Goal: Task Accomplishment & Management: Manage account settings

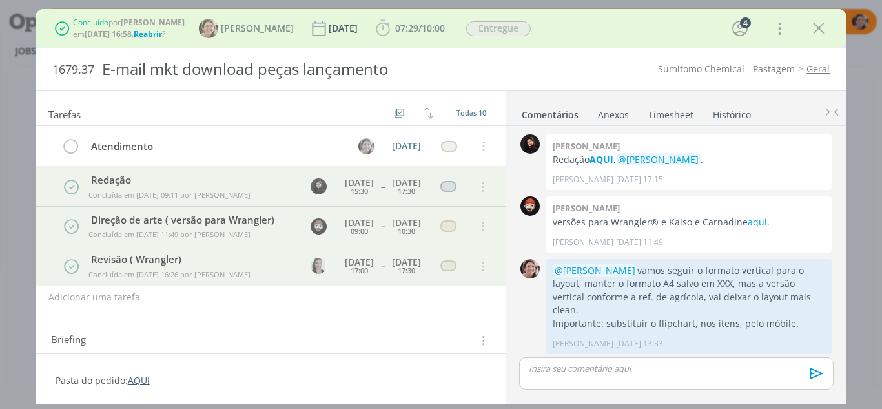
scroll to position [577, 0]
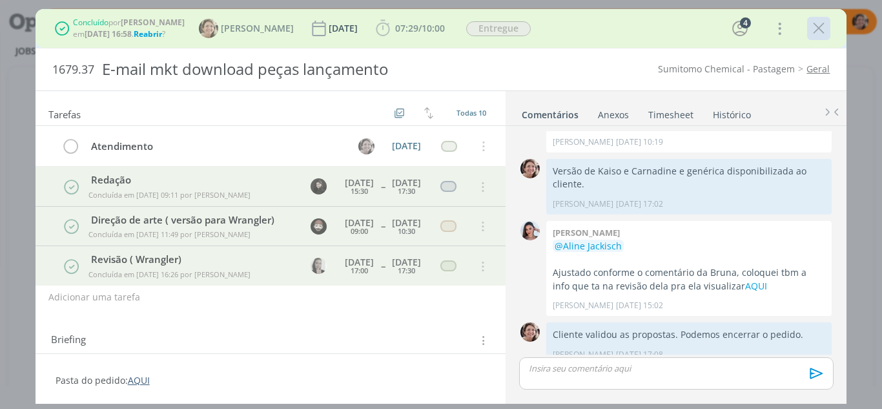
click at [824, 27] on icon "dialog" at bounding box center [818, 28] width 19 height 19
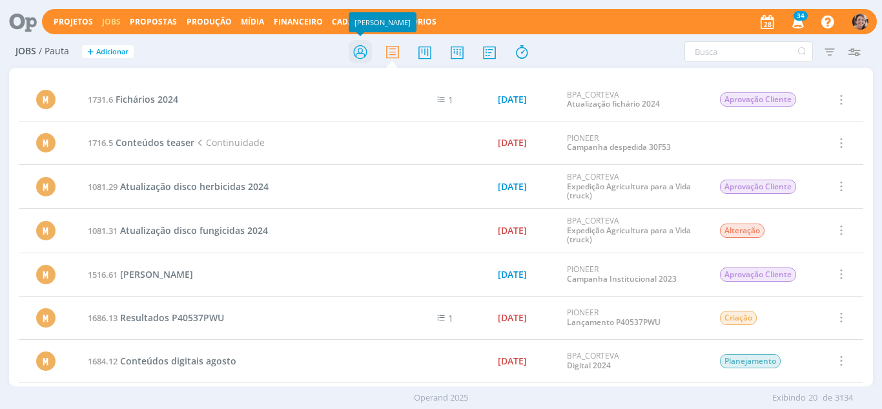
click at [367, 51] on icon at bounding box center [360, 51] width 23 height 25
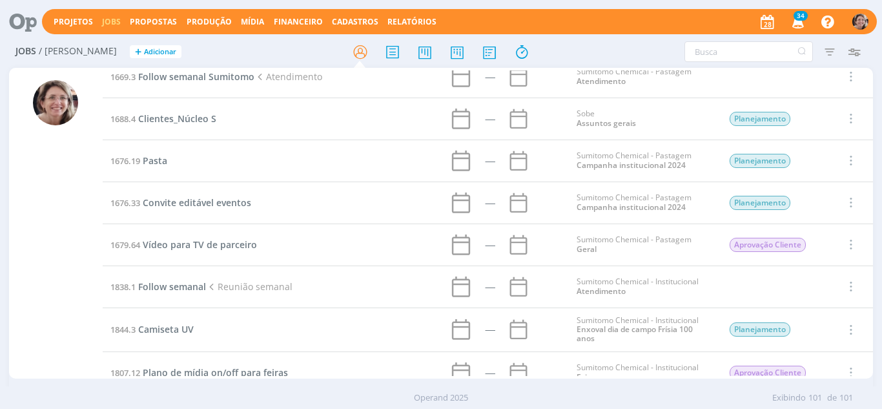
scroll to position [3793, 0]
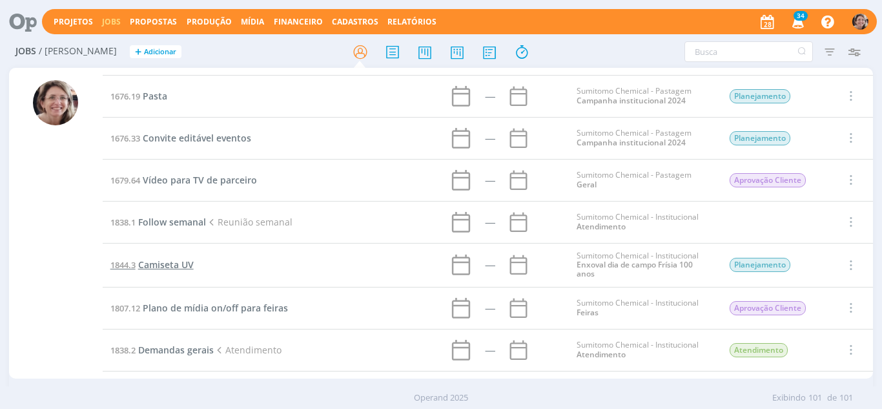
click at [148, 259] on span "Camiseta UV" at bounding box center [166, 264] width 56 height 12
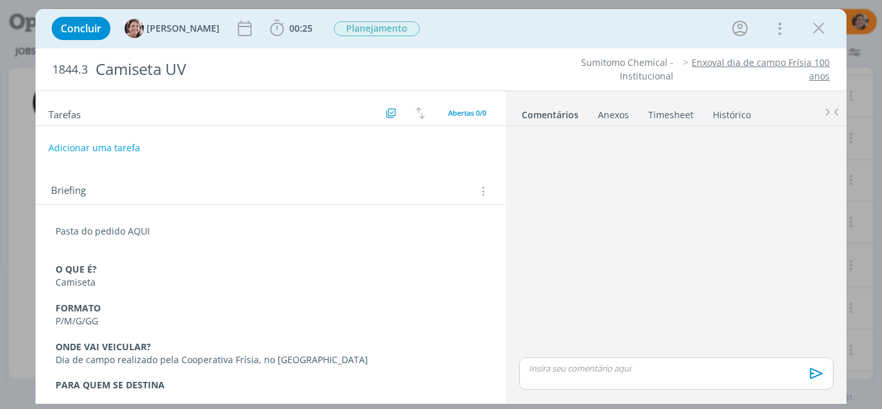
click at [611, 359] on div "dialog" at bounding box center [676, 373] width 314 height 32
click at [812, 373] on icon "dialog" at bounding box center [814, 377] width 19 height 19
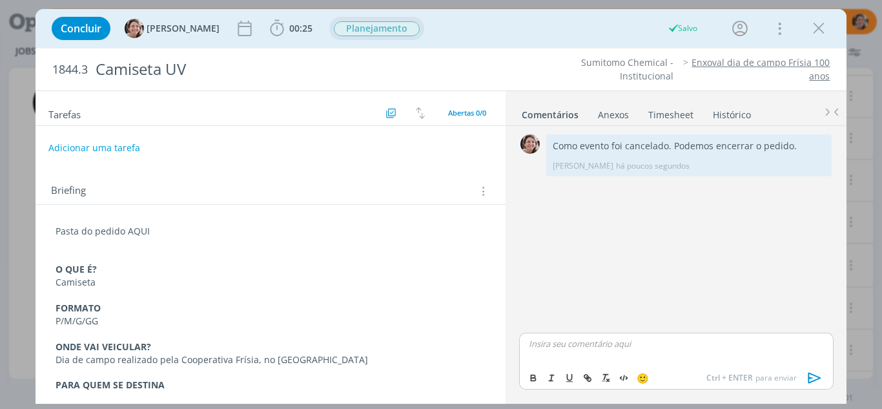
click at [335, 30] on span "Planejamento" at bounding box center [377, 28] width 86 height 15
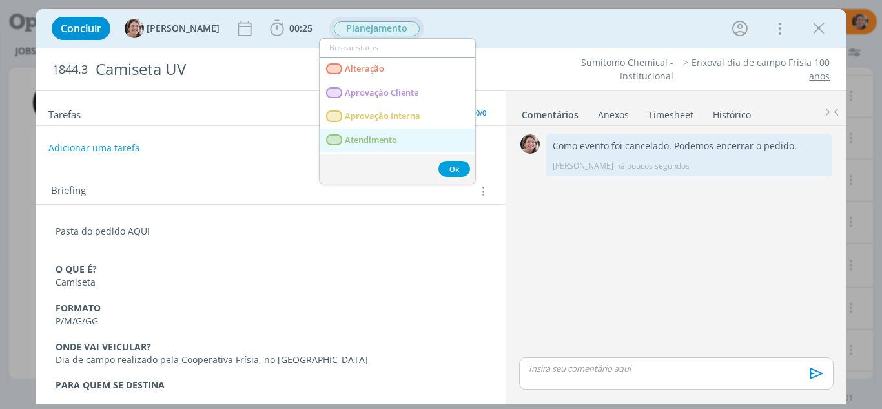
click at [369, 139] on span "Atendimento" at bounding box center [371, 140] width 52 height 10
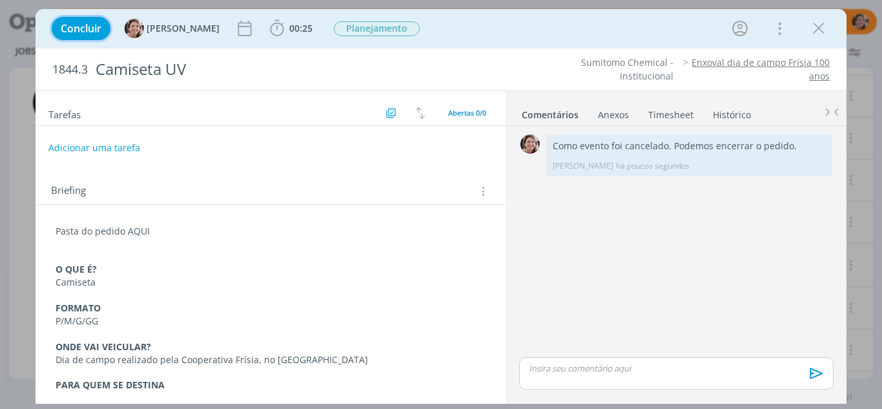
click at [81, 26] on span "Concluir" at bounding box center [81, 28] width 41 height 10
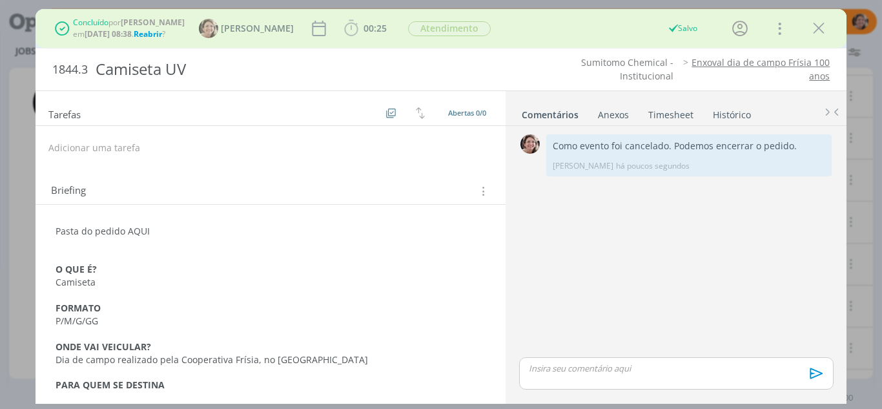
click at [818, 32] on icon "dialog" at bounding box center [818, 28] width 19 height 19
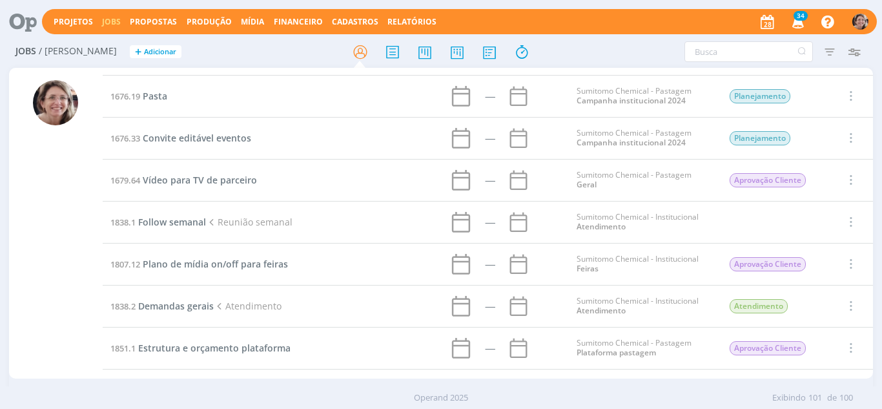
click at [859, 19] on img "button" at bounding box center [860, 22] width 16 height 16
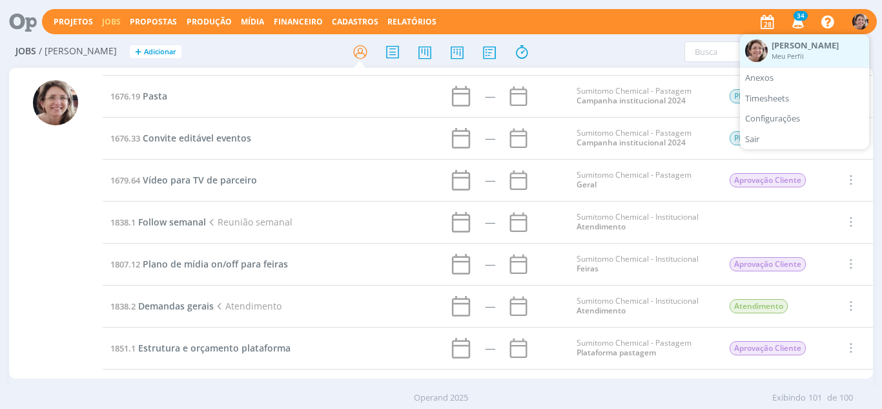
click at [795, 56] on small "Meu Perfil" at bounding box center [787, 56] width 32 height 9
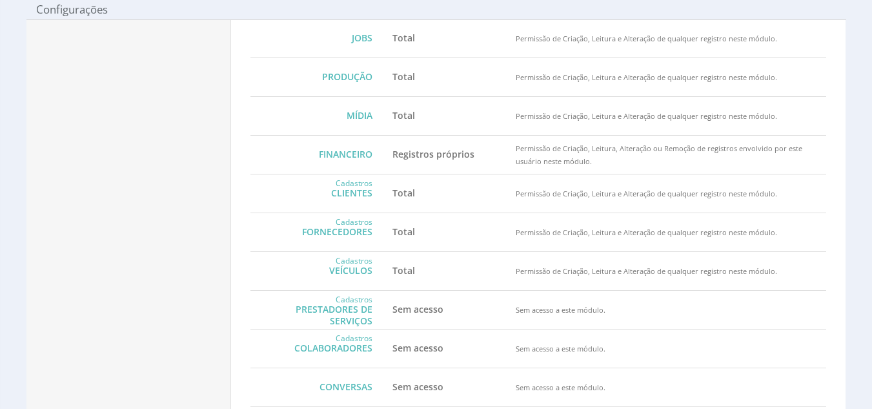
scroll to position [578, 0]
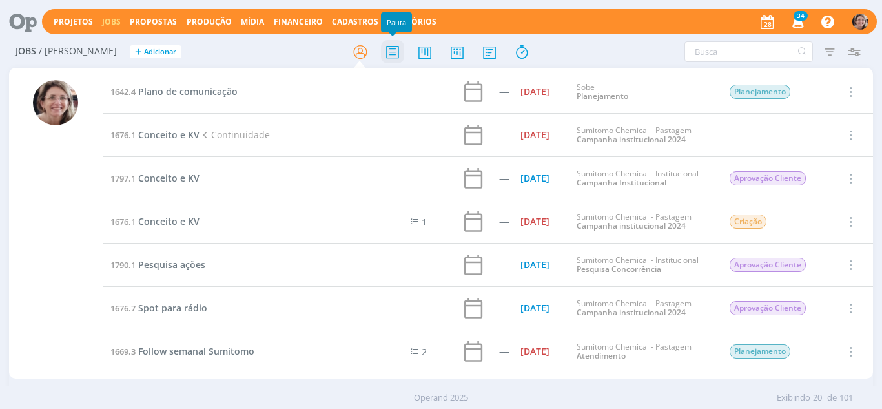
click at [389, 57] on icon at bounding box center [392, 51] width 23 height 25
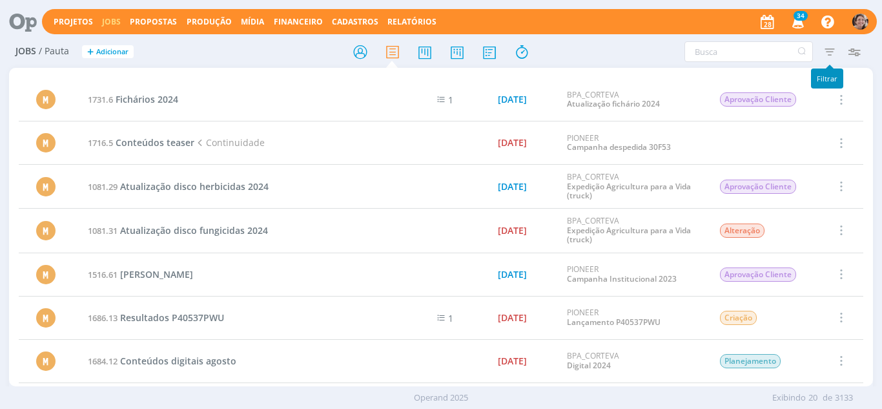
click at [831, 53] on icon "button" at bounding box center [829, 51] width 23 height 23
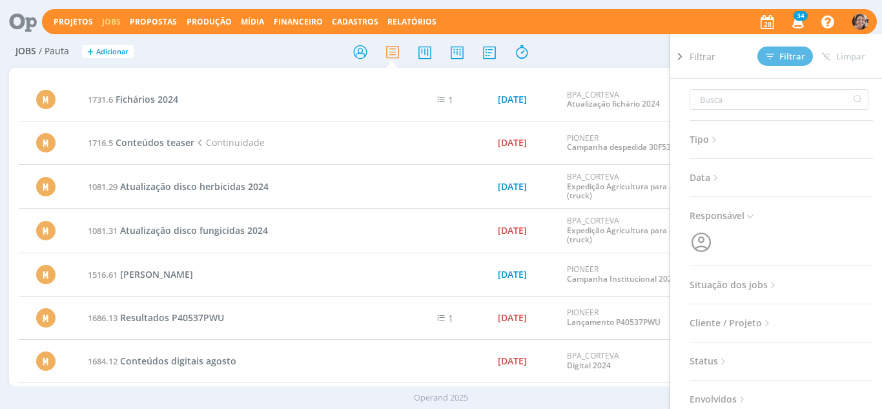
click at [608, 56] on div "Filtrar Filtrar Limpar Tipo Jobs e Tarefas Data Personalizado a Responsável Sit…" at bounding box center [728, 51] width 275 height 21
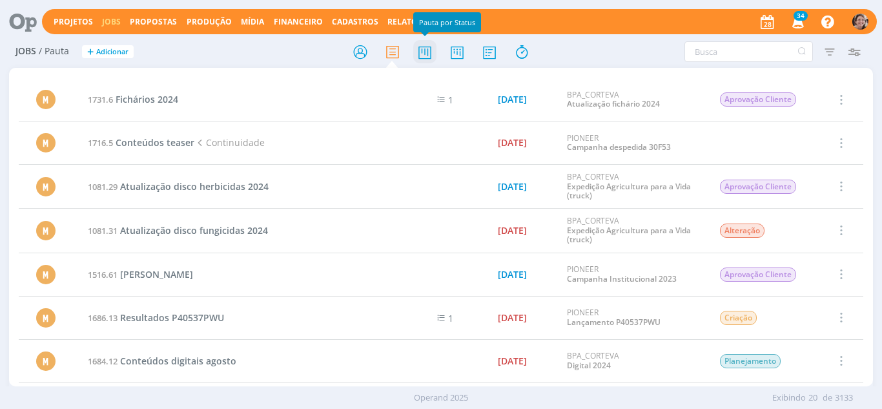
click at [423, 56] on icon at bounding box center [424, 51] width 23 height 25
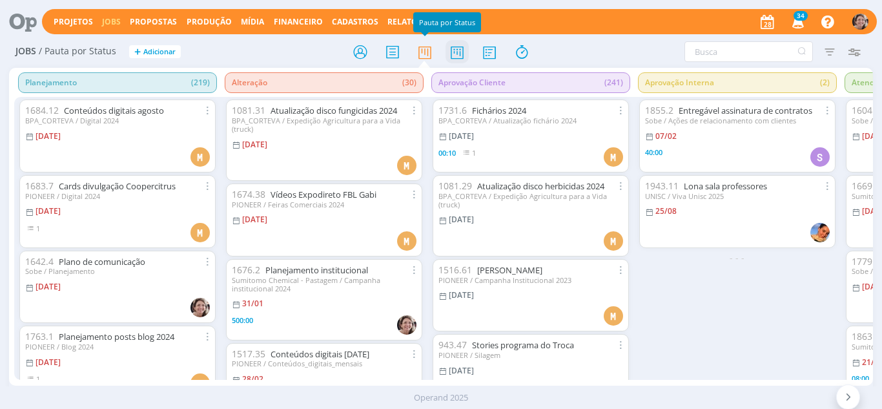
click at [454, 53] on icon at bounding box center [456, 51] width 23 height 25
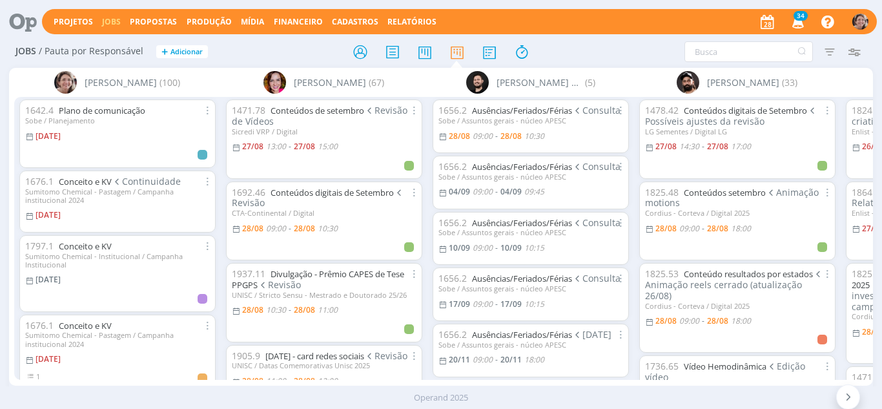
click at [77, 85] on img at bounding box center [65, 82] width 23 height 23
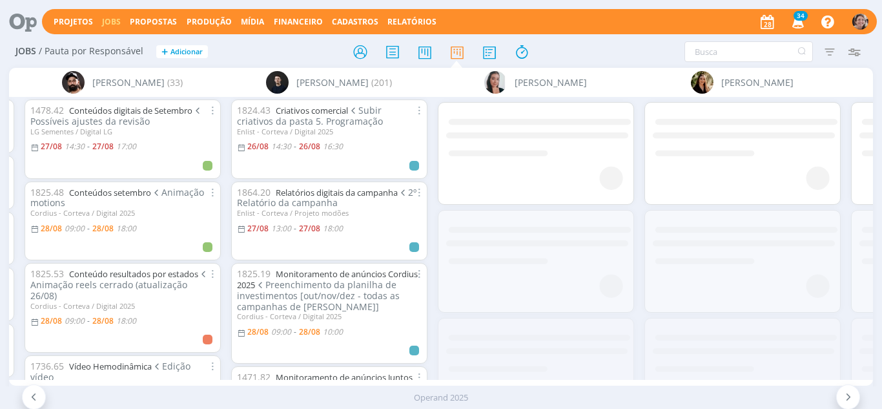
scroll to position [0, 615]
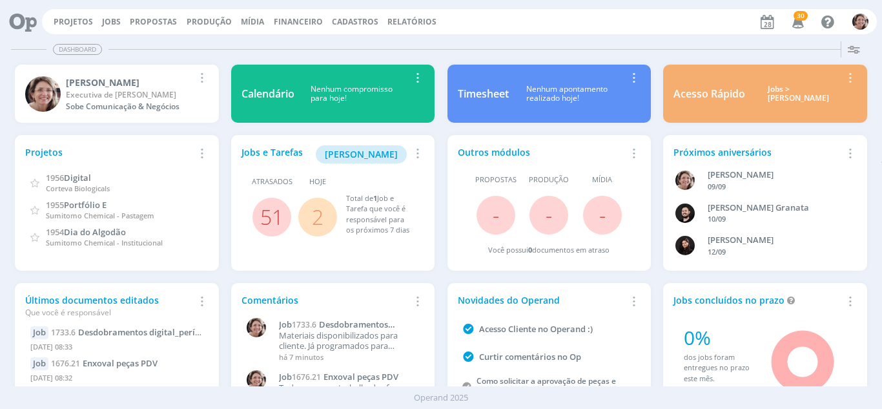
scroll to position [48, 0]
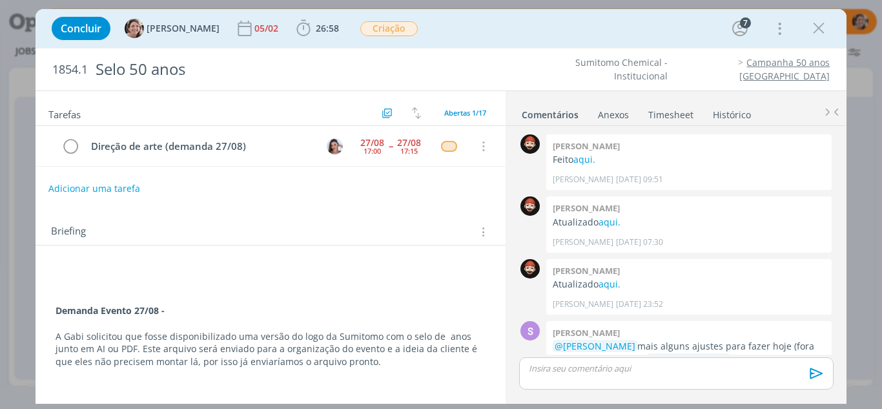
scroll to position [878, 0]
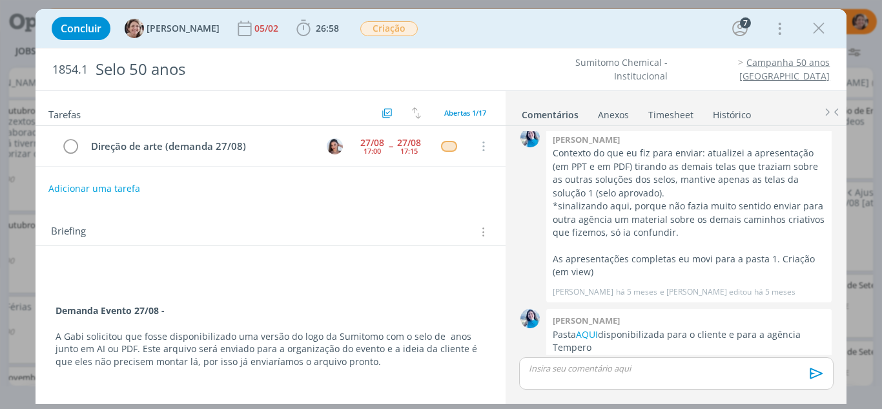
drag, startPoint x: 826, startPoint y: 30, endPoint x: 763, endPoint y: 43, distance: 64.6
click at [825, 30] on icon "dialog" at bounding box center [818, 28] width 19 height 19
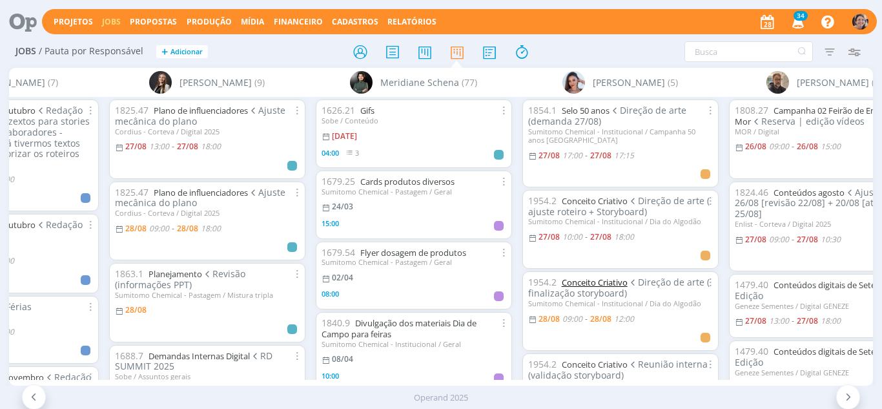
click at [610, 282] on link "Conceito Criativo" at bounding box center [595, 282] width 66 height 12
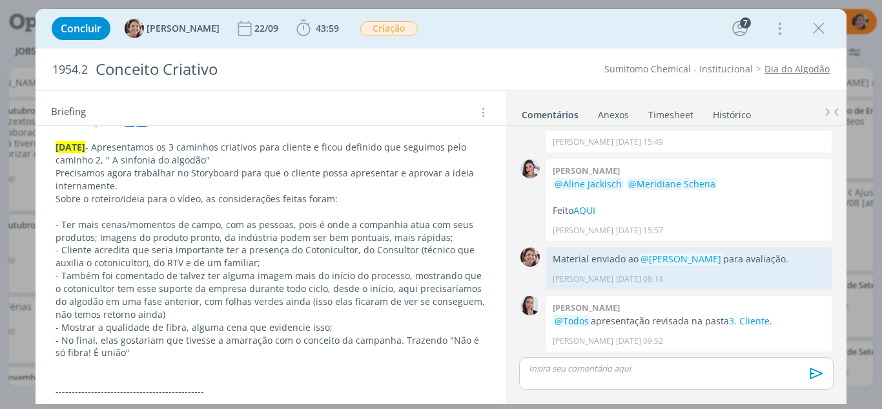
scroll to position [323, 0]
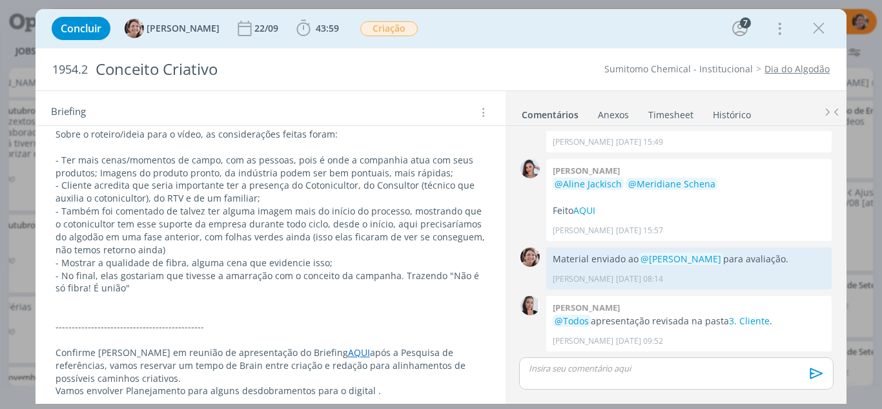
click at [153, 292] on p "- No final, elas gostariam que tivesse a amarração com o conceito da campanha. …" at bounding box center [271, 282] width 431 height 26
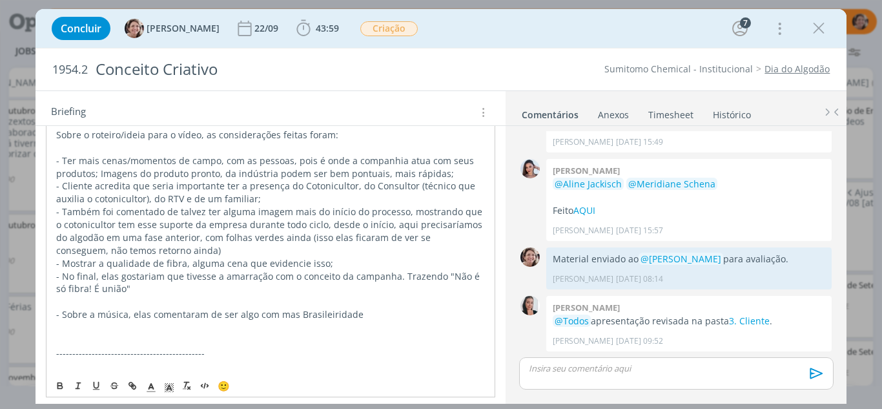
drag, startPoint x: 307, startPoint y: 313, endPoint x: 337, endPoint y: 350, distance: 47.7
click at [336, 350] on p "----------------------------------------------" at bounding box center [270, 353] width 429 height 13
click at [321, 314] on p "- Sobre a música, elas comentaram de ser algo com mas Brasileiridade" at bounding box center [270, 314] width 429 height 13
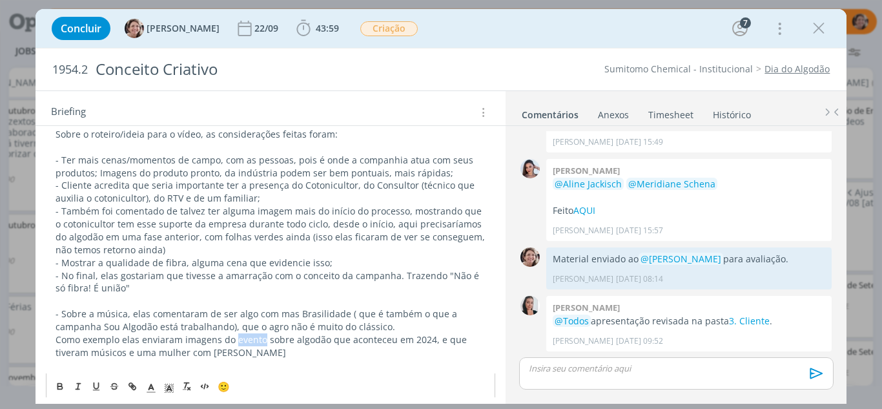
drag, startPoint x: 262, startPoint y: 341, endPoint x: 234, endPoint y: 338, distance: 28.6
click at [234, 338] on p "Como exemplo elas enviaram imagens do evento sobre algodão que aconteceu em 202…" at bounding box center [271, 346] width 431 height 26
click at [373, 324] on p "- Sobre a música, elas comentaram de ser algo com mas Brasilidade ( que é també…" at bounding box center [271, 320] width 431 height 26
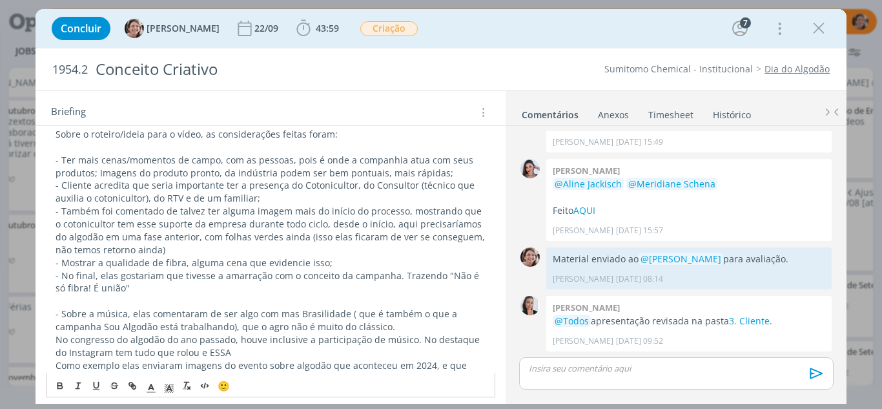
drag, startPoint x: 221, startPoint y: 358, endPoint x: 194, endPoint y: 351, distance: 28.7
click at [194, 351] on p "No congresso do algodão do ano passado, houve inclusive a participação de músic…" at bounding box center [271, 346] width 431 height 26
click at [135, 384] on icon "dialog" at bounding box center [132, 385] width 10 height 10
type input "ESSA"
paste input "https://www.instagram.com/bellaraiane/"
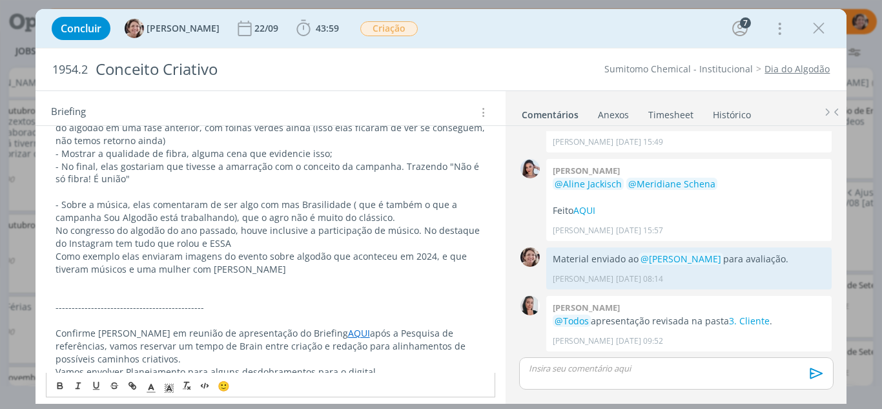
scroll to position [452, 0]
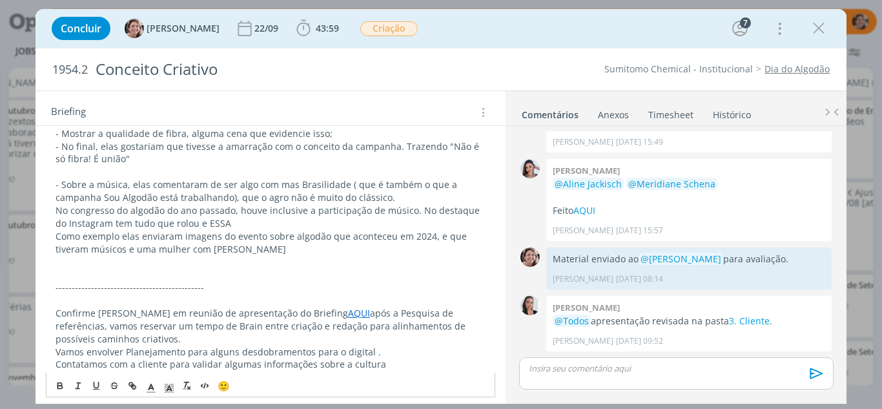
click at [221, 275] on p "dialog" at bounding box center [271, 274] width 431 height 13
drag, startPoint x: 212, startPoint y: 224, endPoint x: 188, endPoint y: 223, distance: 23.9
click at [188, 223] on p "No congresso do algodão do ano passado, houve inclusive a participação de músic…" at bounding box center [271, 217] width 431 height 26
click at [134, 386] on icon "dialog" at bounding box center [132, 385] width 10 height 10
type input "ESSA"
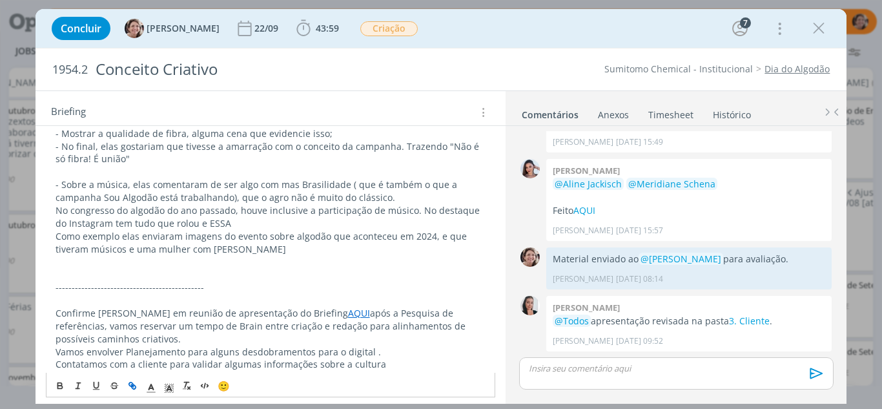
scroll to position [0, 0]
paste input "https://www.instagram.com/bellaraiane/"
type input "https://www.instagram.com/bellaraiane/"
click at [270, 245] on link "dialog" at bounding box center [270, 247] width 37 height 12
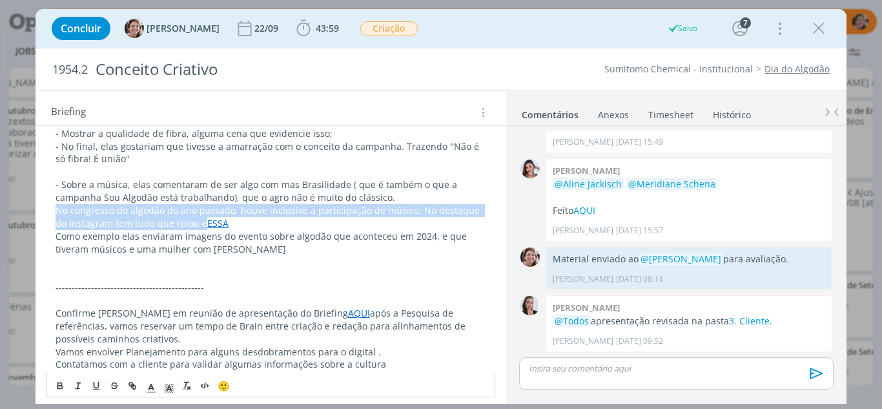
scroll to position [452, 0]
click at [236, 225] on p "No congresso do algodão do ano passado, houve inclusive a participação de músic…" at bounding box center [271, 217] width 431 height 26
click at [245, 228] on p "No congresso do algodão do ano passado, houve inclusive a participação de músic…" at bounding box center [271, 217] width 431 height 26
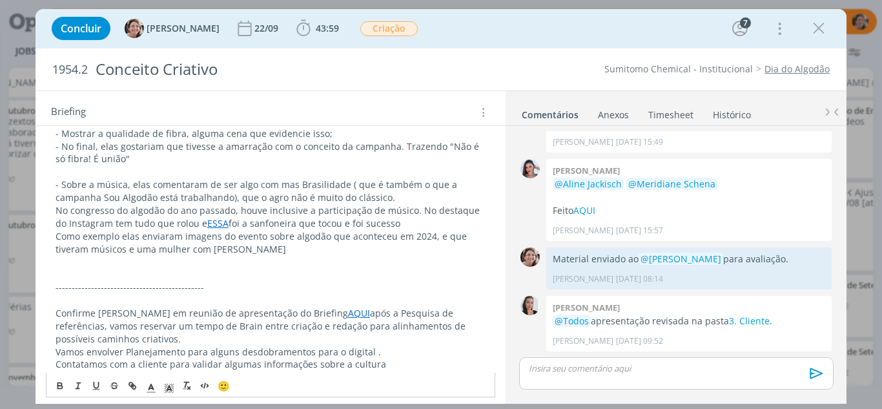
click at [253, 251] on p "Como exemplo elas enviaram imagens do evento sobre algodão que aconteceu em 202…" at bounding box center [271, 243] width 431 height 26
drag, startPoint x: 127, startPoint y: 183, endPoint x: 63, endPoint y: 184, distance: 63.9
click at [63, 184] on p "- Sobre a música, elas comentaram de ser algo com mas Brasilidade ( que é també…" at bounding box center [271, 191] width 431 height 26
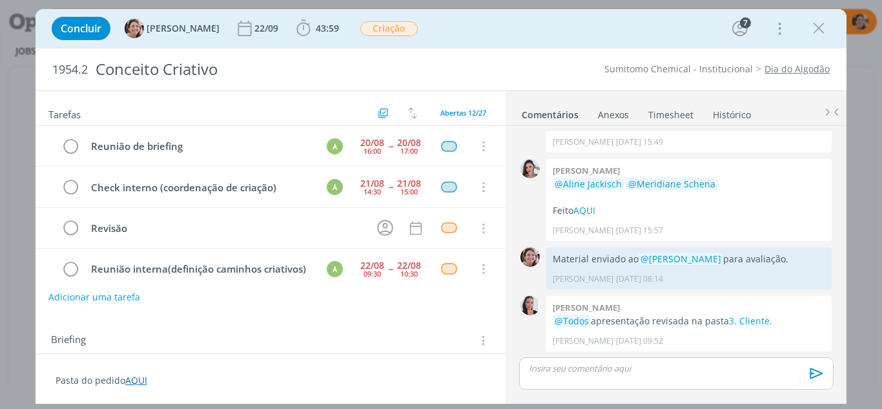
scroll to position [100, 0]
click at [347, 380] on p "Pasta do pedido AQUI" at bounding box center [271, 380] width 431 height 13
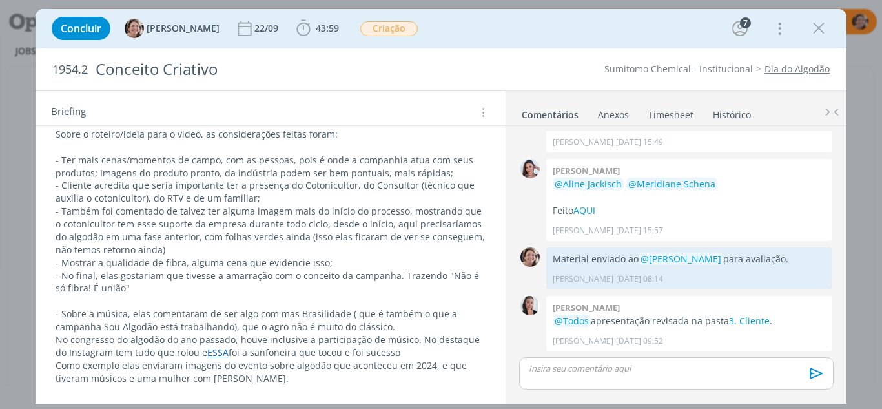
scroll to position [387, 0]
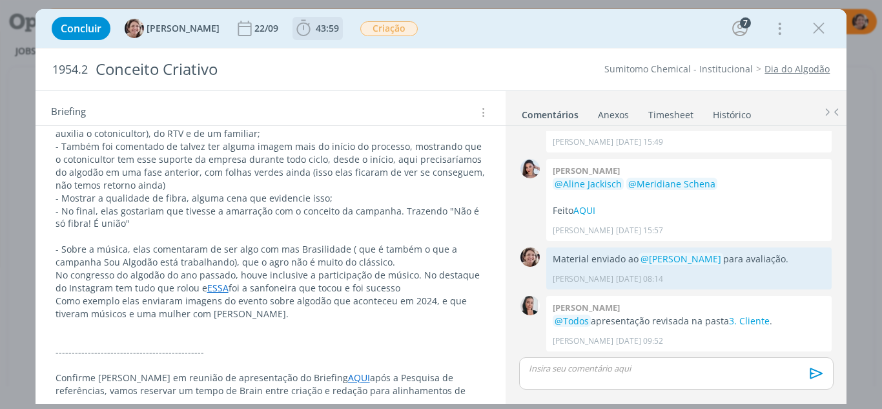
click at [296, 35] on icon "dialog" at bounding box center [303, 28] width 14 height 16
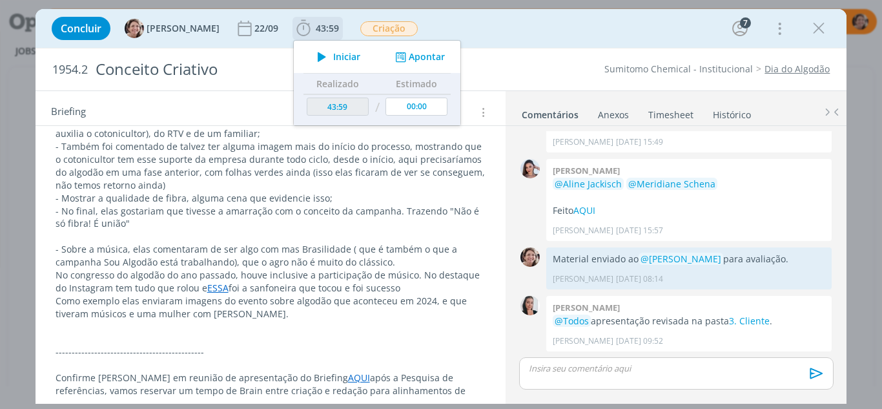
click at [333, 57] on span "Iniciar" at bounding box center [346, 56] width 27 height 9
click at [523, 54] on div "1954.2 Conceito Criativo Sumitomo Chemical - Institucional Dia do Algodão" at bounding box center [441, 69] width 811 height 42
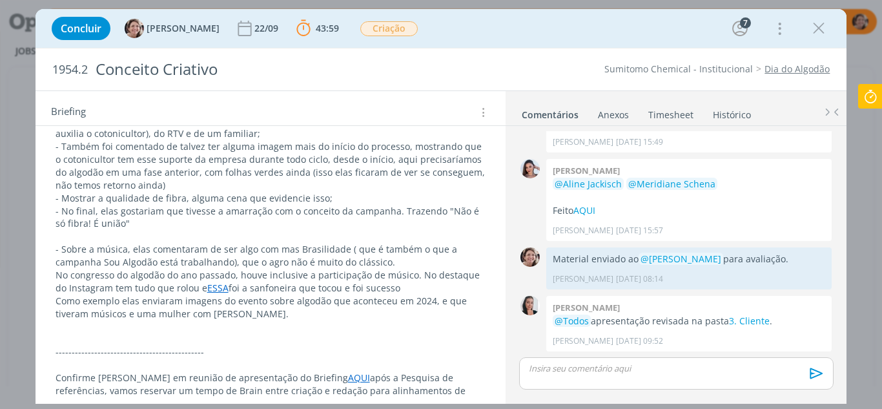
click at [199, 305] on p "Como exemplo elas enviaram imagens do evento sobre algodão que aconteceu em 202…" at bounding box center [271, 307] width 431 height 26
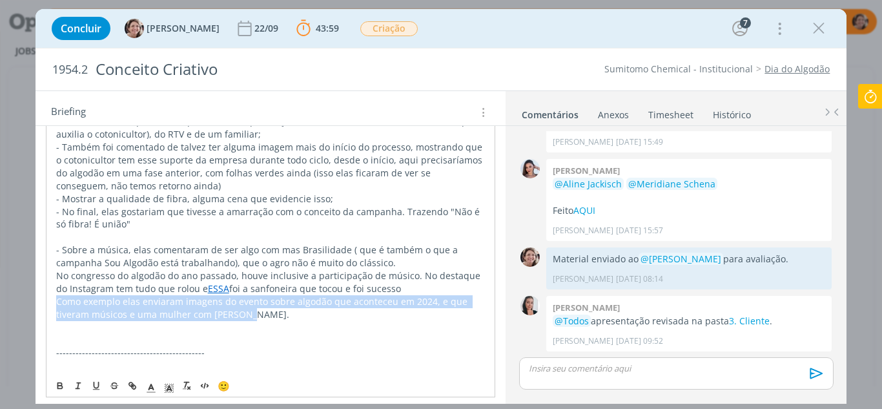
drag, startPoint x: 252, startPoint y: 315, endPoint x: 54, endPoint y: 302, distance: 198.6
click at [54, 302] on div "Pasta do pedido AQUI 27.08.25 - Apresentamos os 3 caminhos criativos para clien…" at bounding box center [271, 211] width 450 height 459
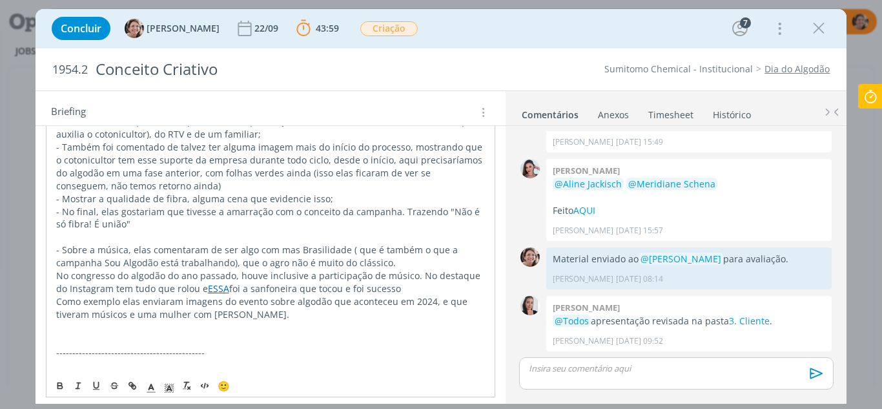
click at [408, 280] on p "No congresso do algodão do ano passado, houve inclusive a participação de músic…" at bounding box center [270, 282] width 429 height 26
click at [395, 292] on p "No congresso do algodão do ano passado, houve inclusive a participação de músic…" at bounding box center [270, 282] width 429 height 26
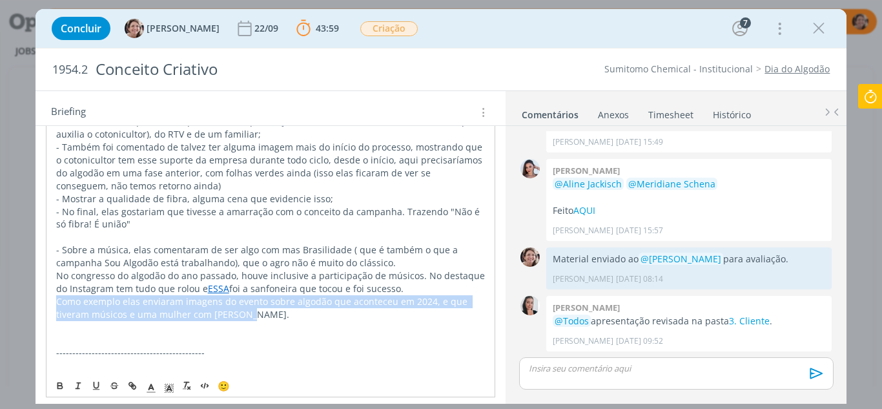
drag, startPoint x: 232, startPoint y: 317, endPoint x: 49, endPoint y: 304, distance: 183.8
click at [49, 304] on div "Pasta do pedido AQUI 27.08.25 - Apresentamos os 3 caminhos criativos para clien…" at bounding box center [271, 211] width 450 height 459
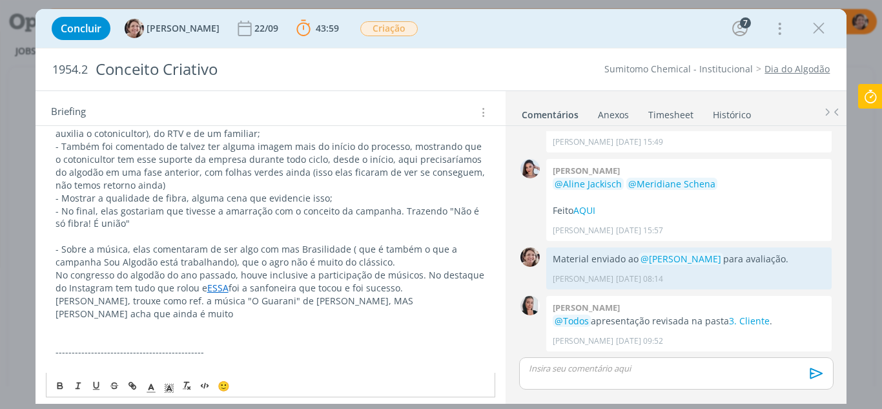
click at [153, 310] on p "Camila, trouxe como ref. a música "O Guarani" de Carlos Gomes AQUI, MAS Kelly a…" at bounding box center [271, 307] width 431 height 26
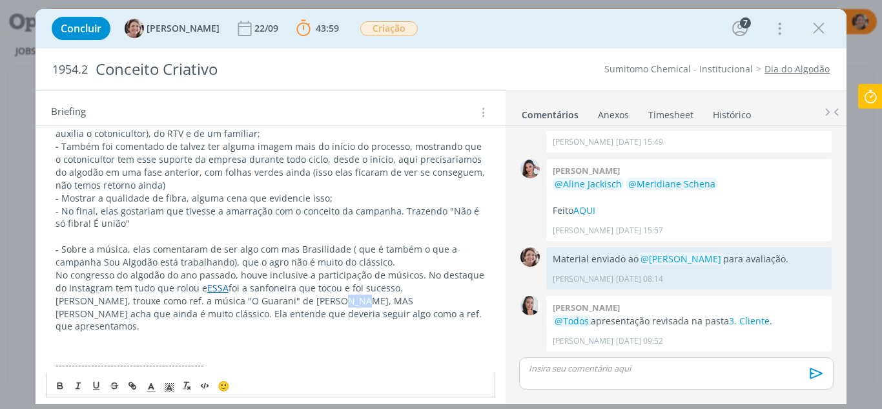
drag, startPoint x: 349, startPoint y: 296, endPoint x: 327, endPoint y: 296, distance: 22.6
click at [327, 296] on p "Camila, trouxe como ref. a música "O Guarani" de Carlos Gomes AQUI, MAS Kelly a…" at bounding box center [271, 313] width 431 height 39
click at [127, 383] on icon "dialog" at bounding box center [132, 385] width 10 height 10
type input "AQUI"
paste input "https://www.youtube.com/watch?v=PTomUb3r1m0"
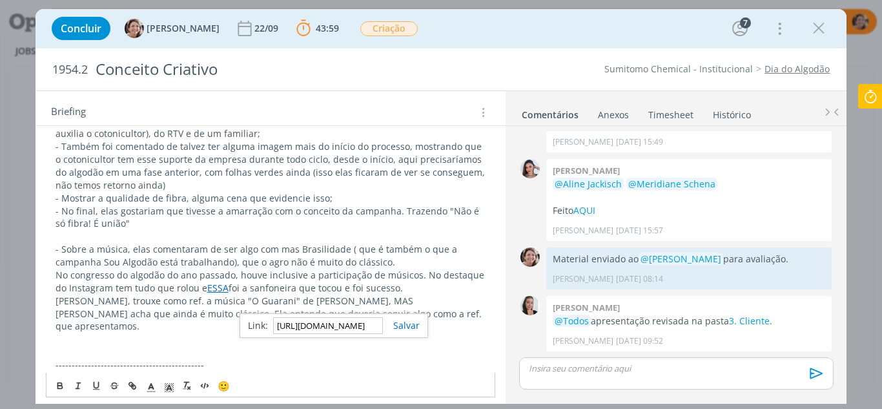
scroll to position [0, 98]
type input "https://www.youtube.com/watch?v=PTomUb3r1m0"
click at [409, 325] on link "dialog" at bounding box center [401, 325] width 37 height 12
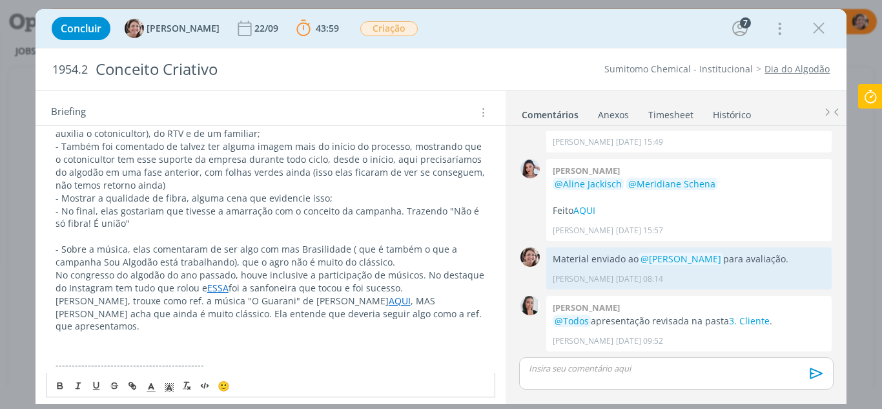
click at [423, 332] on p "dialog" at bounding box center [271, 338] width 431 height 13
click at [409, 314] on p "Camila, trouxe como ref. a música "O Guarani" de Carlos Gomes AQUI , MAS Kelly …" at bounding box center [271, 313] width 431 height 39
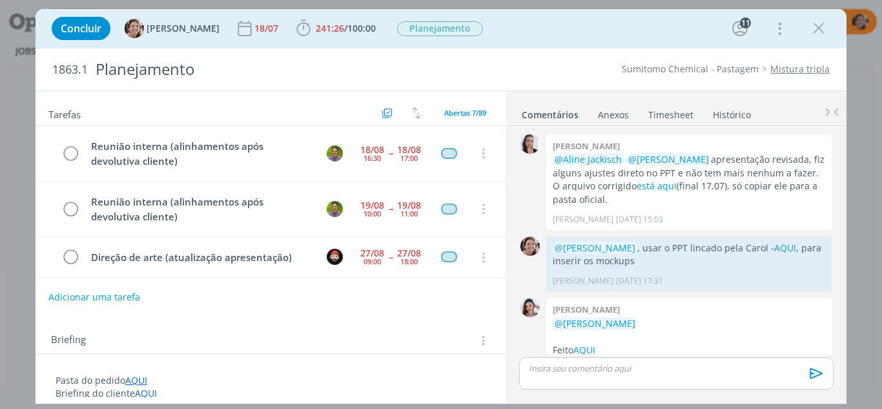
scroll to position [1730, 0]
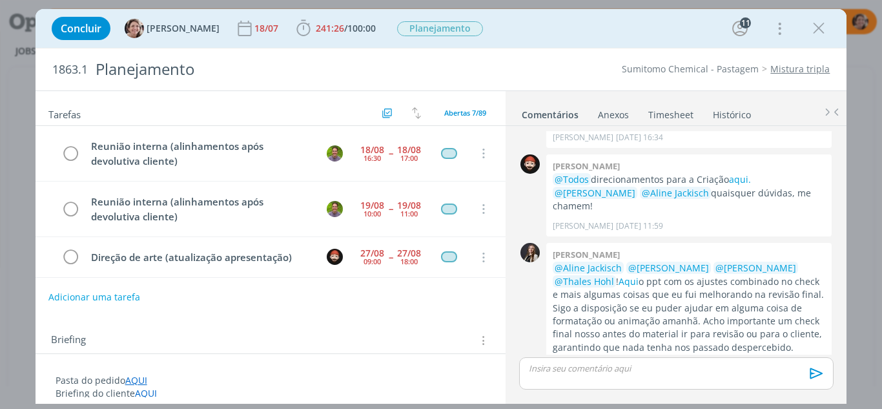
drag, startPoint x: 817, startPoint y: 28, endPoint x: 94, endPoint y: 52, distance: 723.4
click at [817, 28] on icon "dialog" at bounding box center [818, 28] width 19 height 19
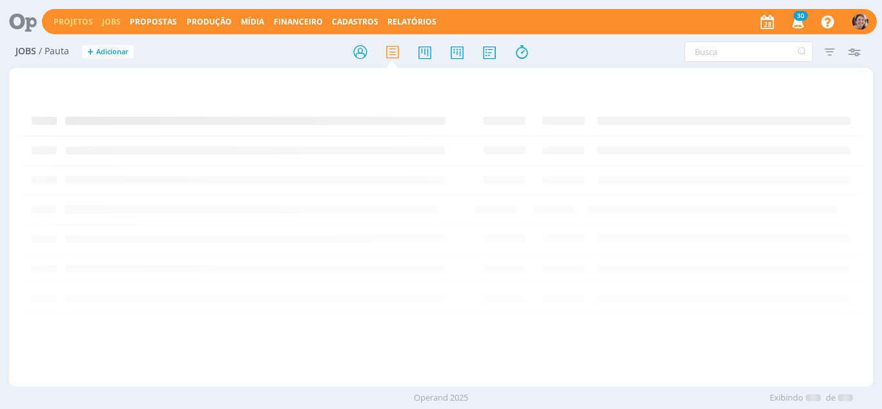
click at [64, 20] on link "Projetos" at bounding box center [73, 21] width 39 height 11
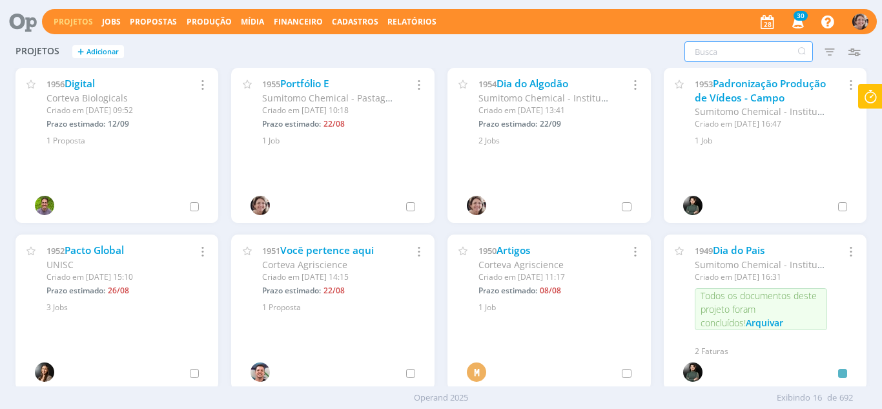
click at [706, 58] on input "text" at bounding box center [748, 51] width 128 height 21
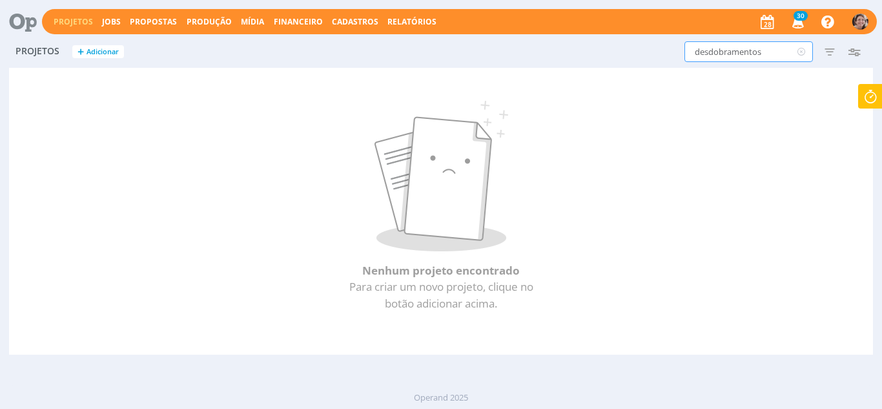
drag, startPoint x: 770, startPoint y: 52, endPoint x: 604, endPoint y: 44, distance: 166.1
click at [604, 44] on div "desdobramentos Filtros Filtrar Limpar desdobramentos Status Cliente / Contrato …" at bounding box center [710, 51] width 311 height 21
type input "algodão"
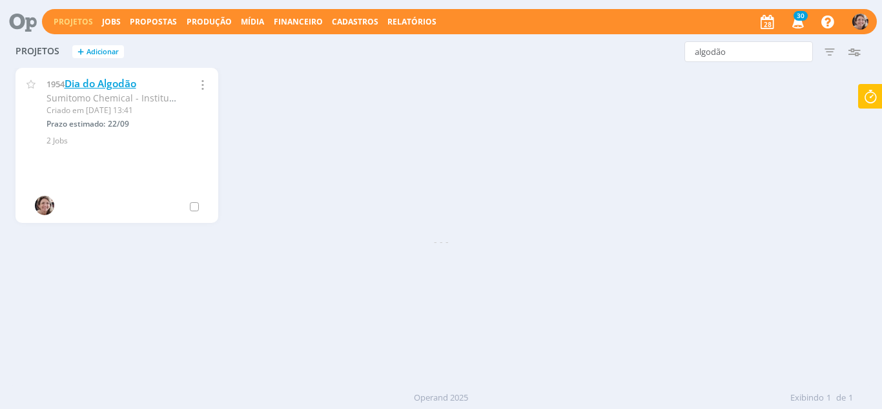
click at [109, 83] on link "Dia do Algodão" at bounding box center [101, 84] width 72 height 14
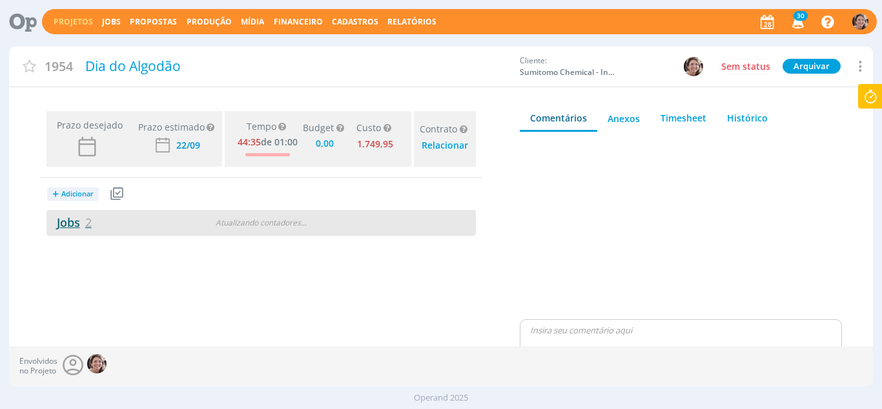
type input "0,00"
click at [68, 218] on link "Jobs 2" at bounding box center [68, 221] width 45 height 15
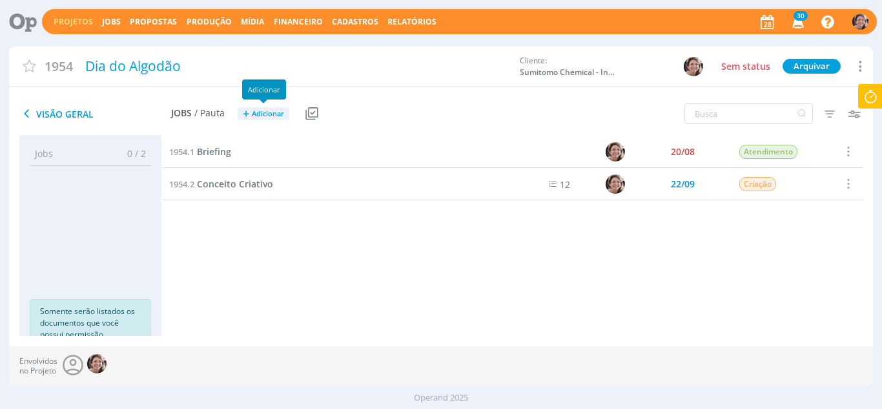
click at [261, 114] on span "Adicionar" at bounding box center [268, 114] width 32 height 8
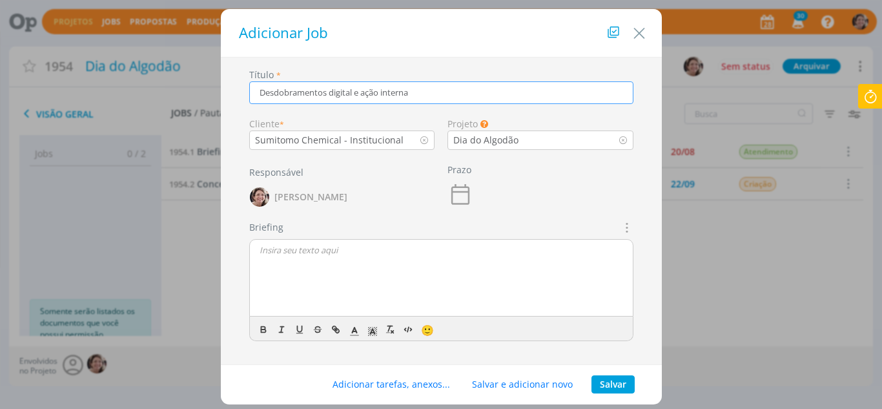
type input "Desdobramentos digital e ação interna"
click at [610, 382] on button "Salvar" at bounding box center [612, 384] width 43 height 18
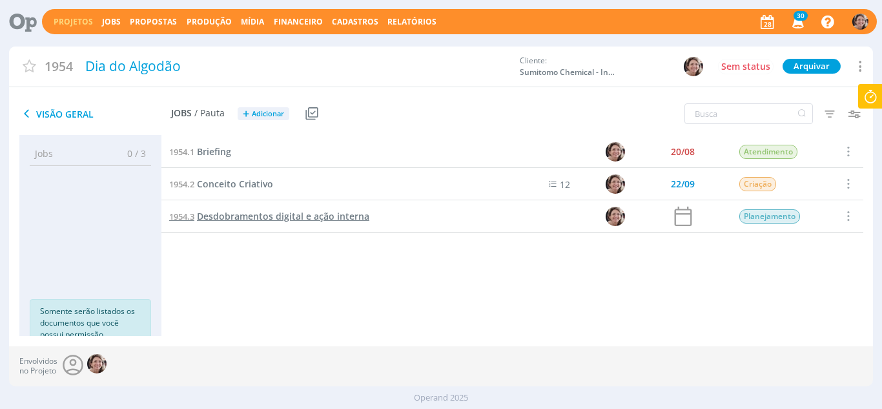
click at [291, 212] on span "Desdobramentos digital e ação interna" at bounding box center [283, 216] width 172 height 12
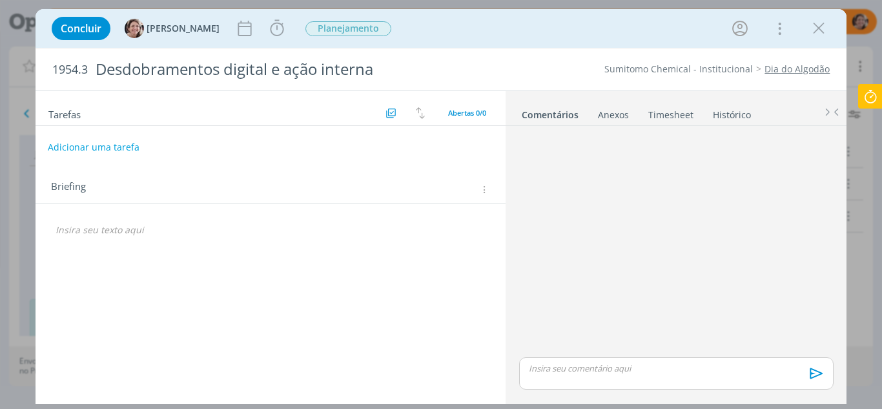
click at [85, 146] on button "Adicionar uma tarefa" at bounding box center [94, 147] width 92 height 22
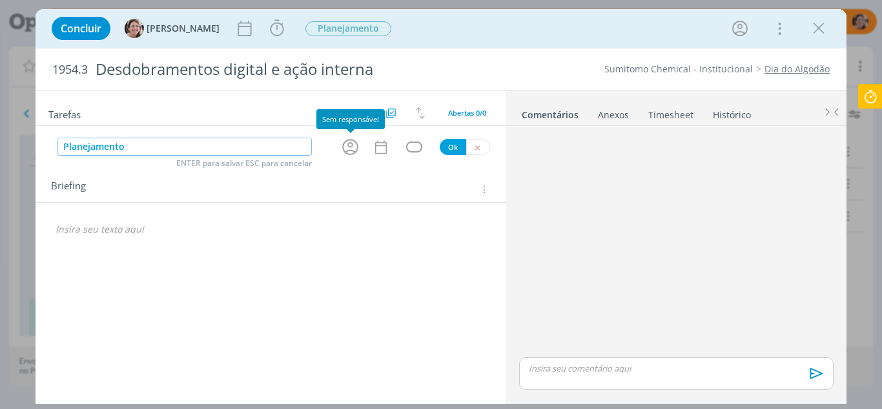
click at [350, 147] on icon "dialog" at bounding box center [350, 147] width 16 height 16
type input "Planejamento"
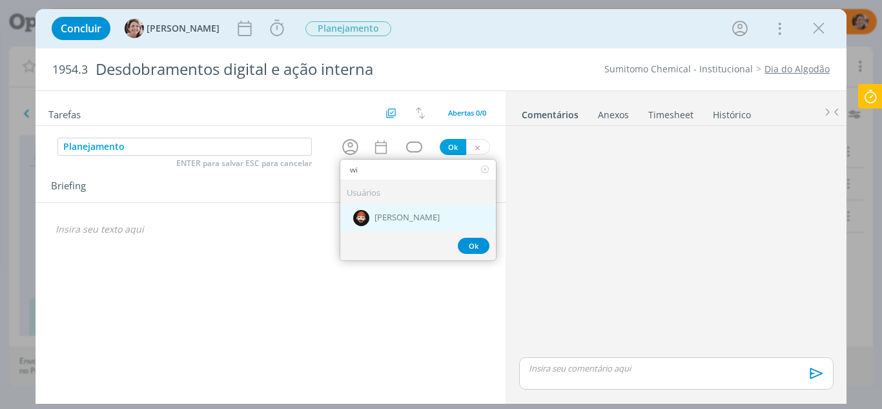
type input "wi"
click at [405, 217] on span "[PERSON_NAME]" at bounding box center [406, 218] width 65 height 10
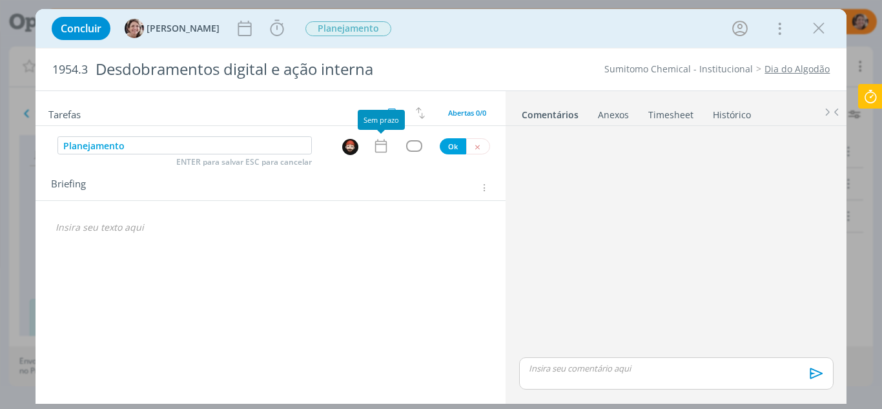
click at [381, 150] on icon "dialog" at bounding box center [380, 145] width 17 height 17
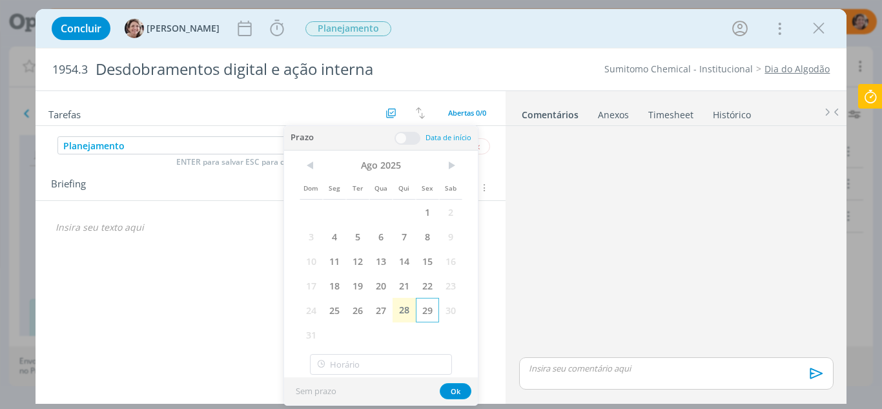
click at [429, 312] on span "29" at bounding box center [427, 310] width 23 height 25
click at [398, 139] on span at bounding box center [407, 138] width 26 height 13
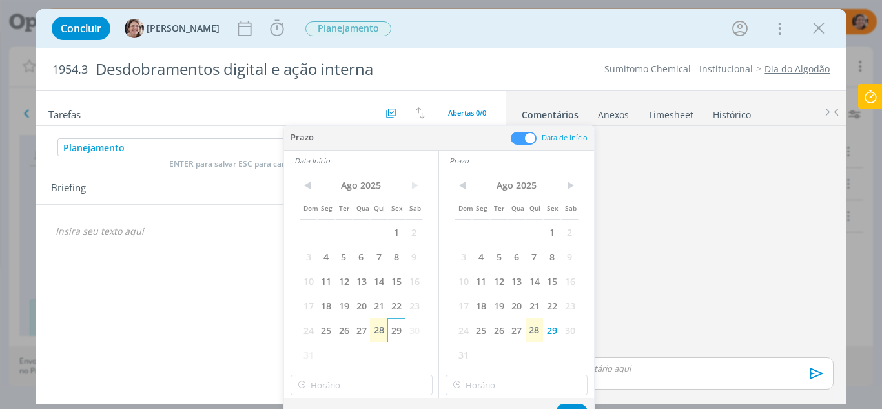
click at [396, 327] on span "29" at bounding box center [395, 330] width 17 height 25
click at [375, 382] on input "10:00" at bounding box center [361, 384] width 142 height 21
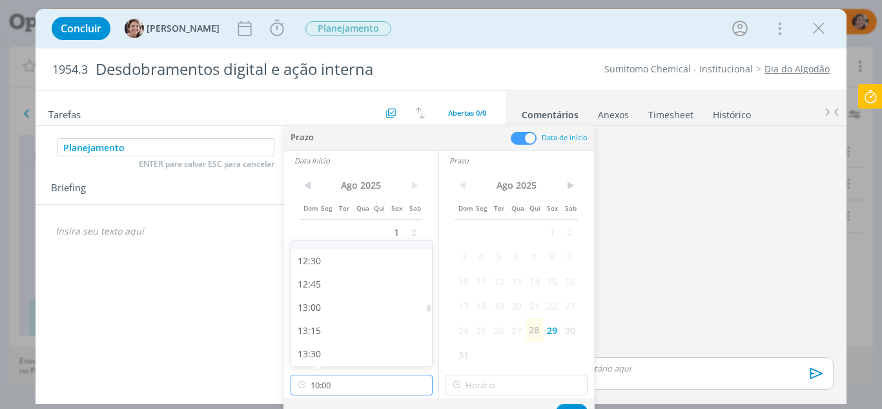
scroll to position [1154, 0]
click at [321, 308] on div "13:00" at bounding box center [363, 306] width 145 height 23
type input "13:00"
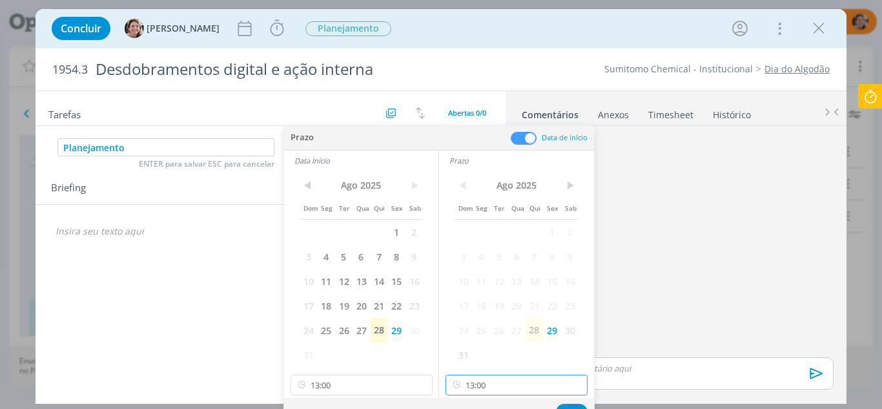
click at [496, 386] on input "13:00" at bounding box center [516, 384] width 142 height 21
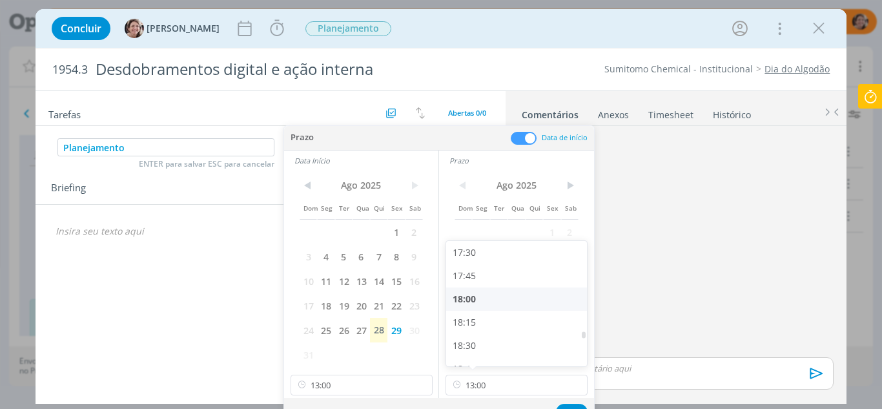
click at [480, 298] on div "18:00" at bounding box center [518, 298] width 145 height 23
type input "18:00"
click at [564, 403] on div "Sem prazo Ok" at bounding box center [439, 412] width 310 height 28
click at [565, 405] on button "Ok" at bounding box center [572, 411] width 32 height 16
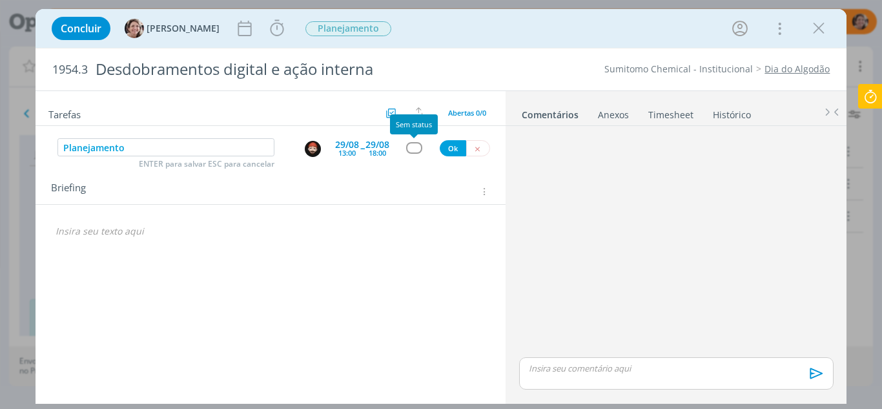
click at [411, 151] on div "dialog" at bounding box center [414, 147] width 16 height 11
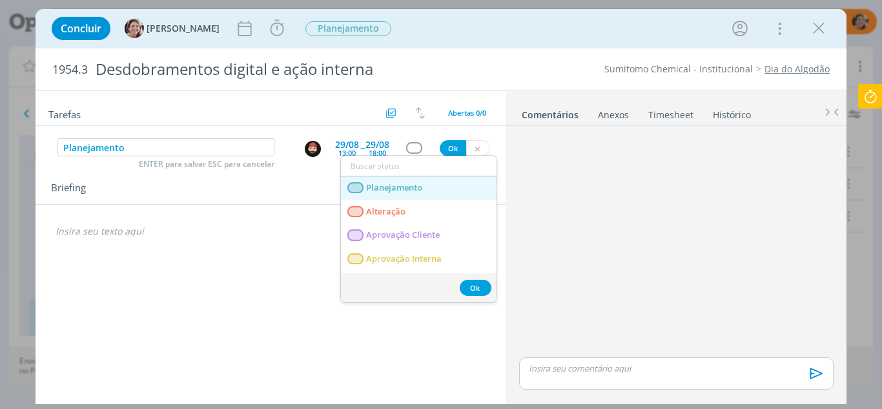
click at [402, 188] on span "Planejamento" at bounding box center [394, 188] width 56 height 10
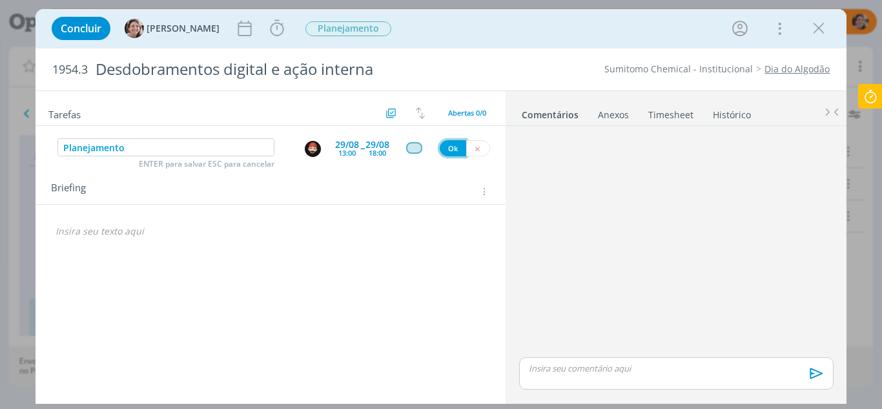
click at [448, 148] on button "Ok" at bounding box center [453, 148] width 26 height 16
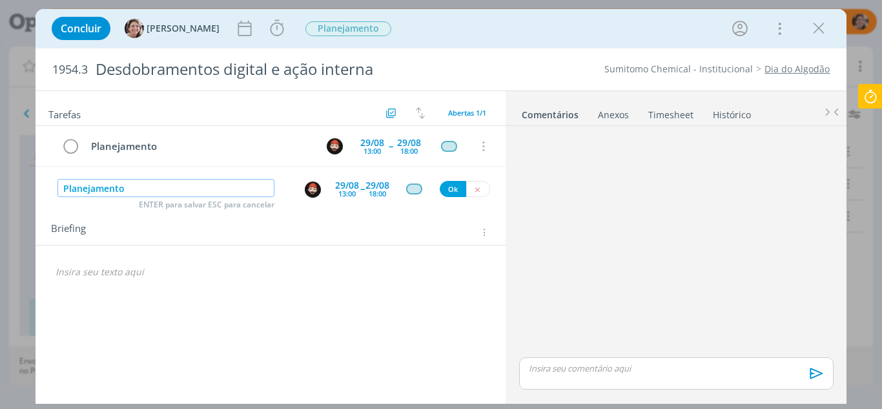
type input "Planejamento"
click at [345, 187] on div "29/08" at bounding box center [347, 185] width 24 height 9
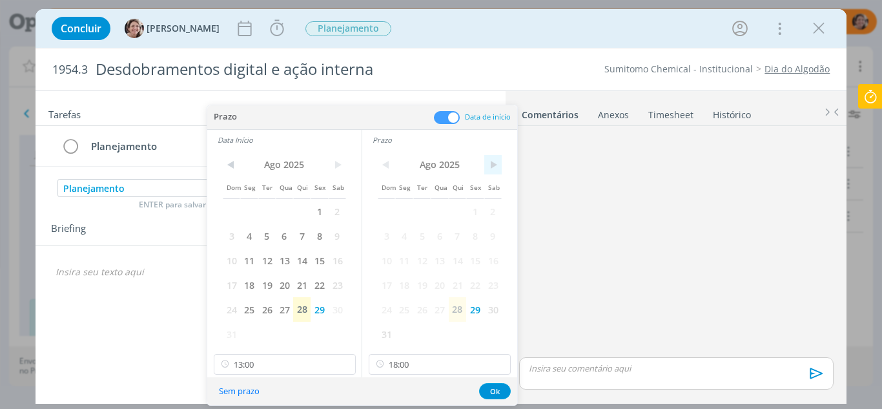
click at [488, 164] on span ">" at bounding box center [492, 164] width 17 height 19
click at [407, 211] on span "1" at bounding box center [403, 211] width 17 height 25
click at [339, 167] on span ">" at bounding box center [337, 164] width 17 height 19
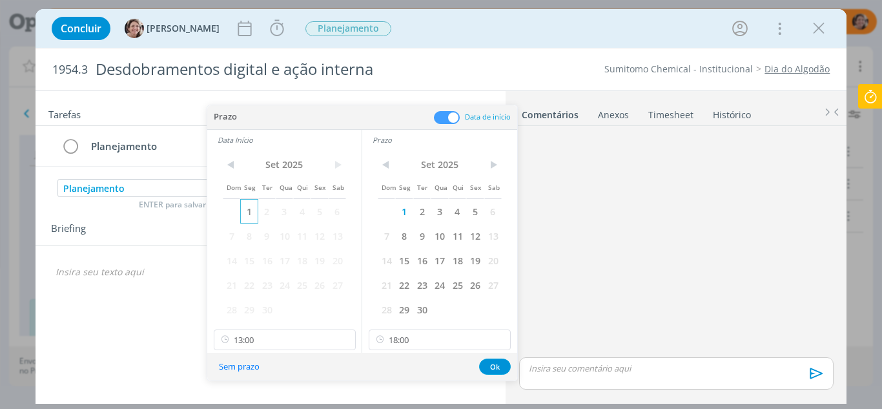
click at [249, 213] on span "1" at bounding box center [248, 211] width 17 height 25
click at [273, 334] on input "13:00" at bounding box center [285, 339] width 142 height 21
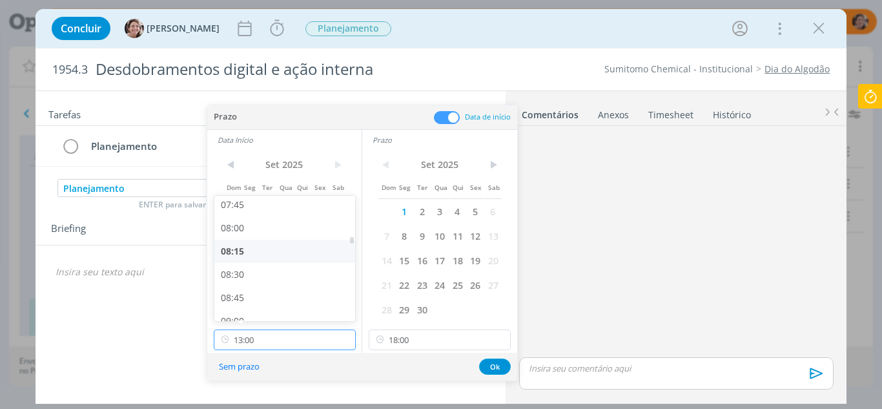
scroll to position [788, 0]
click at [243, 254] on div "09:00" at bounding box center [286, 256] width 145 height 23
type input "09:00"
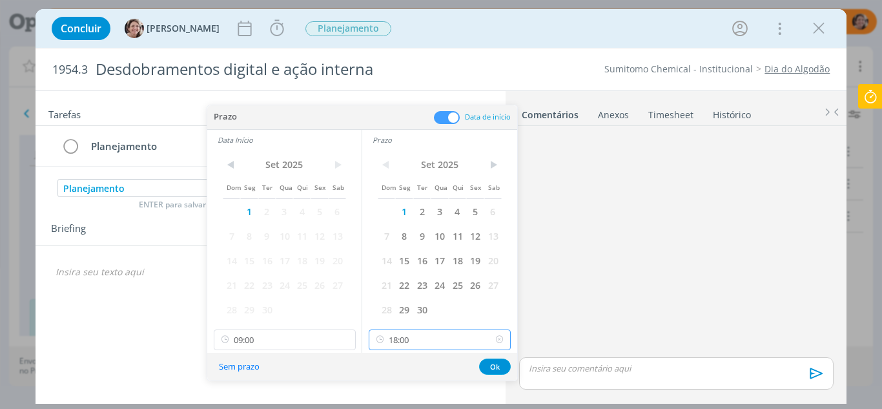
click at [426, 337] on input "18:00" at bounding box center [440, 339] width 142 height 21
click at [399, 263] on div "12:00" at bounding box center [441, 263] width 145 height 23
type input "12:00"
click at [489, 362] on button "Ok" at bounding box center [495, 366] width 32 height 16
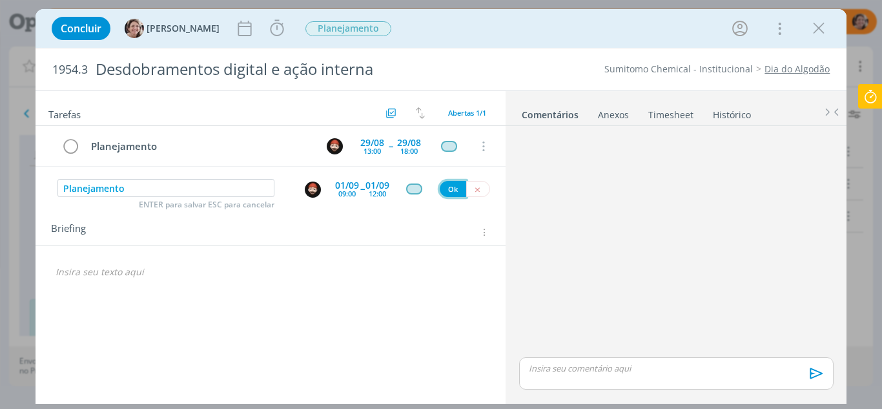
click at [454, 192] on button "Ok" at bounding box center [453, 189] width 26 height 16
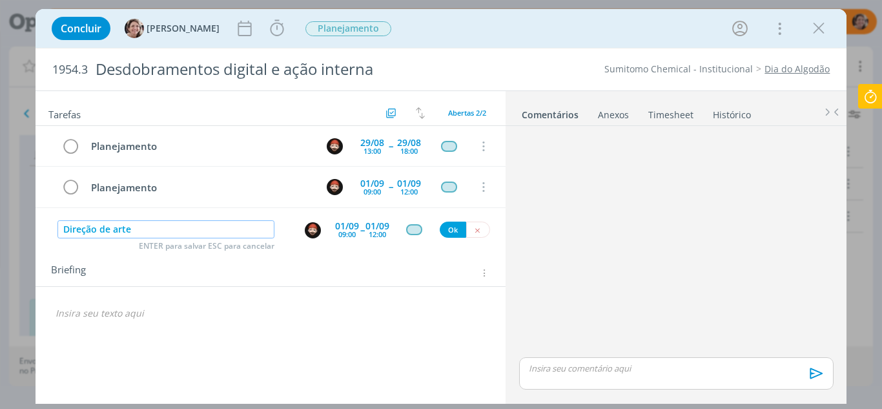
click at [316, 230] on img "dialog" at bounding box center [313, 230] width 16 height 16
type input "Direção de arte"
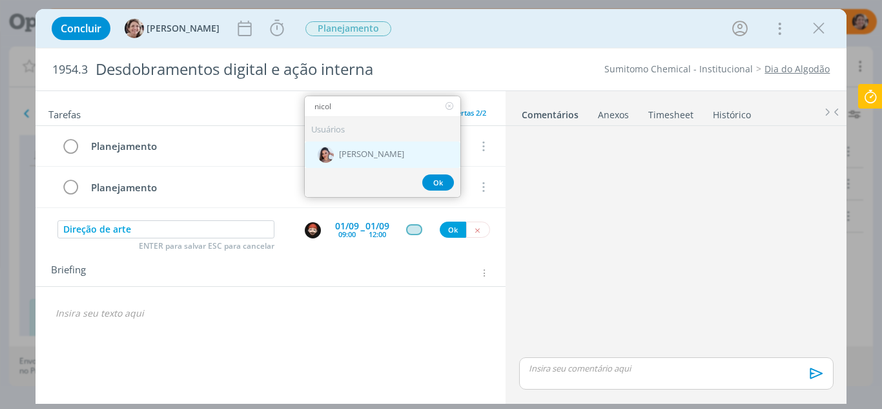
type input "nicol"
click at [379, 157] on span "[PERSON_NAME]" at bounding box center [371, 155] width 65 height 10
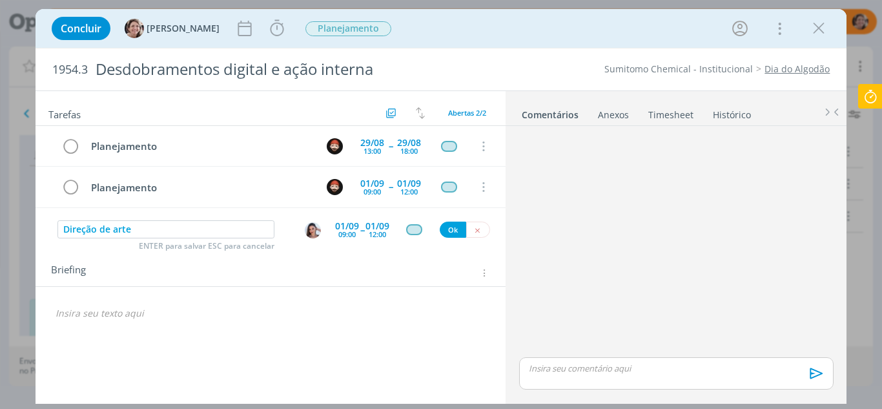
click at [354, 230] on div "09:00" at bounding box center [346, 233] width 17 height 7
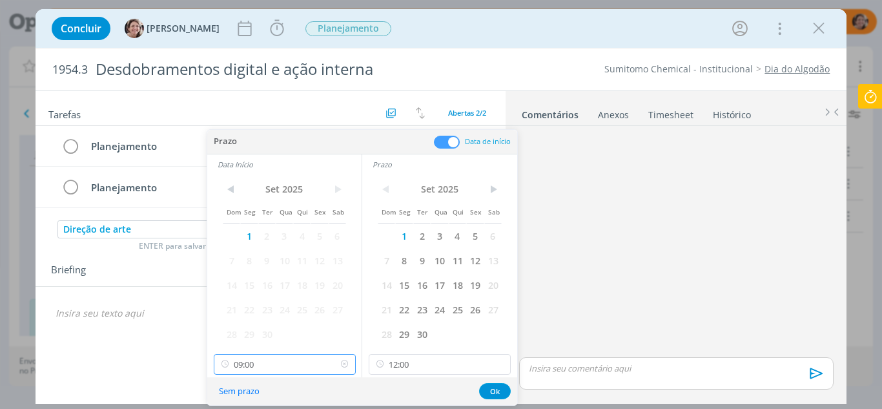
click at [285, 369] on input "09:00" at bounding box center [285, 364] width 142 height 21
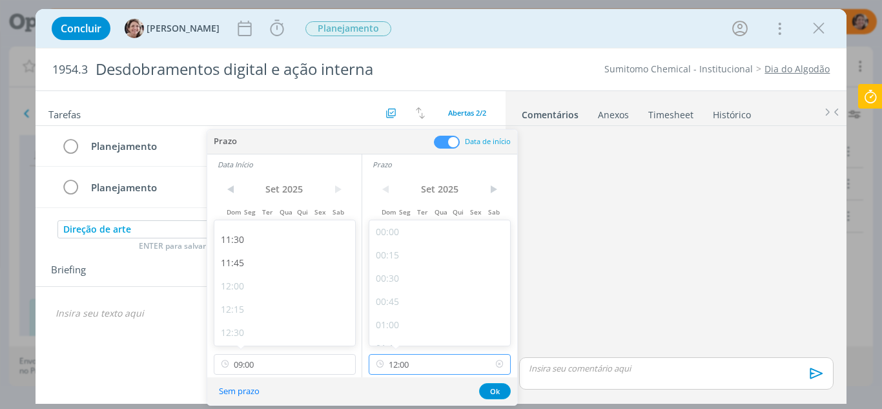
click at [422, 360] on input "12:00" at bounding box center [440, 364] width 142 height 21
click at [397, 241] on div "18:00" at bounding box center [441, 241] width 145 height 23
type input "18:00"
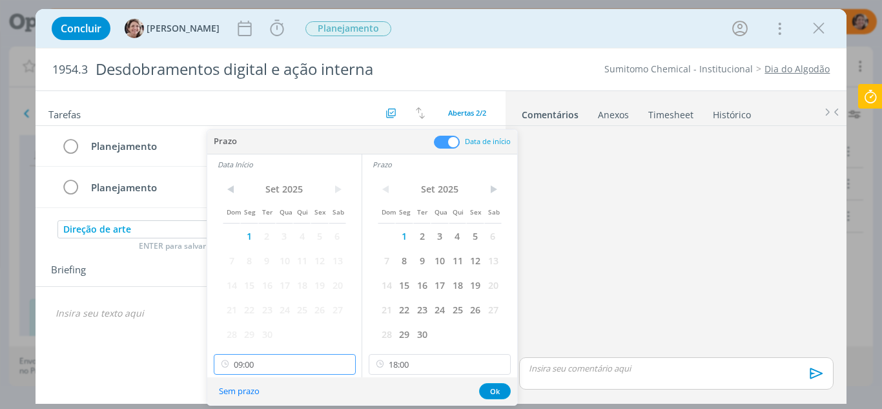
scroll to position [738, 0]
click at [296, 358] on input "09:00" at bounding box center [285, 364] width 142 height 21
click at [243, 254] on div "13:00" at bounding box center [286, 249] width 145 height 23
type input "13:00"
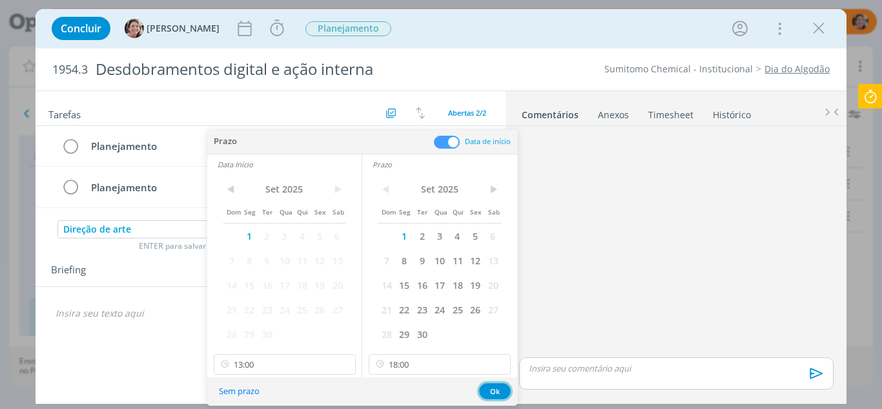
click at [491, 390] on button "Ok" at bounding box center [495, 391] width 32 height 16
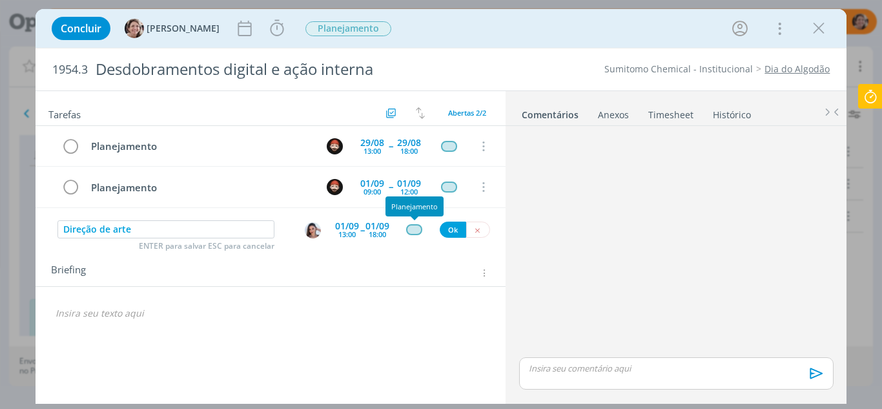
click at [419, 229] on div "dialog" at bounding box center [414, 229] width 16 height 11
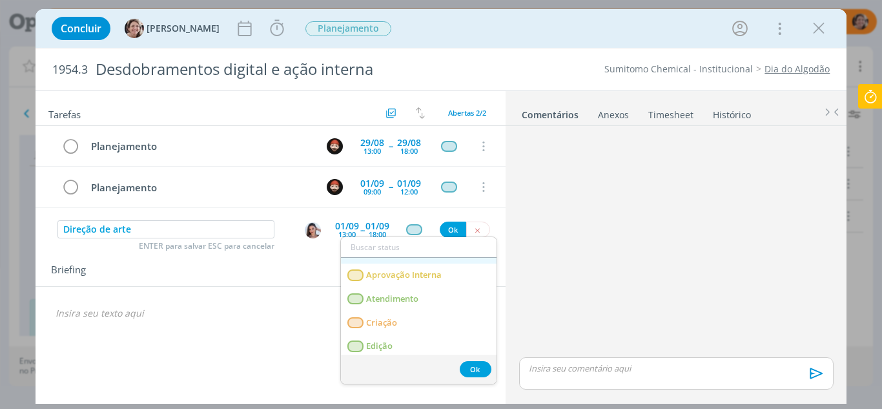
scroll to position [65, 0]
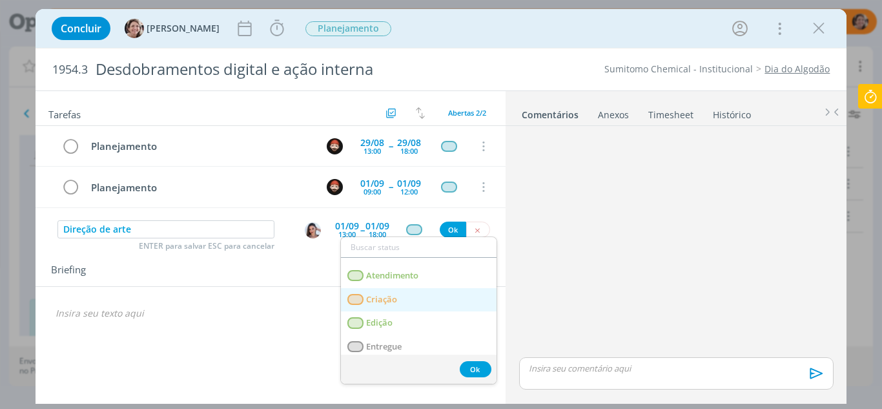
click at [396, 300] on span "Criação" at bounding box center [381, 299] width 31 height 10
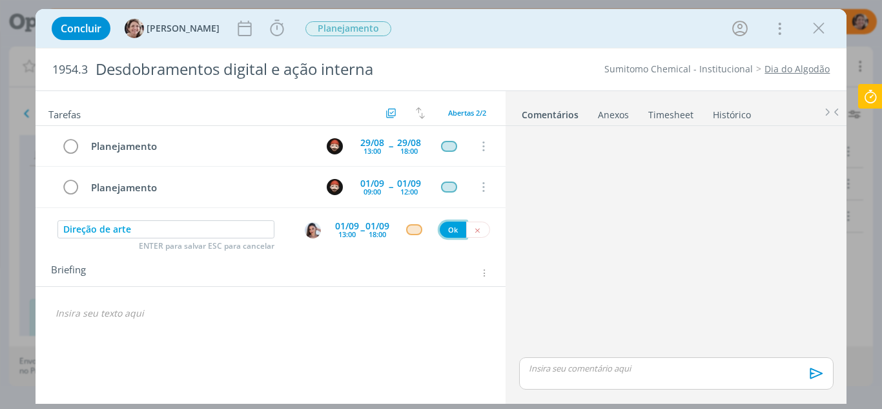
click at [452, 229] on button "Ok" at bounding box center [453, 229] width 26 height 16
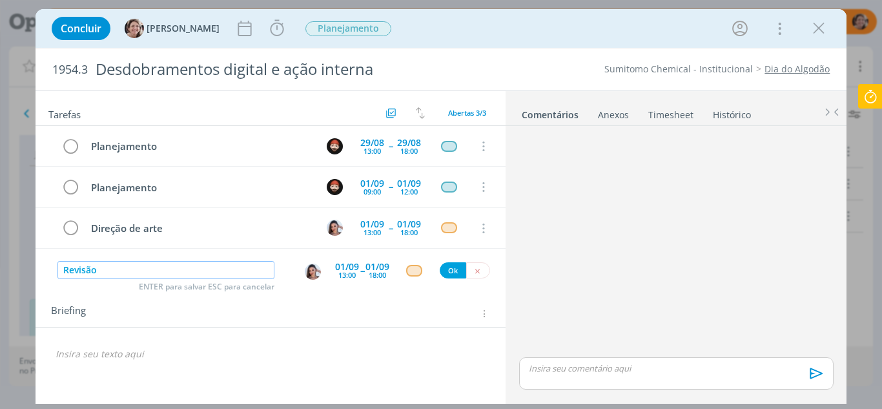
click at [317, 272] on img "dialog" at bounding box center [313, 271] width 16 height 16
type input "Revisão"
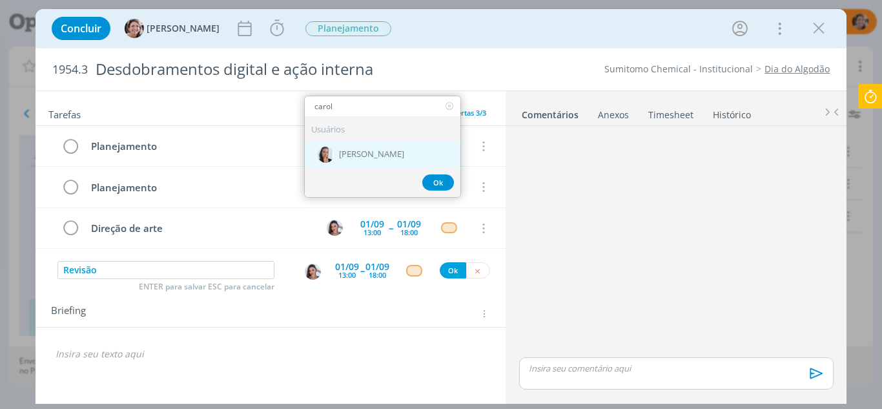
type input "carol"
click at [398, 159] on span "[PERSON_NAME]" at bounding box center [371, 154] width 65 height 10
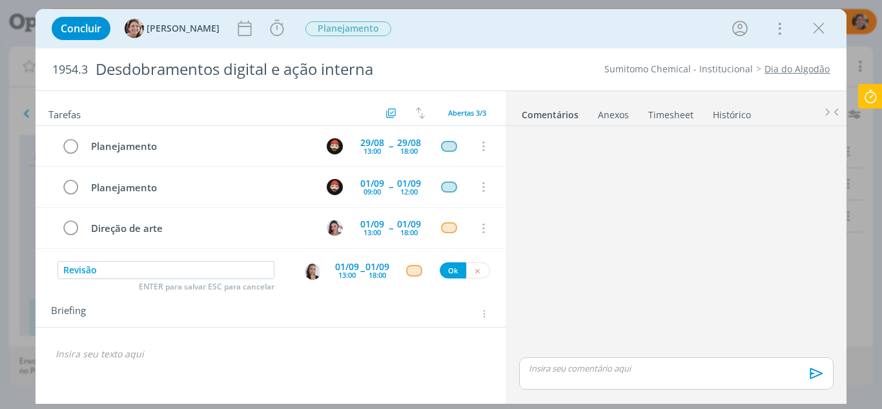
click at [316, 277] on img "dialog" at bounding box center [313, 271] width 16 height 16
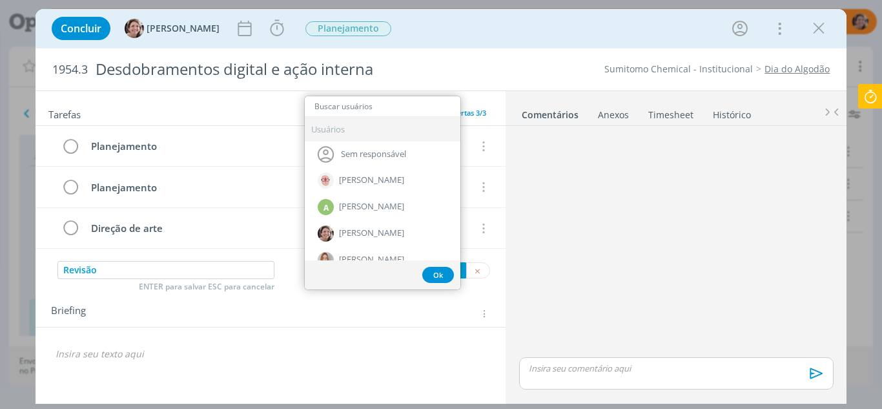
click at [329, 307] on div "Briefing Briefings Predefinidos Versões do Briefing Ver Briefing do Projeto" at bounding box center [272, 313] width 443 height 17
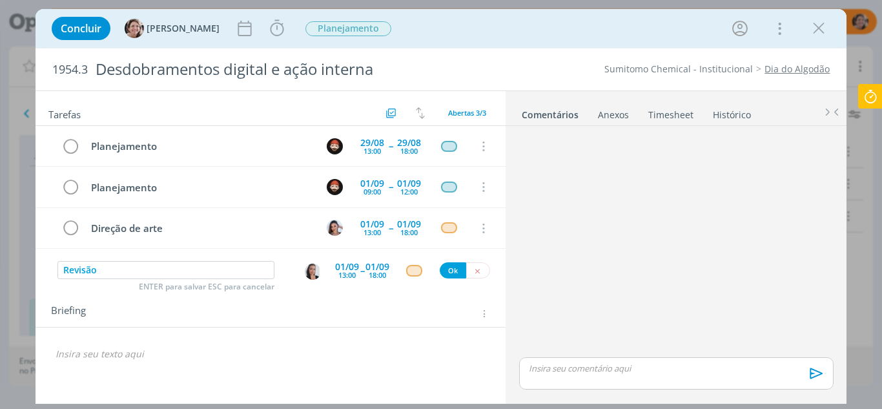
click at [352, 274] on div "13:00" at bounding box center [346, 274] width 17 height 7
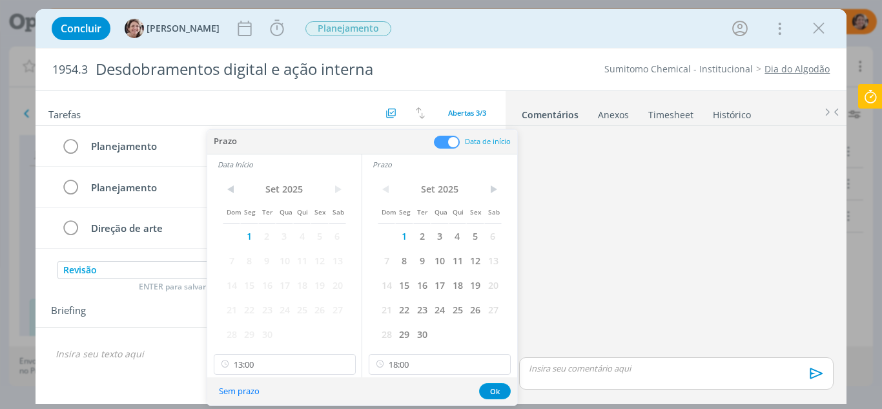
click at [249, 390] on button "Sem prazo" at bounding box center [238, 390] width 57 height 17
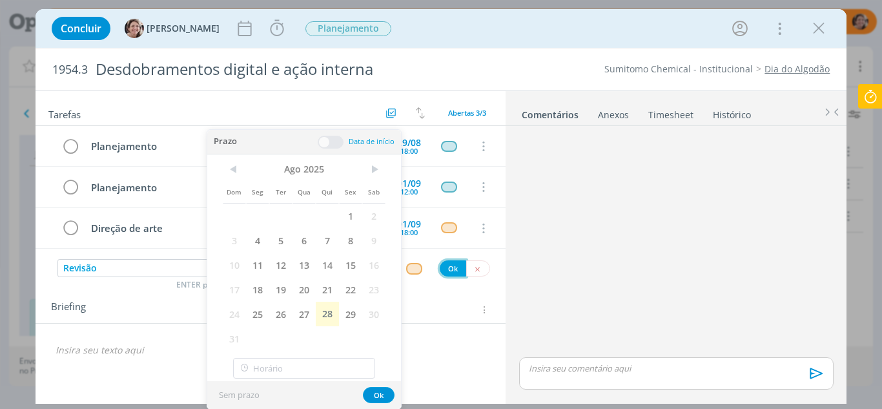
click at [447, 268] on button "Ok" at bounding box center [453, 268] width 26 height 16
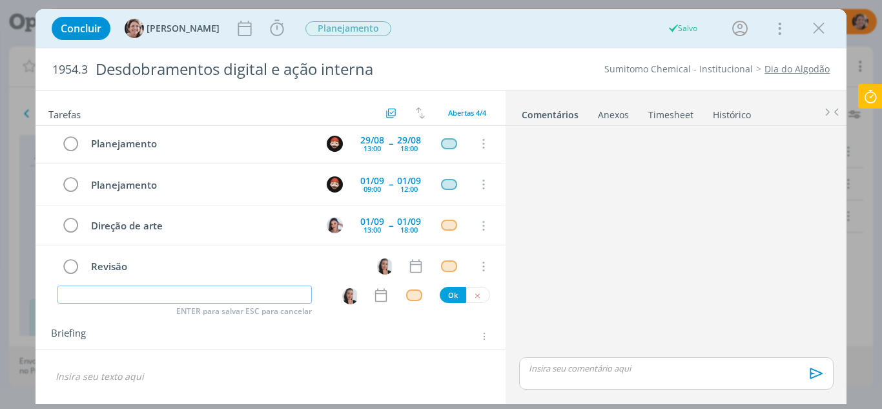
scroll to position [0, 0]
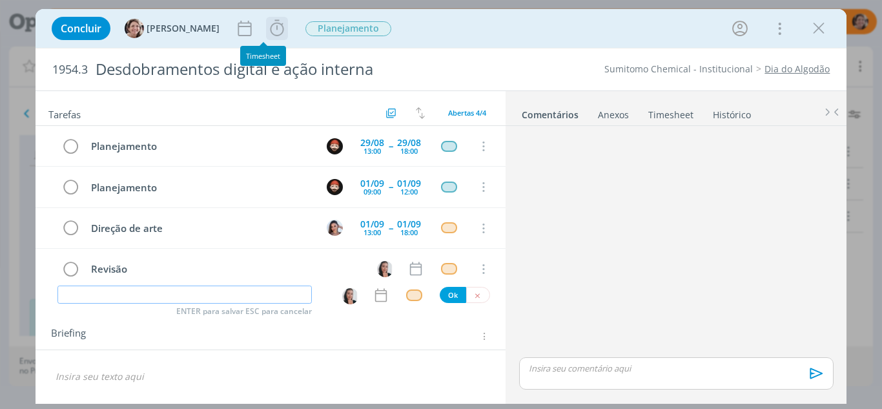
click at [267, 34] on icon "dialog" at bounding box center [276, 28] width 19 height 19
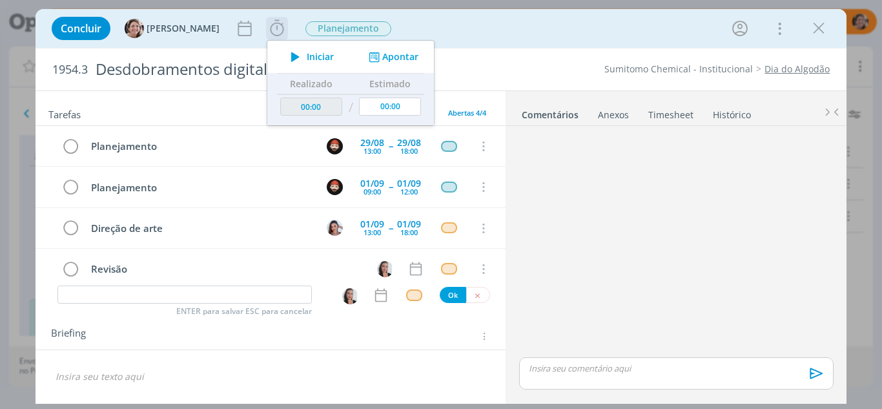
click at [310, 52] on span "Iniciar" at bounding box center [320, 56] width 27 height 9
click at [591, 154] on div "dialog" at bounding box center [676, 242] width 324 height 223
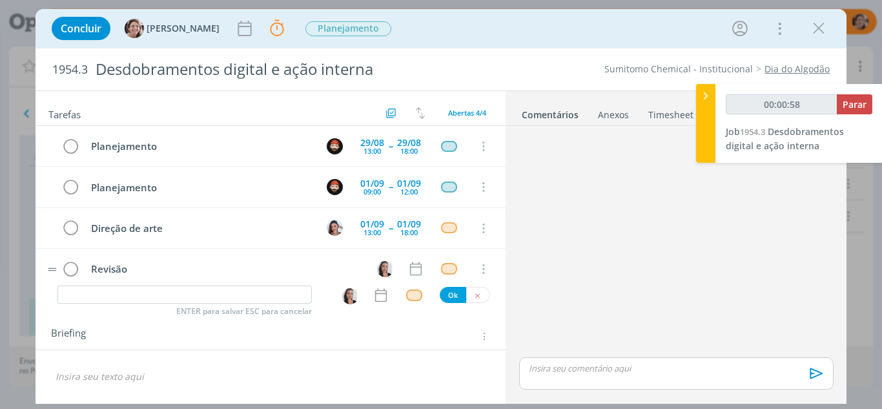
scroll to position [14, 0]
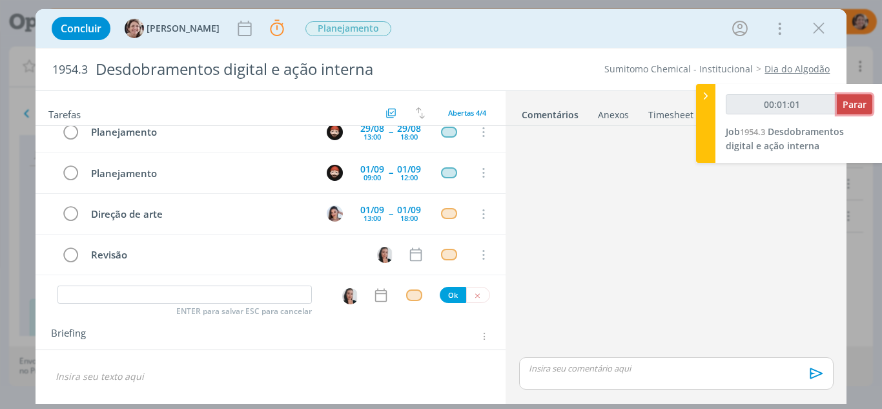
click at [851, 104] on span "Parar" at bounding box center [854, 104] width 24 height 12
type input "00:01:05"
click at [709, 97] on icon at bounding box center [705, 96] width 13 height 14
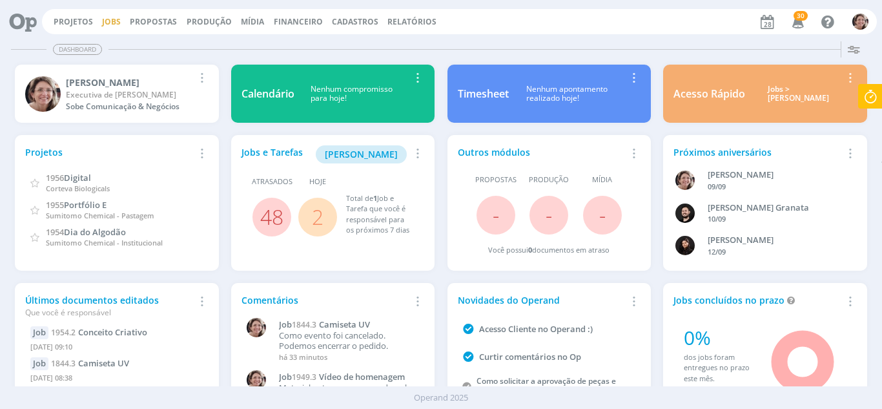
click at [108, 18] on link "Jobs" at bounding box center [111, 21] width 19 height 11
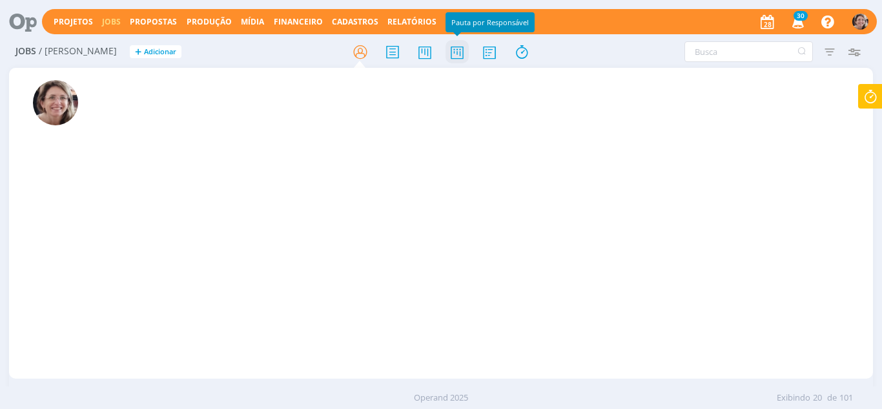
click at [459, 54] on icon at bounding box center [456, 51] width 23 height 25
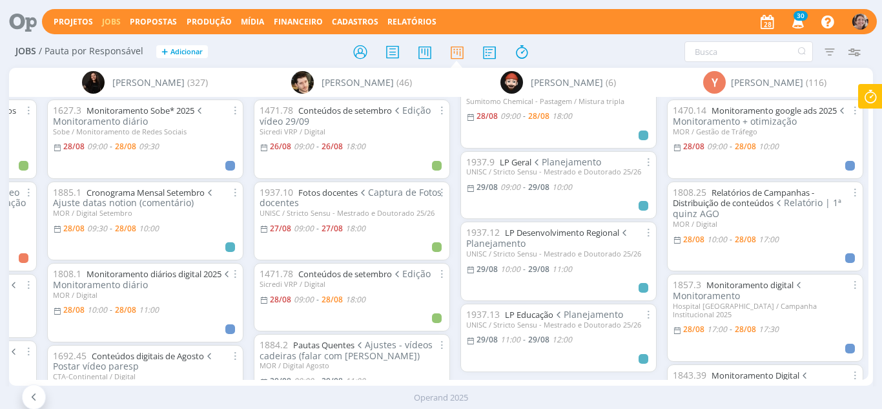
scroll to position [210, 0]
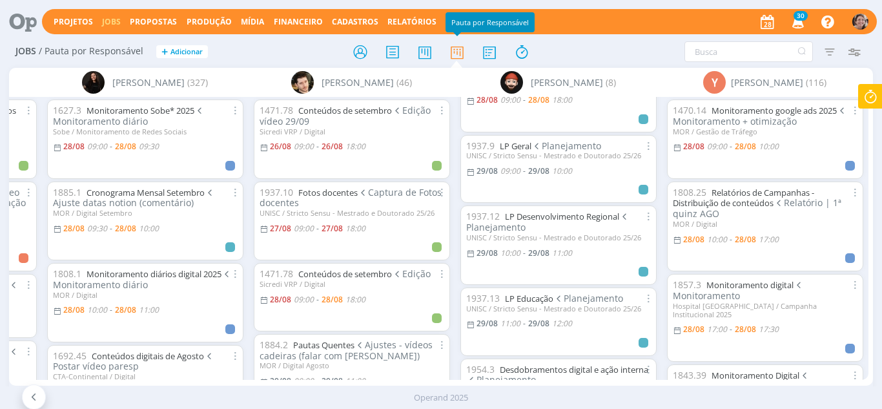
click at [31, 400] on icon at bounding box center [34, 397] width 13 height 12
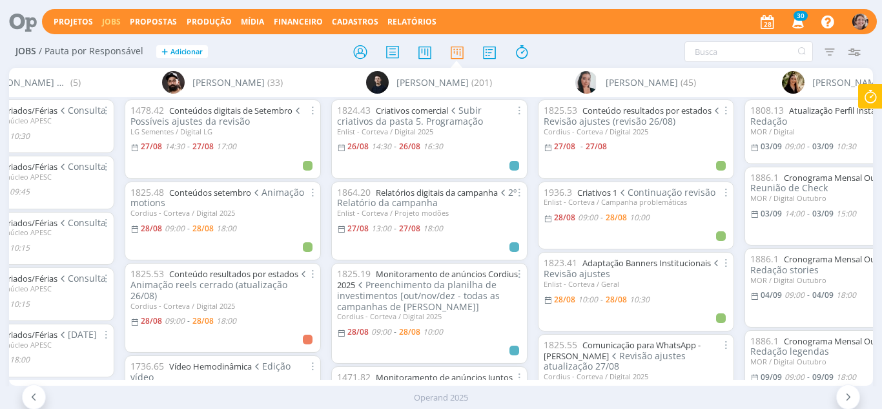
scroll to position [1033, 0]
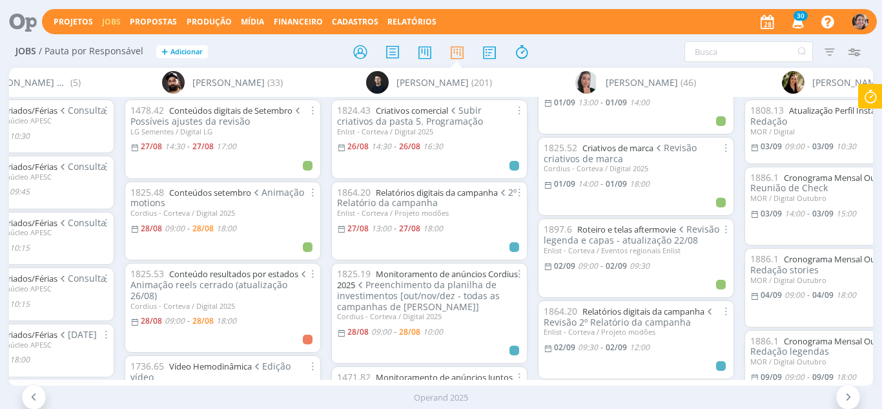
click at [869, 106] on icon at bounding box center [870, 96] width 23 height 25
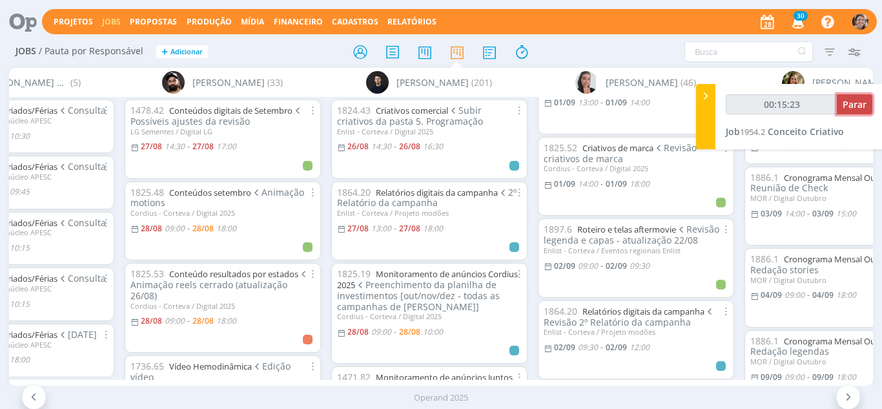
click at [849, 105] on span "Parar" at bounding box center [854, 104] width 24 height 12
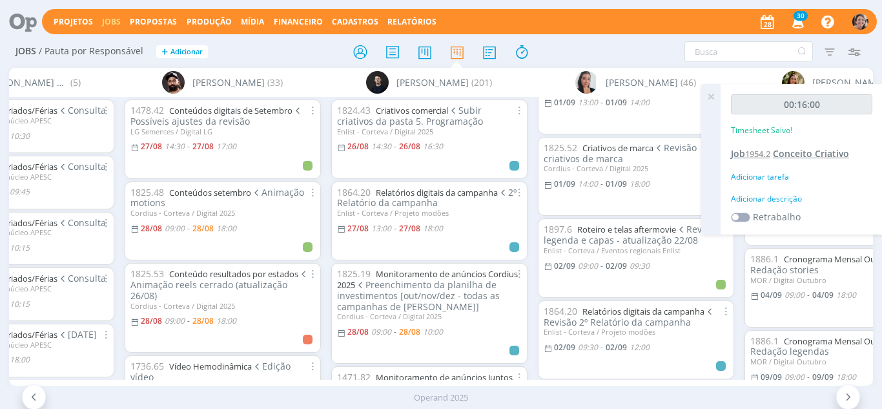
click at [793, 151] on span "Conceito Criativo" at bounding box center [811, 153] width 76 height 12
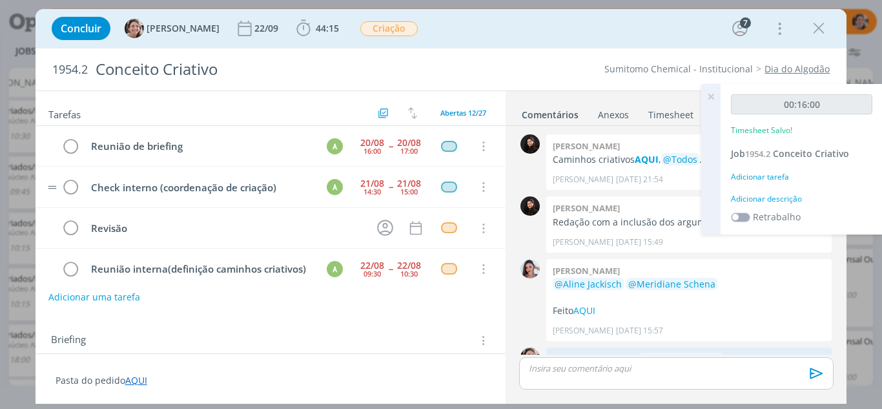
scroll to position [100, 0]
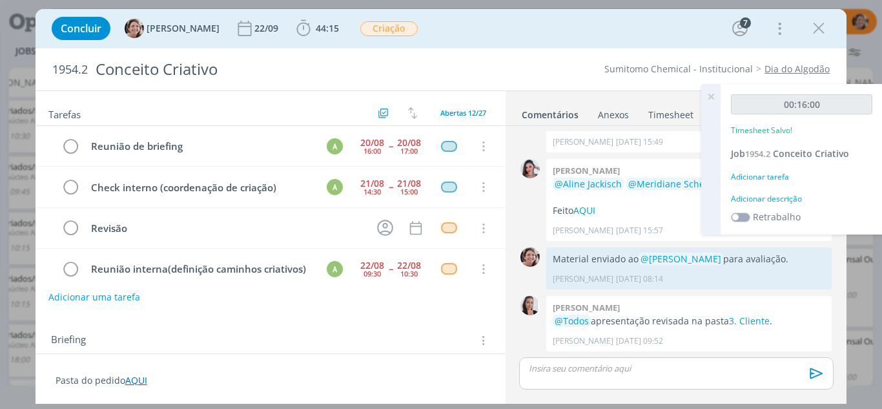
click at [711, 93] on icon at bounding box center [710, 96] width 23 height 25
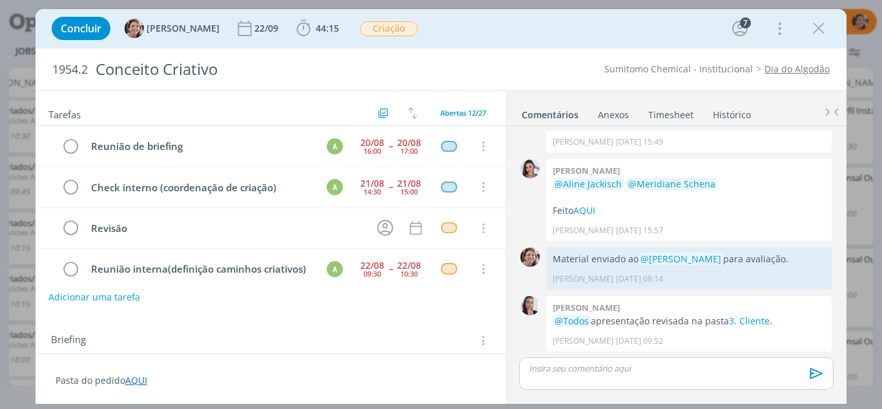
click at [673, 112] on link "Timesheet" at bounding box center [670, 112] width 46 height 19
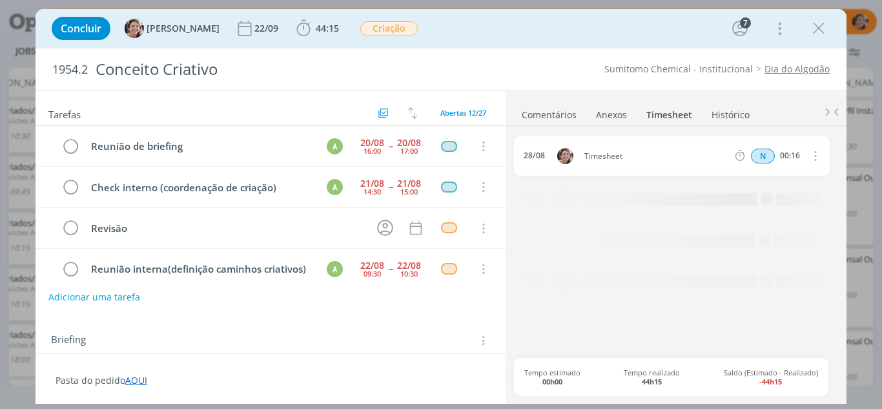
click at [815, 158] on icon "dialog" at bounding box center [815, 155] width 14 height 15
click at [770, 192] on link "Editar" at bounding box center [778, 199] width 102 height 21
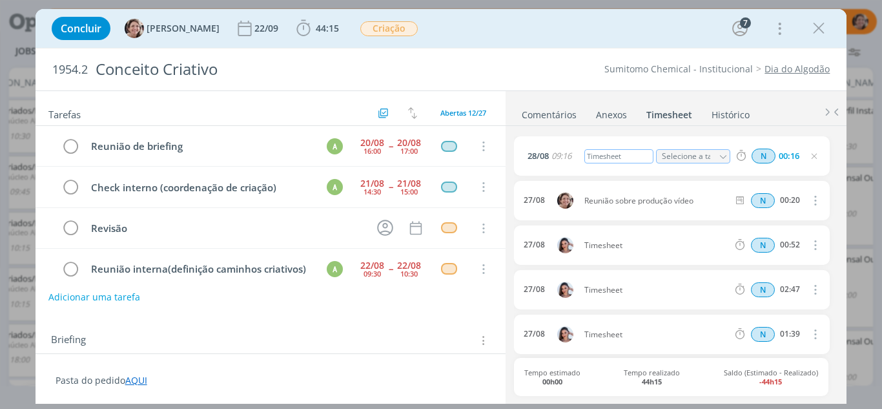
click at [627, 158] on div "Timesheet" at bounding box center [619, 156] width 70 height 14
drag, startPoint x: 627, startPoint y: 158, endPoint x: 548, endPoint y: 157, distance: 79.4
click at [548, 157] on div "[DATE] 09:16 Timesheet Selecione a tarefa N 00:16" at bounding box center [671, 155] width 315 height 39
click at [811, 157] on icon "dialog" at bounding box center [814, 156] width 10 height 10
click at [820, 25] on icon "dialog" at bounding box center [818, 28] width 19 height 19
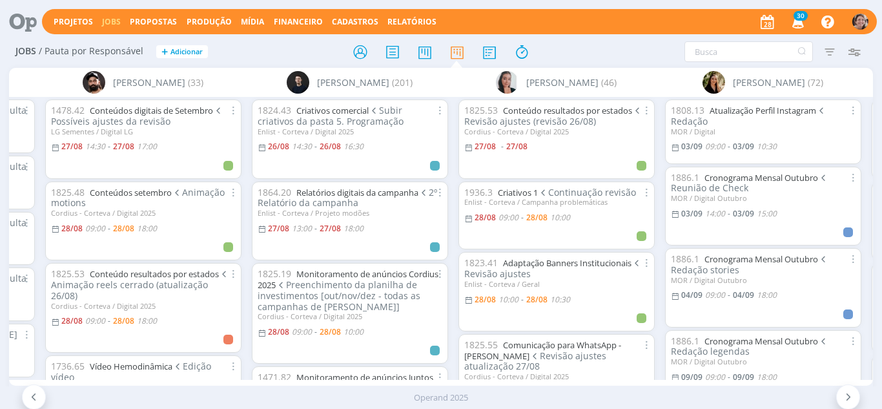
scroll to position [0, 595]
click at [727, 56] on input "text" at bounding box center [748, 51] width 128 height 21
type input "entregável"
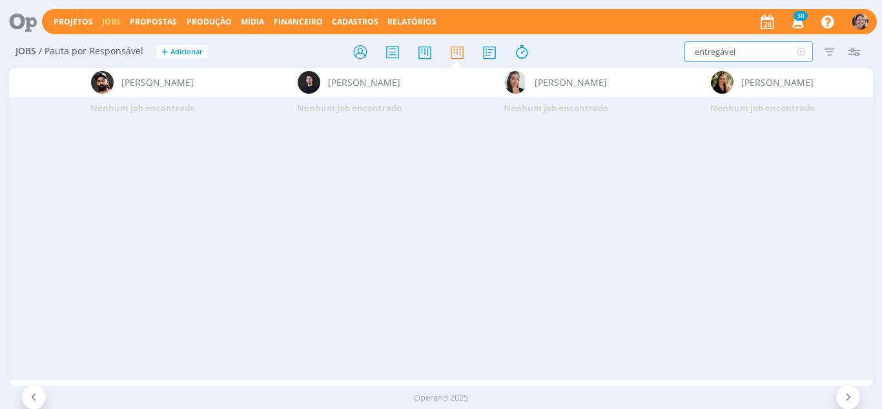
drag, startPoint x: 724, startPoint y: 54, endPoint x: 641, endPoint y: 63, distance: 83.1
click at [642, 63] on div "Jobs / Pauta por Responsável + Adicionar entregável Filtrar Filtrar Limpar entr…" at bounding box center [441, 52] width 864 height 32
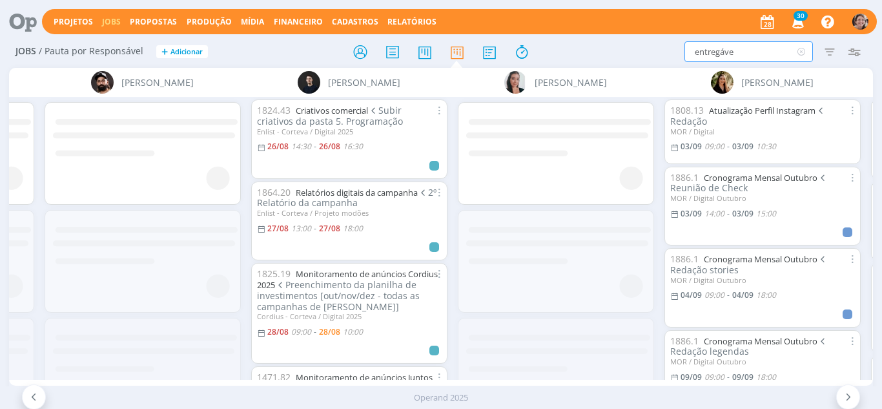
type input "entregável"
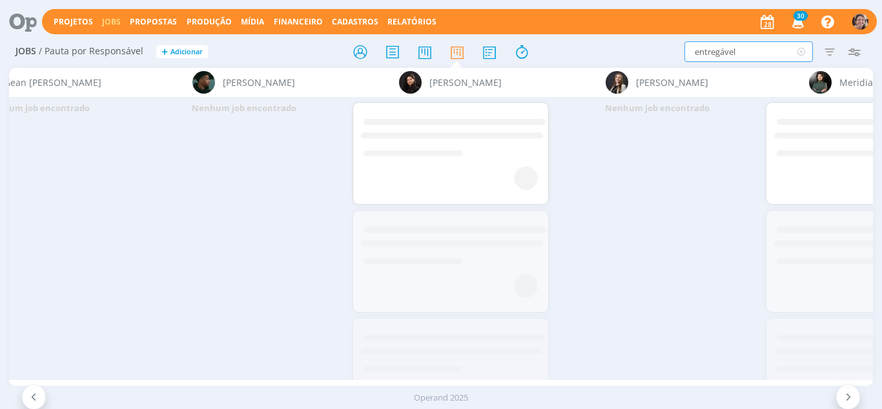
scroll to position [0, 1835]
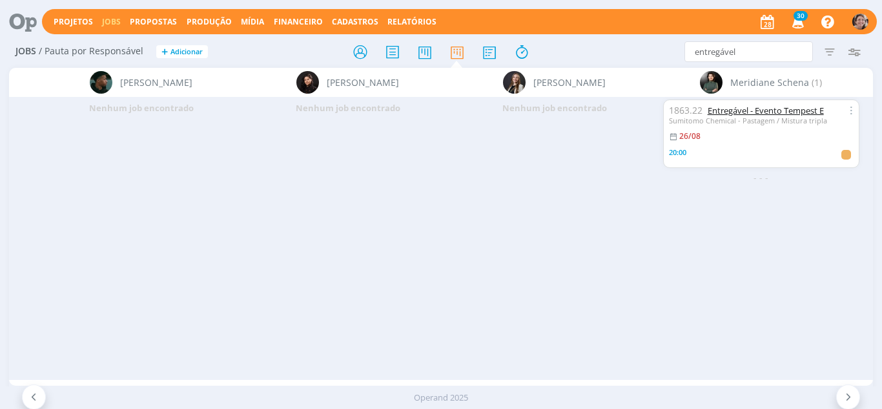
click at [726, 113] on link "Entregável - Evento Tempest E" at bounding box center [765, 111] width 116 height 12
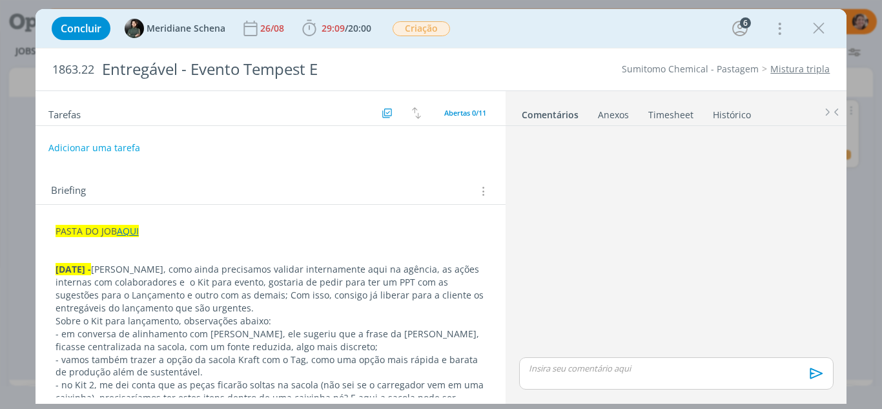
click at [554, 117] on link "Comentários" at bounding box center [550, 112] width 58 height 19
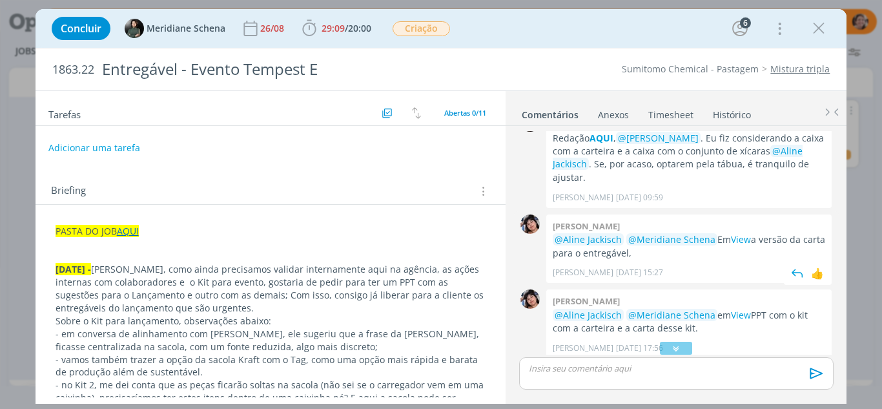
scroll to position [175, 0]
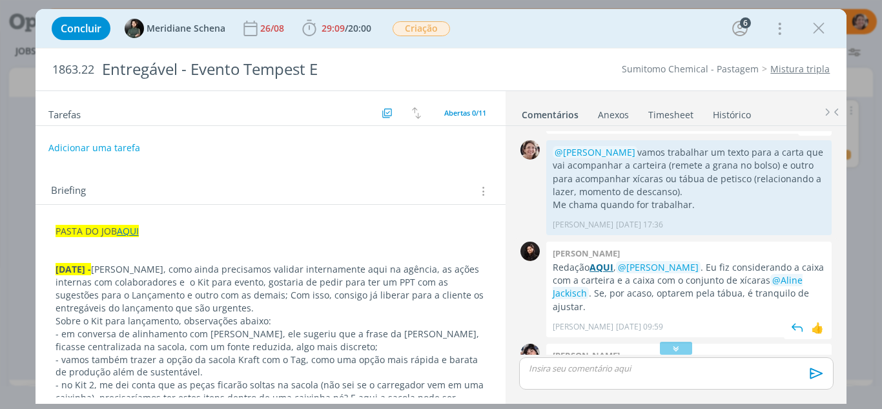
click at [601, 267] on strong "AQUI" at bounding box center [601, 267] width 24 height 12
drag, startPoint x: 601, startPoint y: 267, endPoint x: 435, endPoint y: 177, distance: 188.9
click at [435, 177] on div "Briefing Briefings Predefinidos Versões do Briefing Ver Briefing do Projeto" at bounding box center [271, 187] width 471 height 35
click at [605, 269] on strong "AQUI" at bounding box center [601, 267] width 24 height 12
click at [598, 266] on strong "AQUI" at bounding box center [601, 267] width 24 height 12
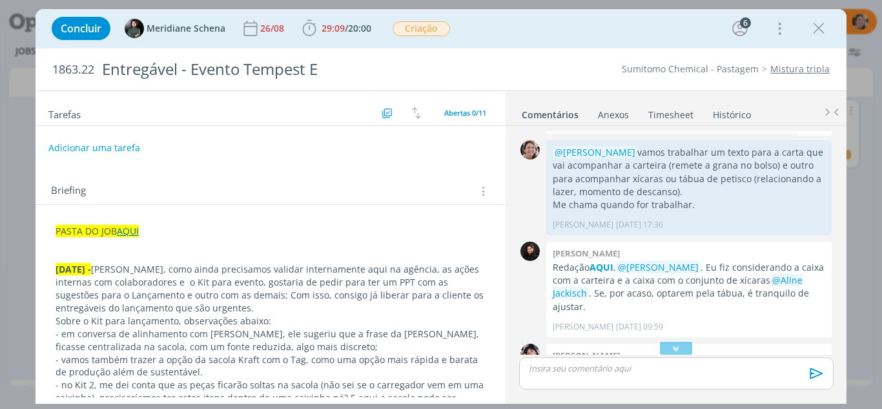
click at [130, 232] on link "AQUI" at bounding box center [128, 231] width 22 height 12
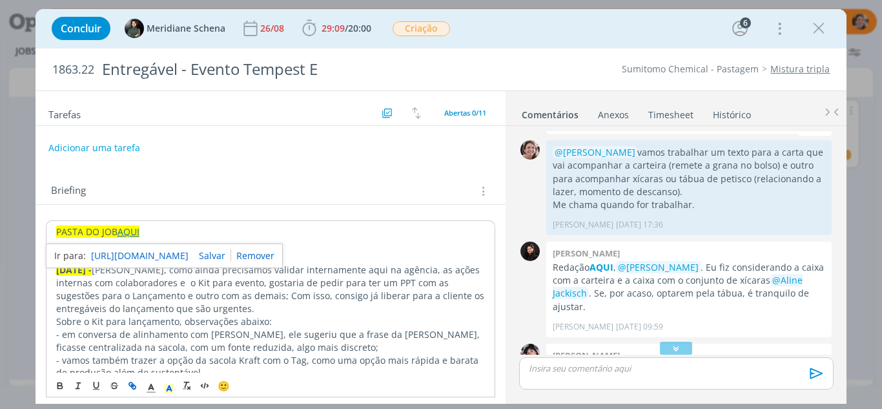
click at [179, 256] on link "[URL][DOMAIN_NAME]" at bounding box center [139, 255] width 97 height 17
click at [127, 144] on button "Adicionar uma tarefa" at bounding box center [94, 147] width 92 height 22
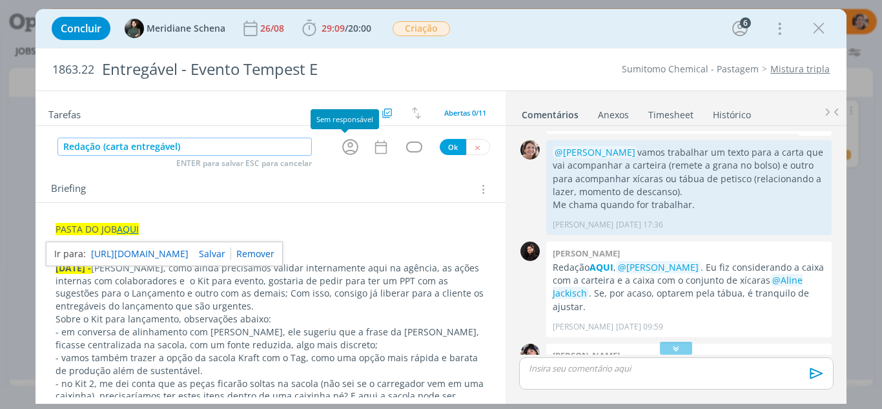
click at [342, 147] on icon "dialog" at bounding box center [350, 147] width 20 height 20
type input "Redação (carta entregável)"
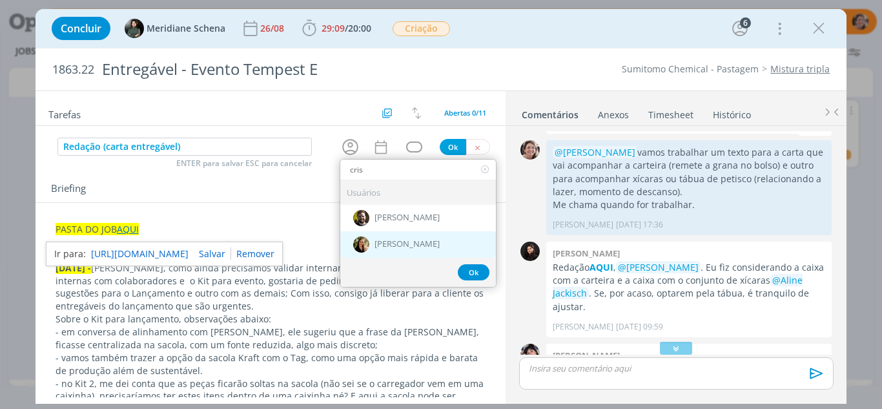
type input "cris"
click at [410, 249] on span "[PERSON_NAME]" at bounding box center [406, 244] width 65 height 10
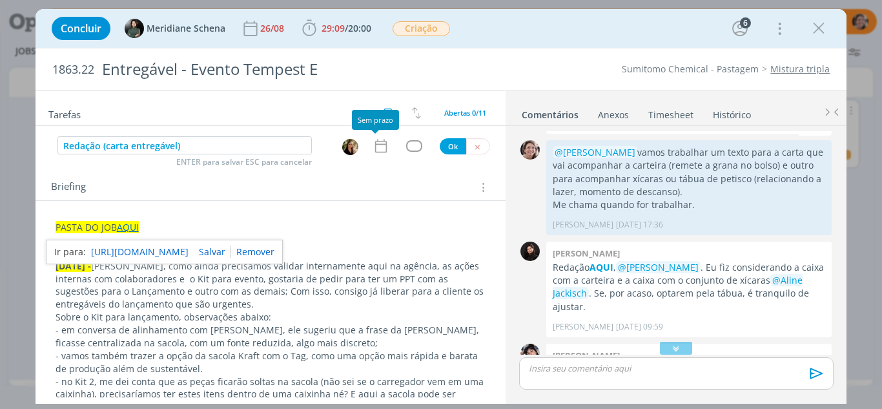
click at [372, 147] on icon "dialog" at bounding box center [380, 145] width 17 height 17
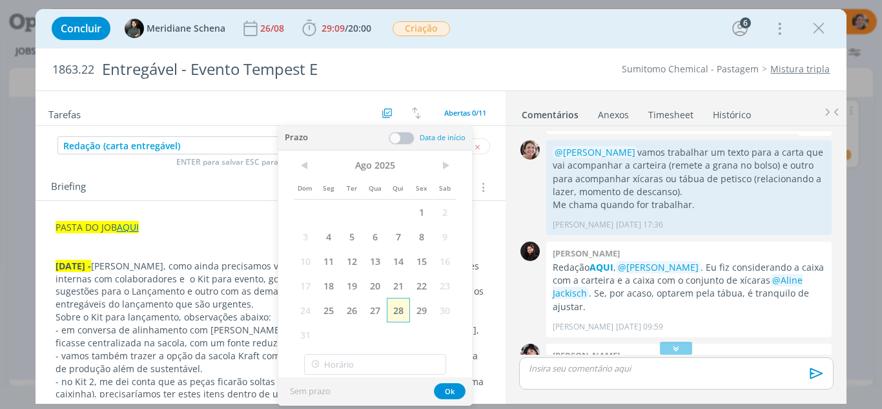
click at [405, 312] on span "28" at bounding box center [398, 310] width 23 height 25
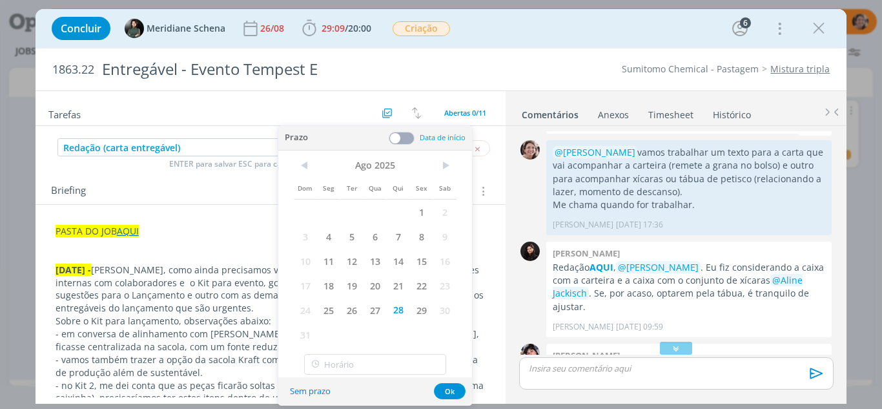
click at [398, 138] on span at bounding box center [402, 138] width 26 height 13
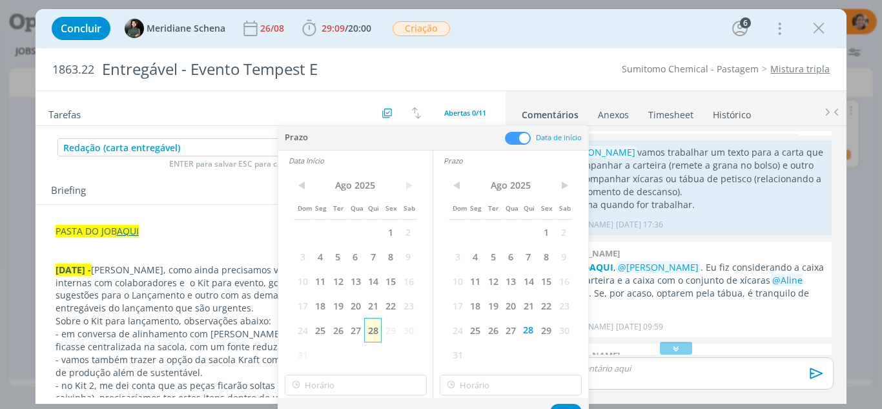
click at [378, 339] on span "28" at bounding box center [372, 330] width 17 height 25
click at [365, 385] on input "10:00" at bounding box center [356, 384] width 142 height 21
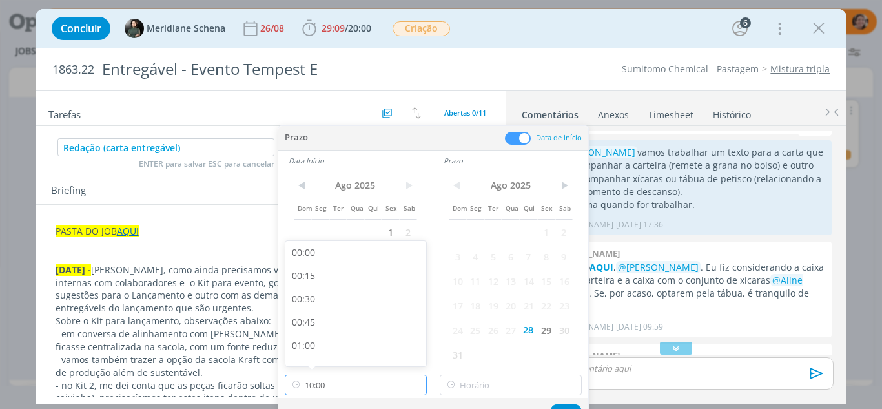
scroll to position [831, 0]
click at [323, 307] on div "09:30" at bounding box center [357, 303] width 145 height 23
type input "09:30"
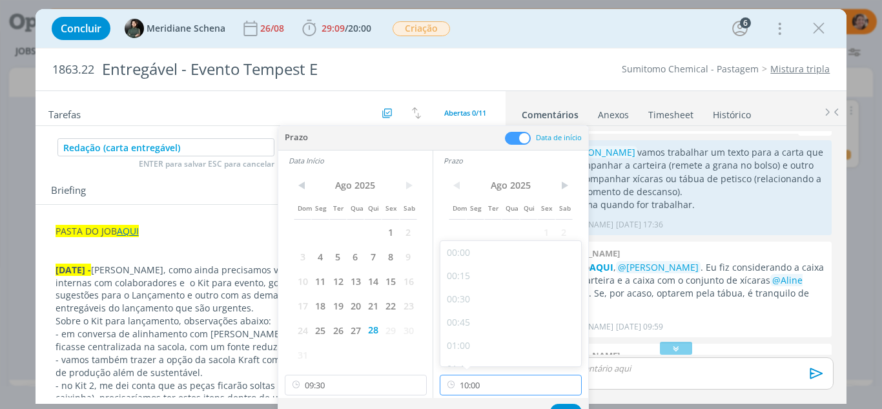
click at [494, 383] on input "10:00" at bounding box center [511, 384] width 142 height 21
click at [482, 333] on div "10:30" at bounding box center [512, 332] width 145 height 23
type input "10:30"
click at [561, 405] on button "Ok" at bounding box center [566, 411] width 32 height 16
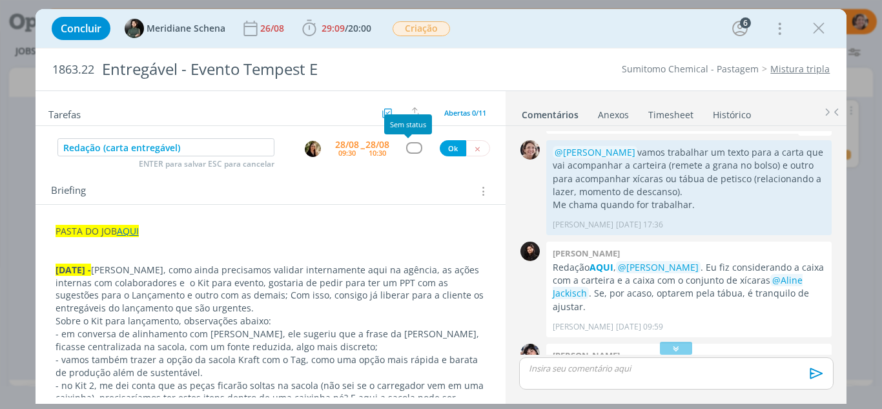
click at [412, 147] on div "dialog" at bounding box center [414, 147] width 16 height 11
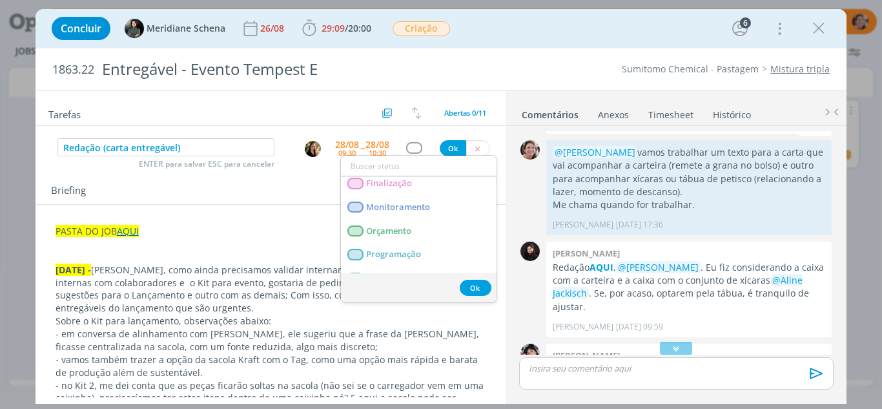
scroll to position [258, 0]
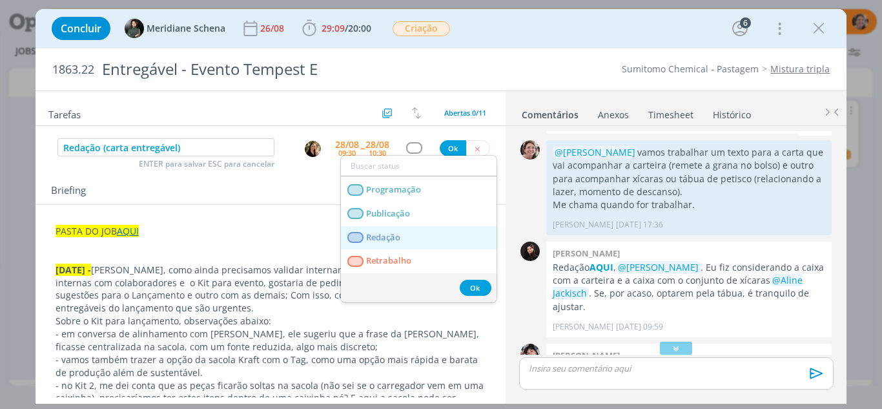
click at [396, 229] on link "Redação" at bounding box center [419, 238] width 156 height 24
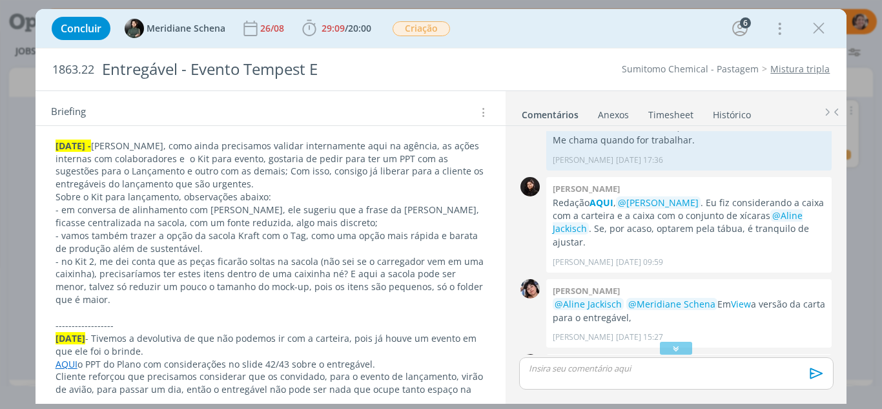
scroll to position [129, 0]
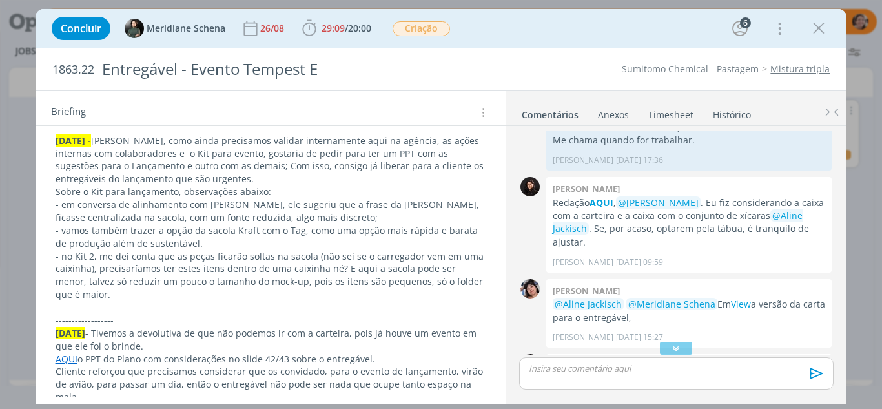
click at [549, 379] on div "dialog" at bounding box center [676, 373] width 314 height 32
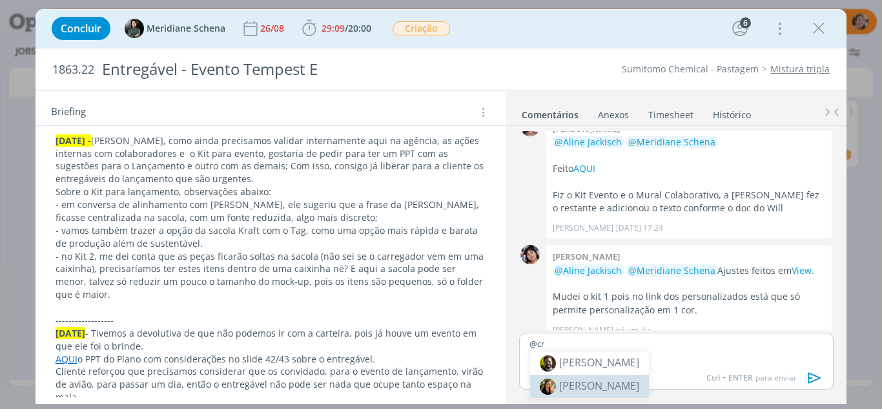
drag, startPoint x: 625, startPoint y: 387, endPoint x: 613, endPoint y: 355, distance: 33.7
click at [624, 385] on li "[PERSON_NAME]" at bounding box center [589, 385] width 119 height 23
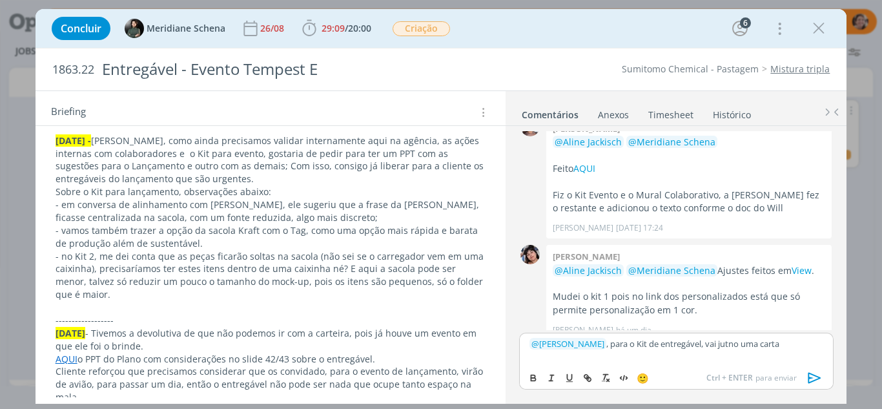
click at [624, 347] on p "﻿ @ Cristieli Crizel ﻿ , para o Kit de entregável, vai jutno uma carta" at bounding box center [675, 344] width 293 height 12
click at [715, 345] on p "﻿ @ Cristieli Crizel ﻿ , no Kit de entregável, vai jutno uma carta" at bounding box center [675, 344] width 293 height 12
click at [773, 343] on p "﻿ @ Cristieli Crizel ﻿ , no Kit de entregável, vai junto uma carta" at bounding box center [675, 344] width 293 height 12
drag, startPoint x: 786, startPoint y: 357, endPoint x: 765, endPoint y: 354, distance: 20.8
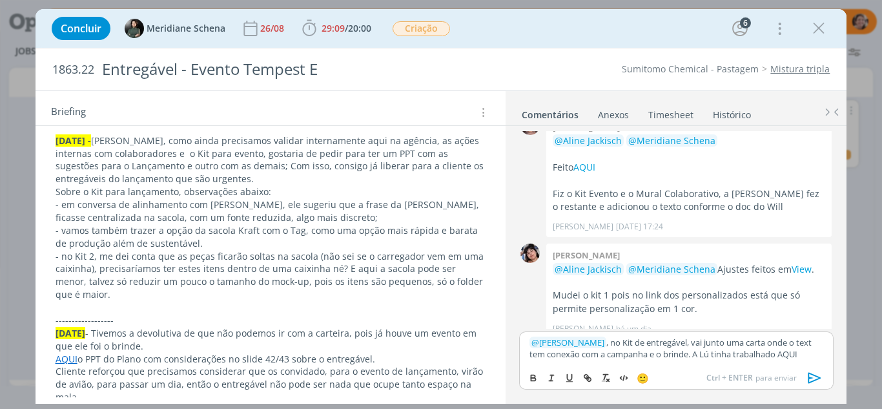
click at [765, 354] on p "﻿ @ Cristieli Crizel ﻿ , no Kit de entregável, vai junto uma carta onde o text …" at bounding box center [675, 348] width 293 height 24
click at [592, 372] on icon "dialog" at bounding box center [587, 377] width 10 height 10
type input "AQUI"
paste input "https://sobeae.sharepoint.com/:w:/s/SOBEAE/EQetraKTwYxIidCaoi21TlIBPpmyhD5PKVIj…"
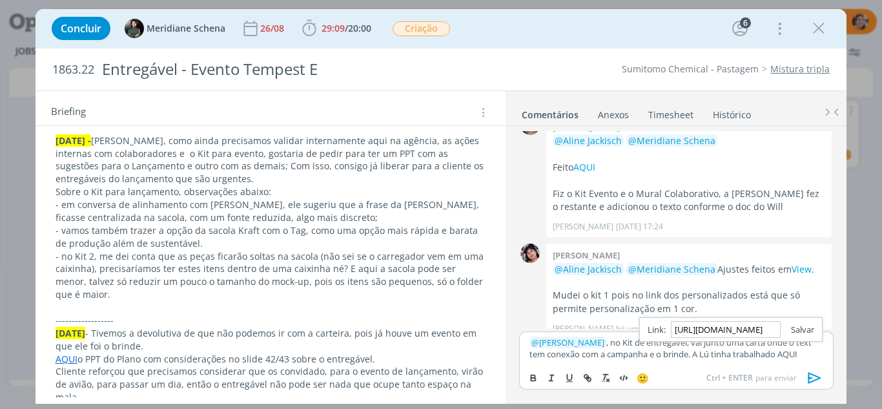
click at [810, 332] on link "dialog" at bounding box center [797, 329] width 34 height 12
click at [800, 354] on p "﻿ @ Cristieli Crizel ﻿ , no Kit de entregável, vai junto uma carta onde o text …" at bounding box center [675, 348] width 293 height 24
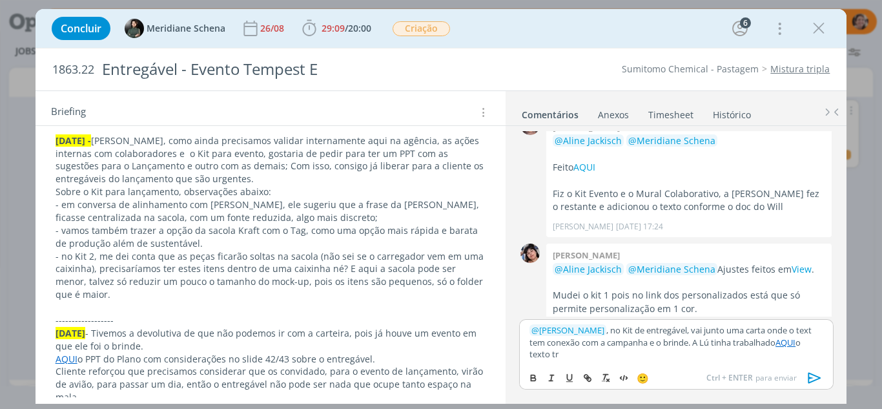
scroll to position [729, 0]
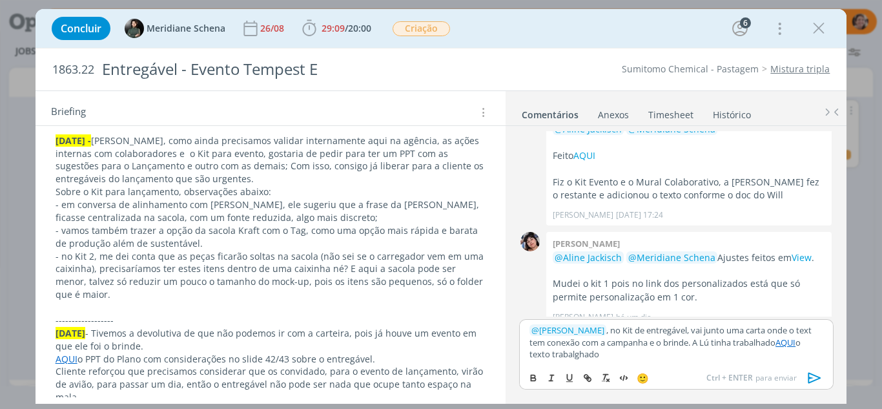
click at [586, 360] on div "﻿ @ Cristieli Crizel ﻿ , no Kit de entregável, vai junto uma carta onde o text …" at bounding box center [676, 341] width 314 height 45
drag, startPoint x: 618, startPoint y: 362, endPoint x: 588, endPoint y: 361, distance: 30.3
click at [618, 361] on div "﻿ @ Cristieli Crizel ﻿ , no Kit de entregável, vai junto uma carta onde o text …" at bounding box center [676, 341] width 314 height 45
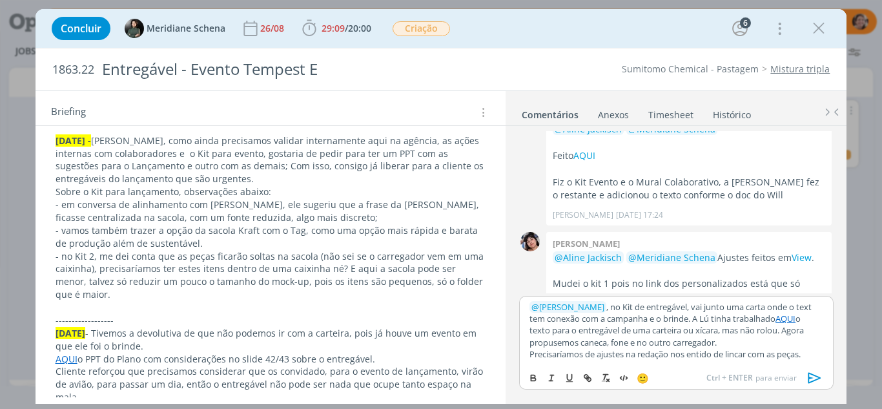
click at [692, 352] on p "Precisaríamos de ajustes na redação nos entido de lincar com as peças." at bounding box center [675, 354] width 293 height 12
click at [817, 357] on p "Precisaríamos de ajustes na redação nos sentido de lincar com as peças." at bounding box center [675, 354] width 293 height 12
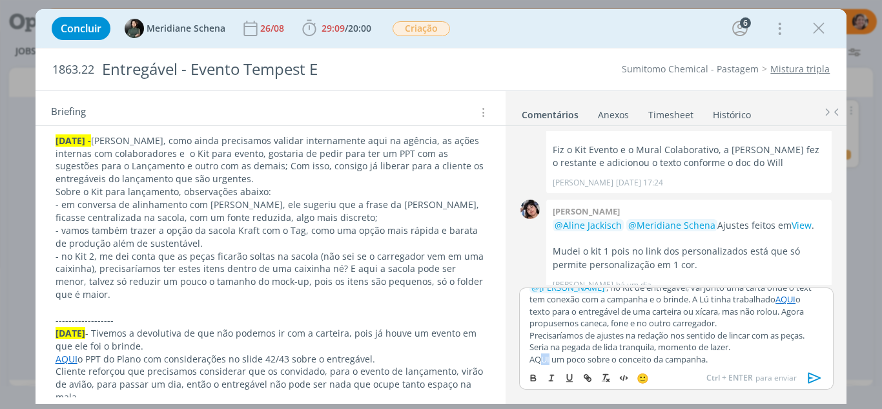
scroll to position [15, 0]
drag, startPoint x: 549, startPoint y: 358, endPoint x: 524, endPoint y: 358, distance: 25.2
click at [524, 358] on div "﻿ @ Cristieli Crizel ﻿ , no Kit de entregável, vai junto uma carta onde o text …" at bounding box center [676, 325] width 314 height 77
click at [587, 378] on icon "dialog" at bounding box center [589, 379] width 4 height 4
type input "AQUI"
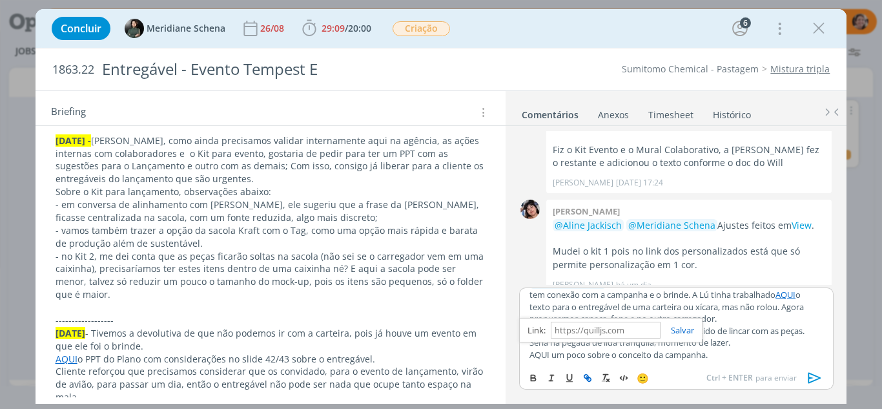
paste input "https://sobeae.sharepoint.com/:p:/s/SOBEAE/ETPdbGEiU9lHiXx5JKnvKCEBHcADTn15ecUp…"
type input "https://sobeae.sharepoint.com/:p:/s/SOBEAE/ETPdbGEiU9lHiXx5JKnvKCEBHcADTn15ecUp…"
click at [679, 330] on link "dialog" at bounding box center [677, 330] width 34 height 12
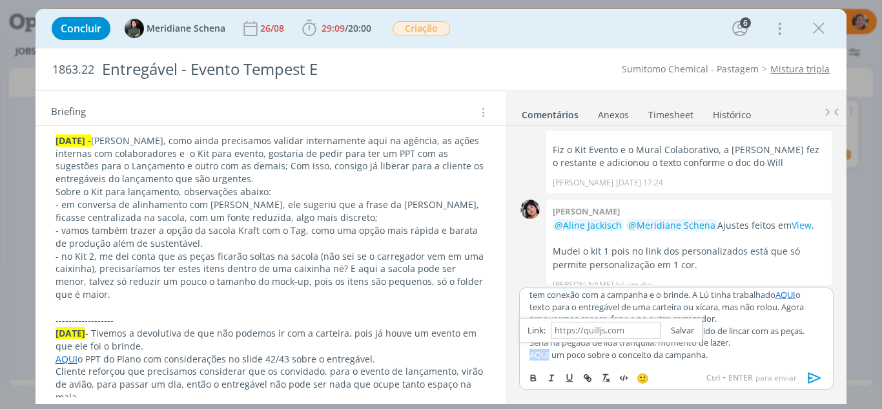
scroll to position [15, 0]
click at [815, 379] on icon "dialog" at bounding box center [814, 377] width 19 height 19
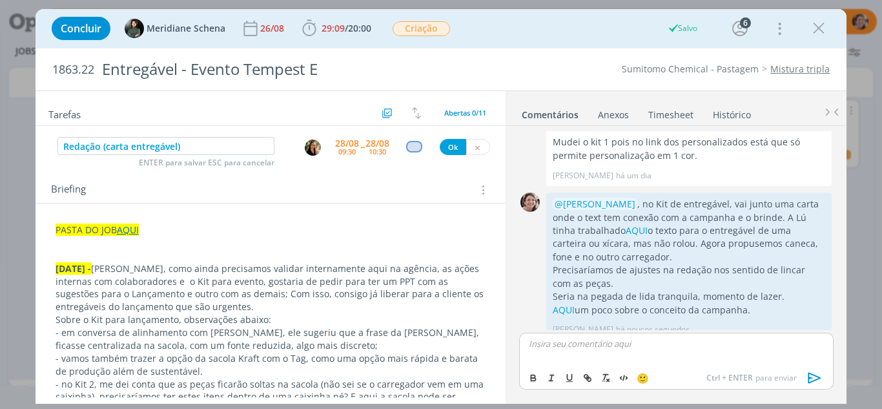
scroll to position [0, 0]
click at [445, 149] on button "Ok" at bounding box center [453, 148] width 26 height 16
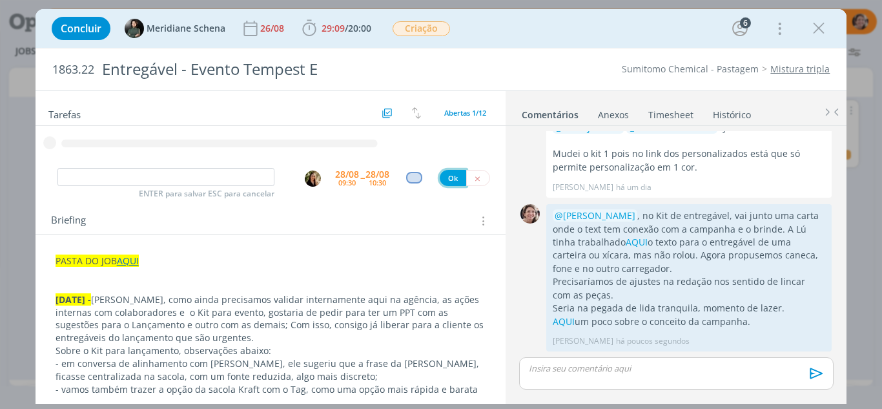
scroll to position [846, 0]
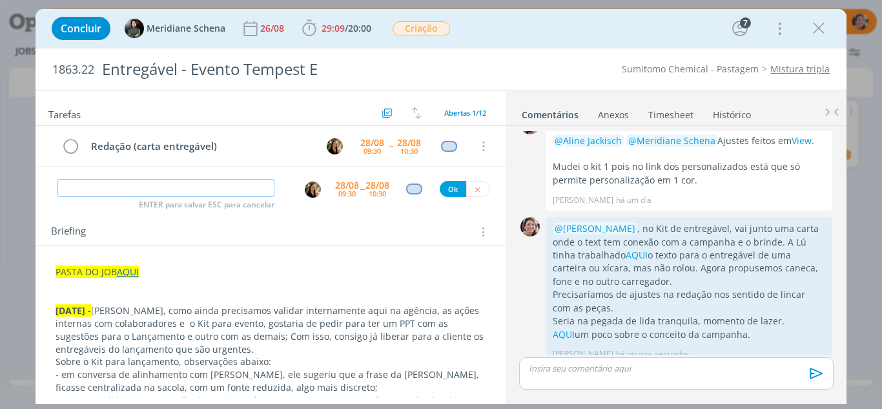
type input "A"
type input "Direção de arte"
click at [371, 147] on div "09:30" at bounding box center [371, 150] width 17 height 7
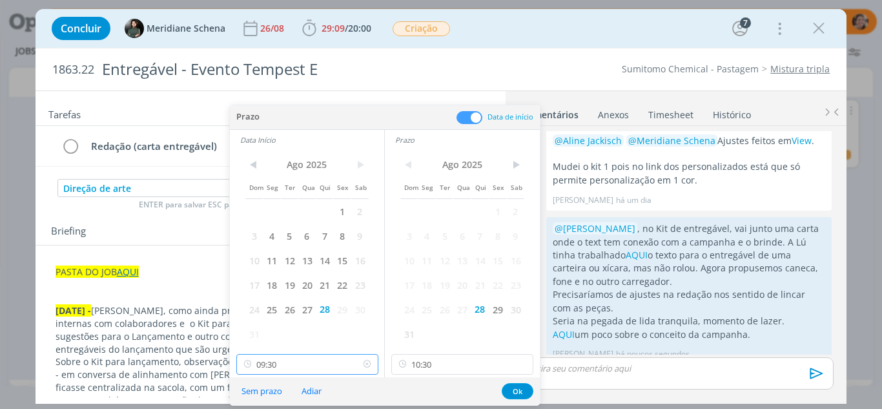
click at [309, 371] on input "09:30" at bounding box center [307, 364] width 142 height 21
click at [273, 314] on div "10:00" at bounding box center [309, 311] width 145 height 23
type input "10:00"
click at [444, 367] on input "10:30" at bounding box center [462, 364] width 142 height 21
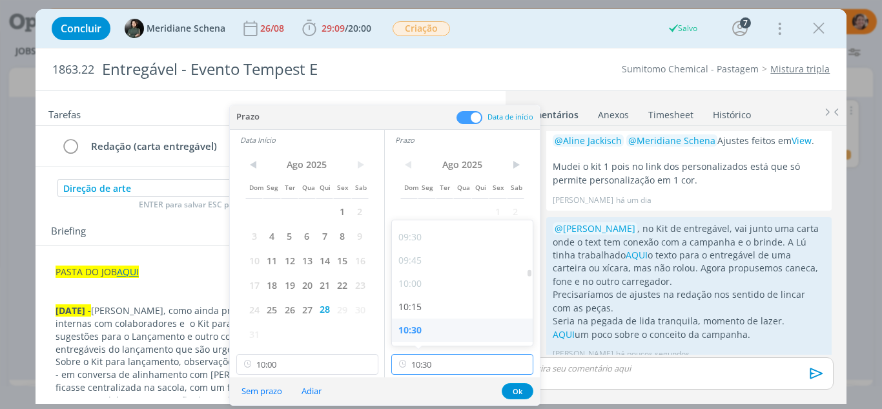
scroll to position [942, 0]
click at [423, 305] on div "11:00" at bounding box center [464, 311] width 145 height 23
type input "11:00"
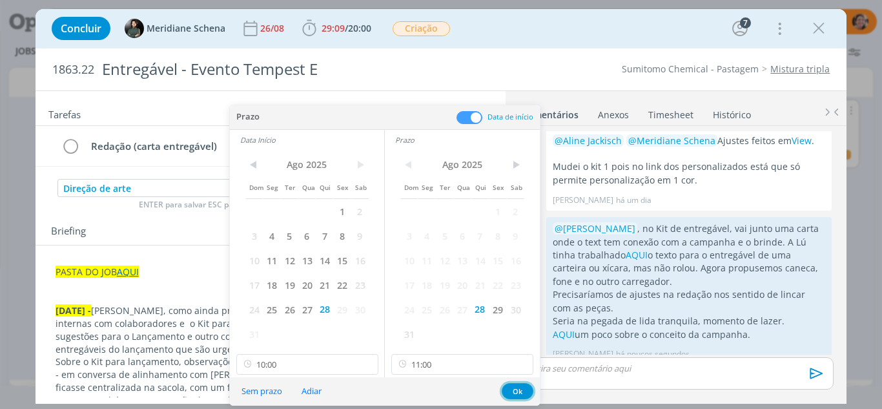
click at [522, 394] on button "Ok" at bounding box center [518, 391] width 32 height 16
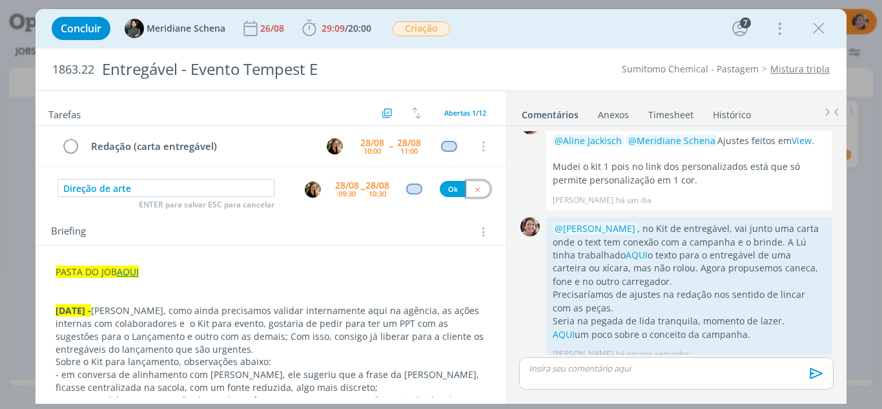
click at [473, 192] on icon "dialog" at bounding box center [477, 189] width 8 height 8
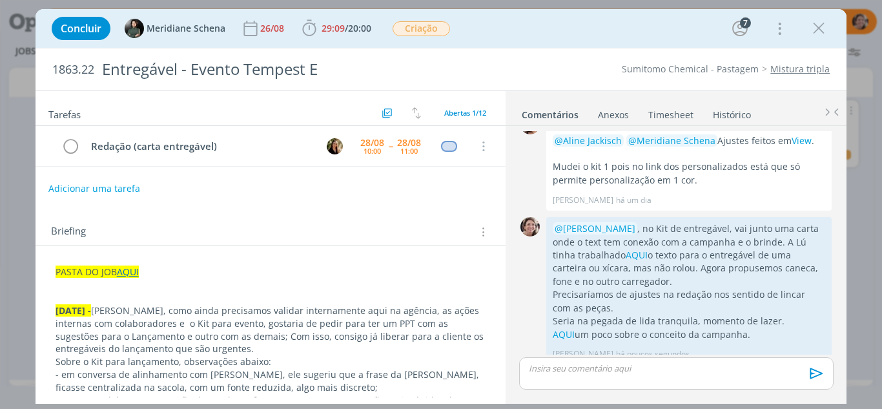
drag, startPoint x: 820, startPoint y: 29, endPoint x: 427, endPoint y: 405, distance: 544.2
click at [816, 32] on icon "dialog" at bounding box center [818, 28] width 19 height 19
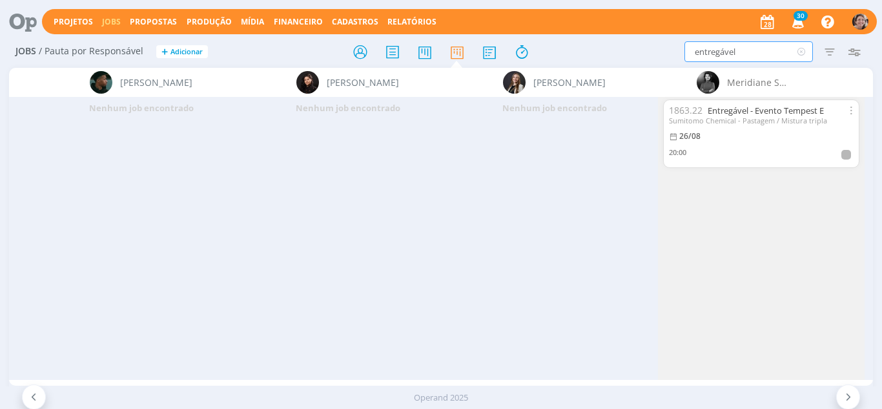
drag, startPoint x: 742, startPoint y: 55, endPoint x: 628, endPoint y: 52, distance: 113.6
click at [628, 52] on div "entregável Filtrar Filtrar Limpar entregável Tipo Jobs e Tarefas Data Personali…" at bounding box center [728, 51] width 275 height 21
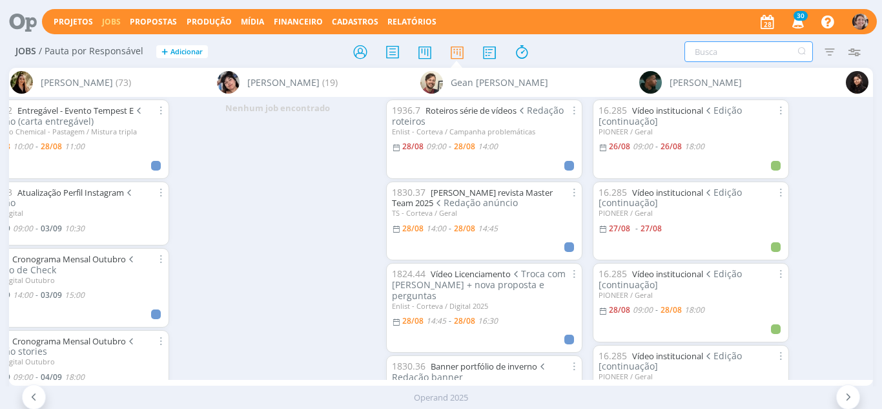
scroll to position [0, 1174]
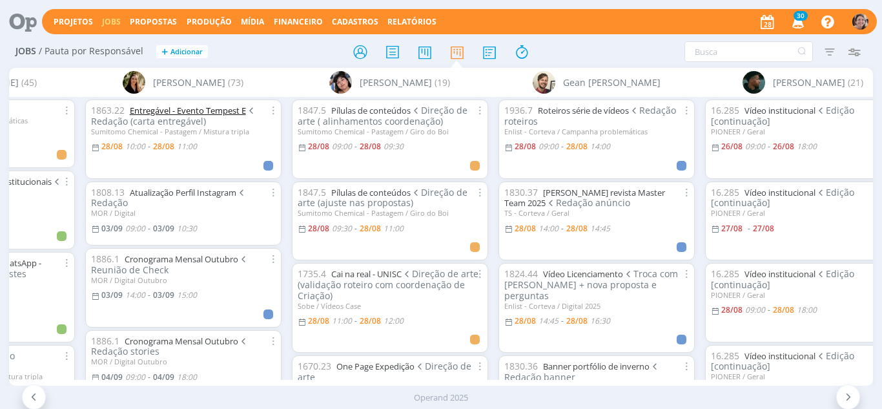
click at [147, 112] on link "Entregável - Evento Tempest E" at bounding box center [188, 111] width 116 height 12
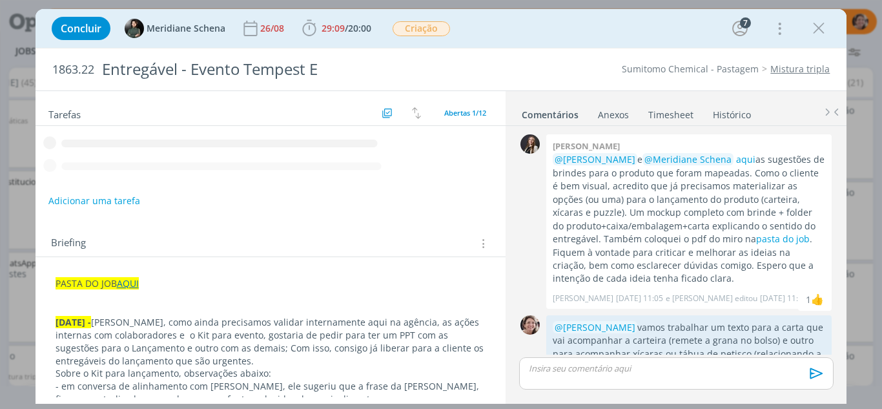
scroll to position [846, 0]
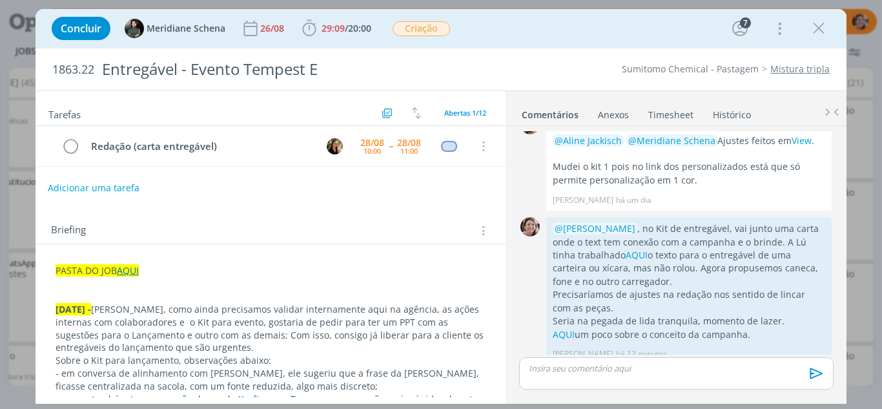
click at [114, 185] on button "Adicionar uma tarefa" at bounding box center [94, 188] width 92 height 22
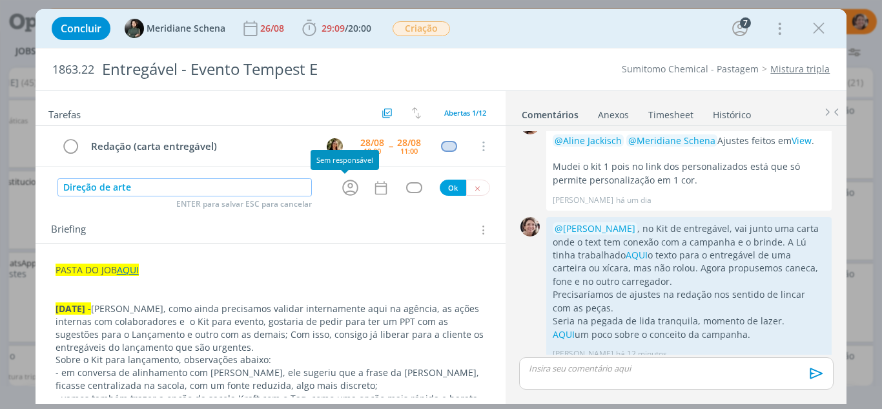
click at [343, 188] on icon "dialog" at bounding box center [350, 188] width 20 height 20
type input "Direção de arte"
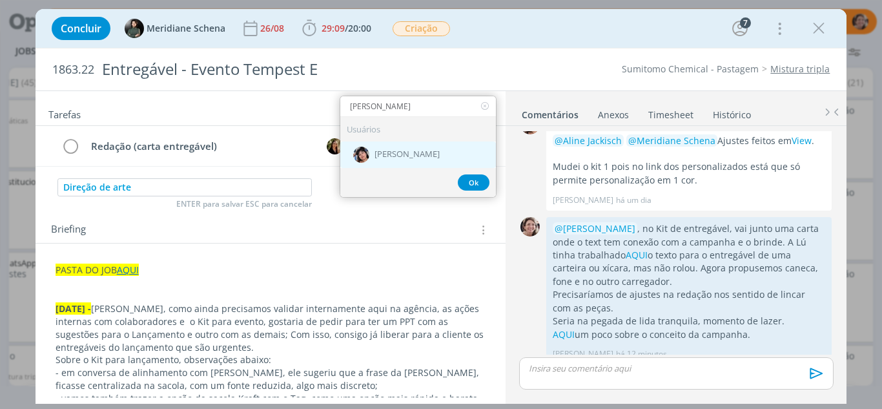
type input "elia"
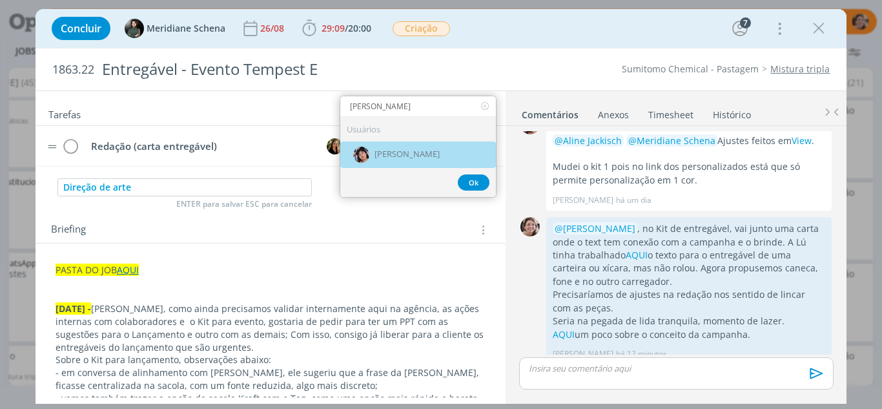
click at [437, 157] on span "[PERSON_NAME]" at bounding box center [406, 155] width 65 height 10
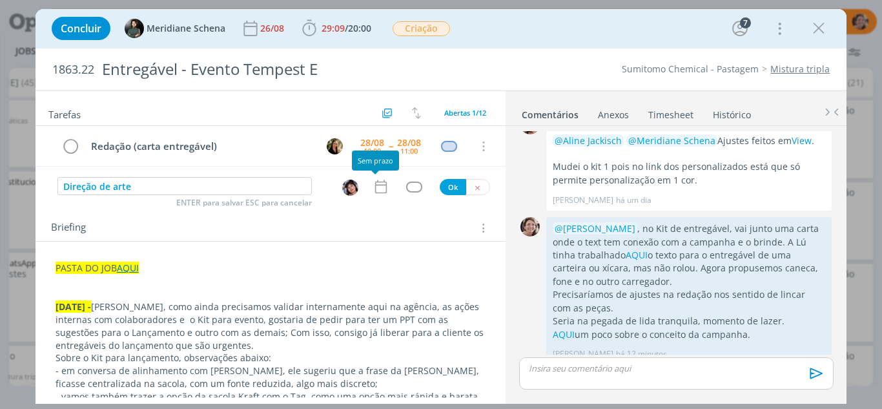
click at [372, 183] on icon "dialog" at bounding box center [380, 186] width 17 height 17
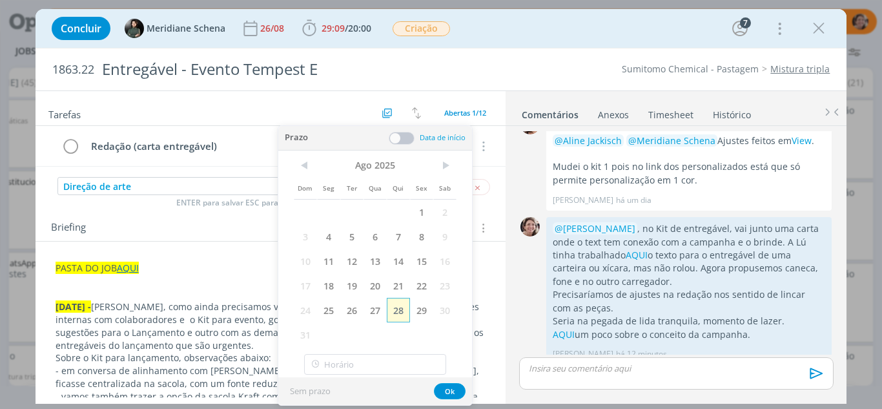
click at [400, 314] on span "28" at bounding box center [398, 310] width 23 height 25
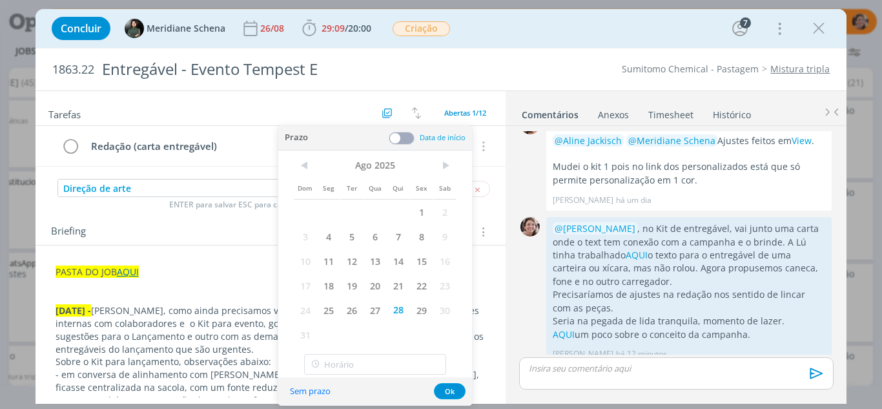
drag, startPoint x: 394, startPoint y: 139, endPoint x: 389, endPoint y: 212, distance: 72.5
click at [394, 140] on span at bounding box center [402, 138] width 26 height 13
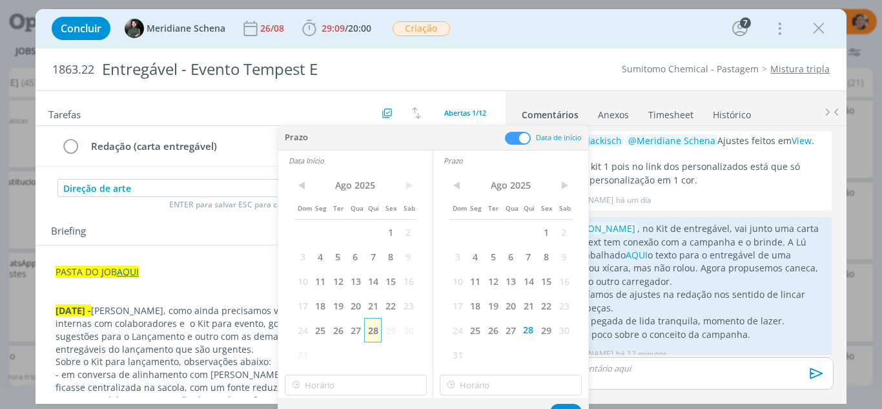
click at [374, 329] on span "28" at bounding box center [372, 330] width 17 height 25
click at [347, 388] on input "10:00" at bounding box center [356, 384] width 142 height 21
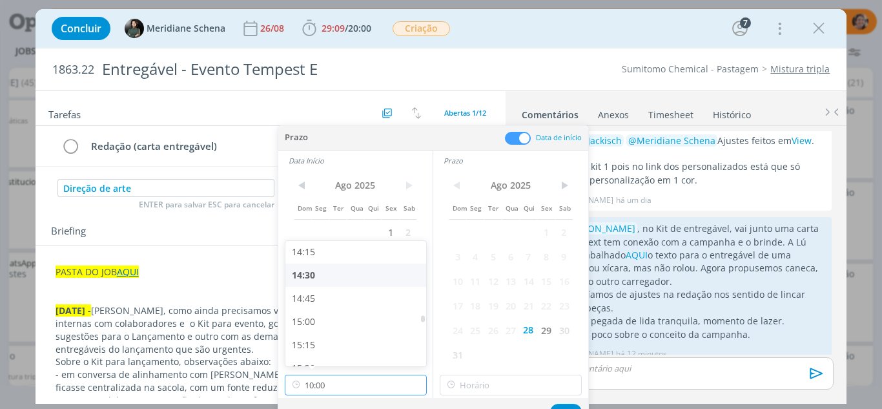
scroll to position [1348, 0]
click at [316, 300] on div "15:00" at bounding box center [357, 298] width 145 height 23
type input "15:00"
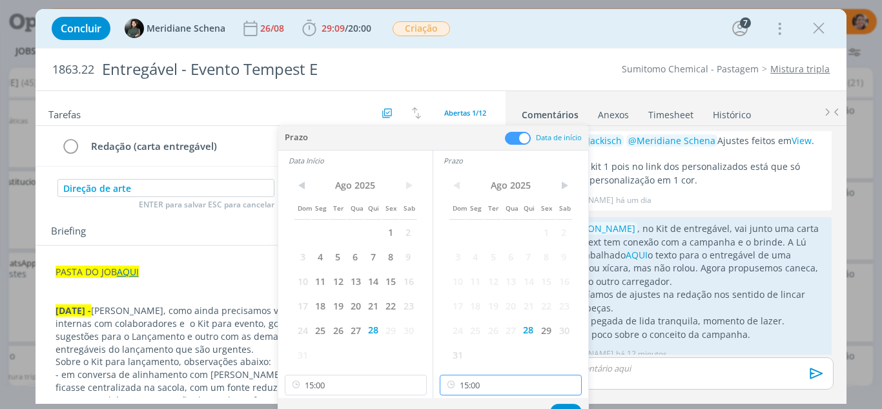
click at [496, 381] on input "15:00" at bounding box center [511, 384] width 142 height 21
click at [463, 314] on div "16:00" at bounding box center [512, 314] width 145 height 23
type input "16:00"
click at [561, 406] on button "Ok" at bounding box center [566, 411] width 32 height 16
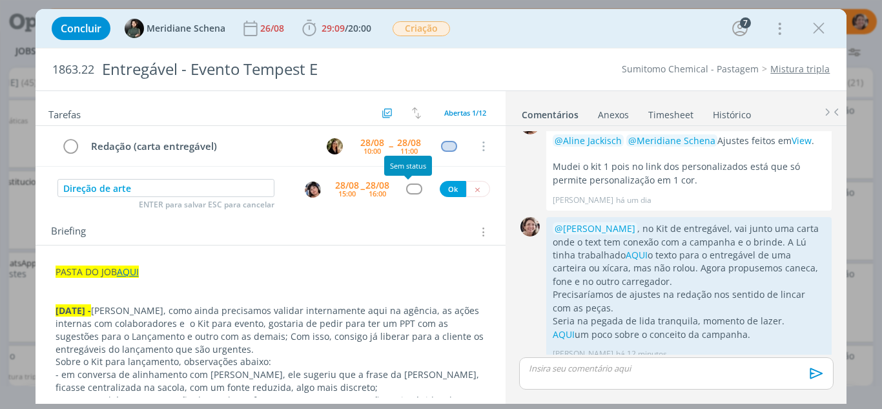
click at [407, 189] on div "dialog" at bounding box center [414, 188] width 16 height 11
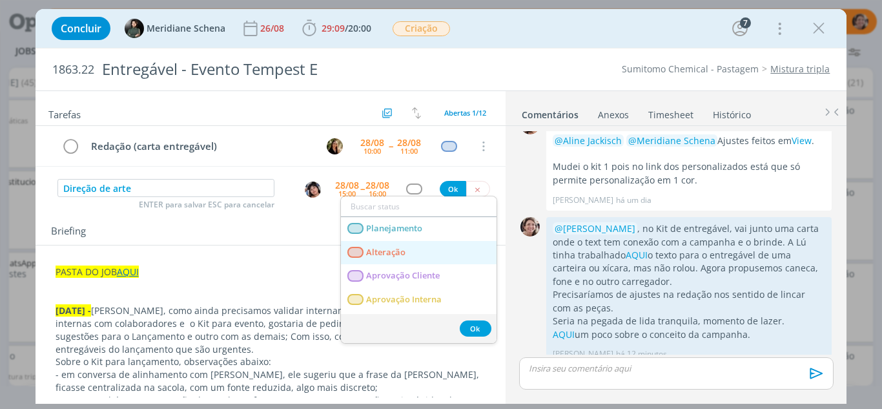
scroll to position [65, 0]
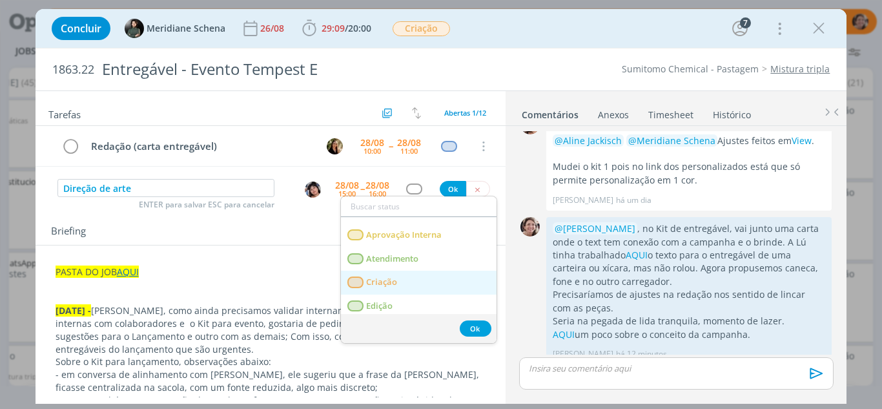
click at [387, 289] on link "Criação" at bounding box center [419, 282] width 156 height 24
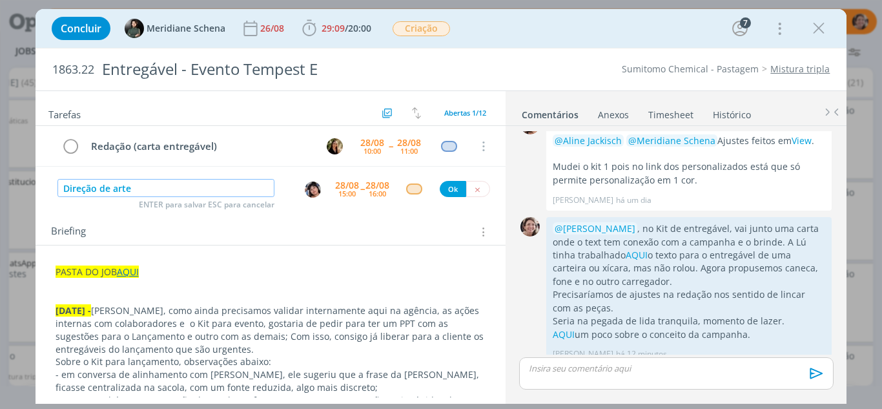
click at [141, 195] on input "Direção de arte" at bounding box center [166, 188] width 218 height 18
click at [260, 191] on input "Direção de arte (inclusão selo 50 anos brindes)" at bounding box center [166, 188] width 218 height 18
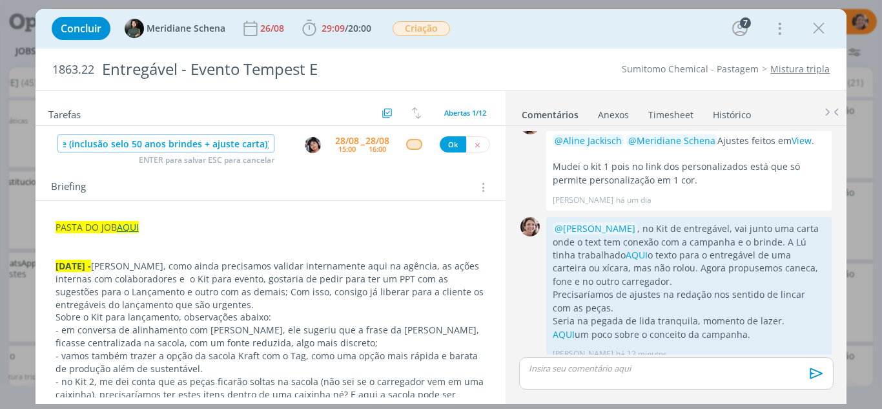
scroll to position [65, 0]
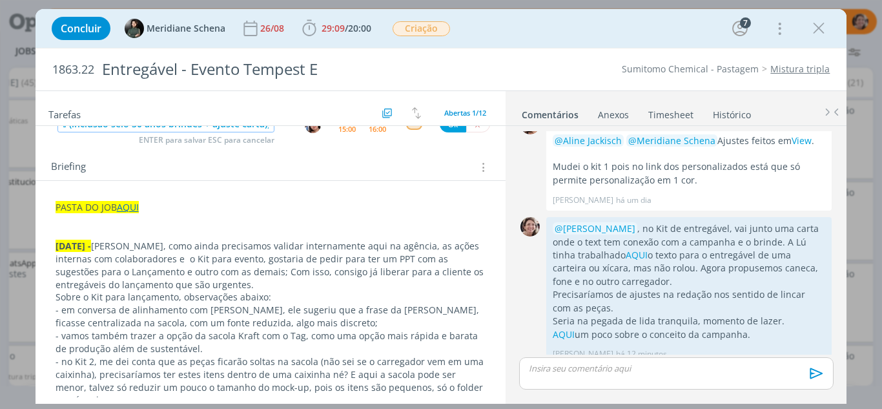
type input "Direção de arte (inclusão selo 50 anos brindes + ajuste carta))"
click at [176, 222] on p "dialog" at bounding box center [271, 220] width 431 height 13
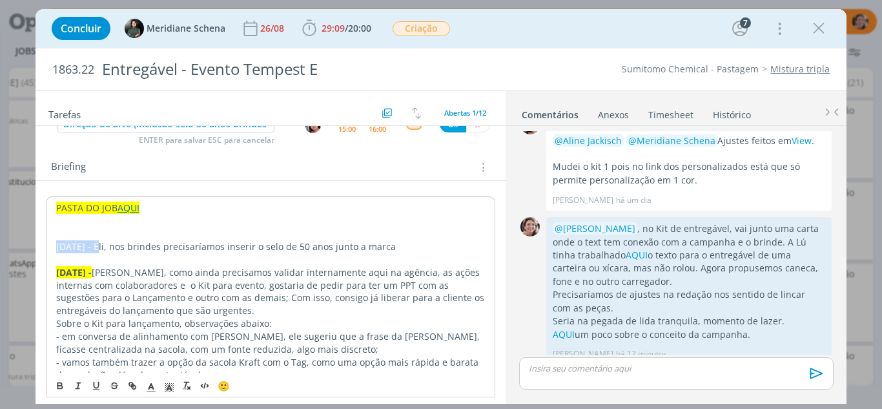
drag, startPoint x: 96, startPoint y: 249, endPoint x: 68, endPoint y: 309, distance: 65.9
click at [59, 383] on icon "dialog" at bounding box center [59, 384] width 4 height 3
click at [167, 389] on line "dialog" at bounding box center [168, 389] width 3 height 0
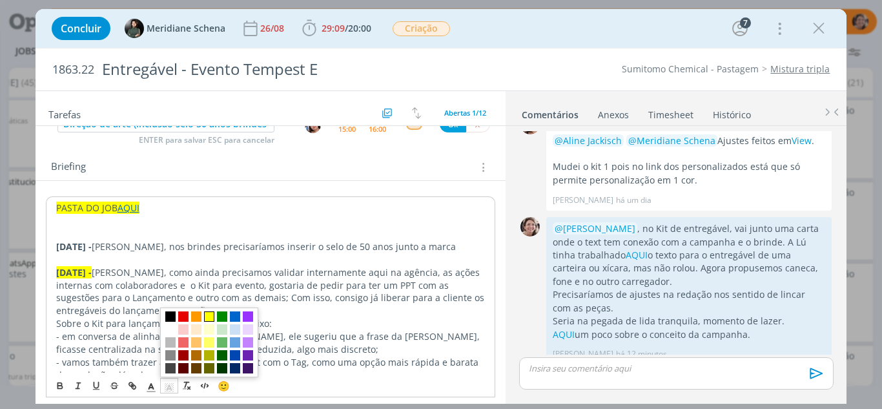
click at [209, 320] on span "dialog" at bounding box center [209, 316] width 10 height 10
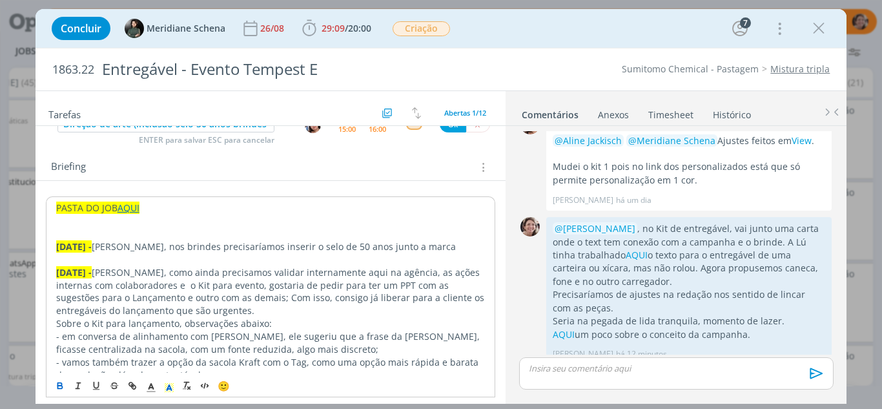
click at [168, 263] on p "dialog" at bounding box center [270, 259] width 429 height 13
click at [225, 246] on p "28.08.25 - Eli, nos brindes precisaríamos inserir o selo de 50 anos junto a mar…" at bounding box center [270, 246] width 429 height 13
click at [396, 245] on p "28.08.25 - Eli, nos brindes precisamos inserir o selo de 50 anos junto a marca" at bounding box center [270, 246] width 429 height 13
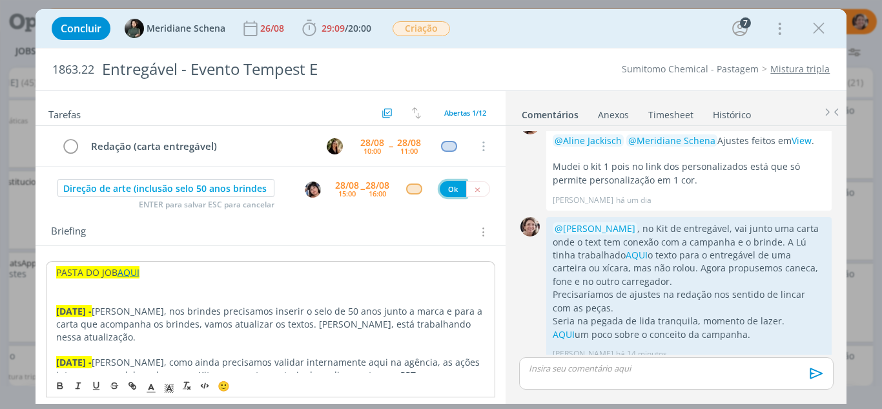
click at [441, 187] on button "Ok" at bounding box center [453, 189] width 26 height 16
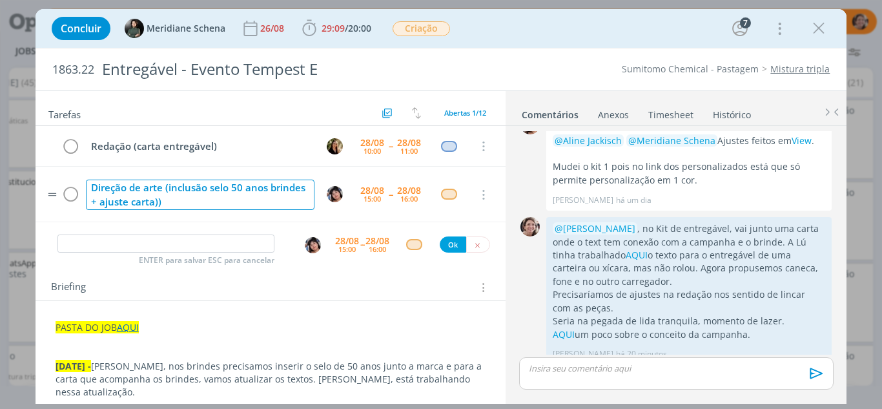
click at [188, 201] on div "Direção de arte (inclusão selo 50 anos brindes + ajuste carta))" at bounding box center [200, 194] width 229 height 30
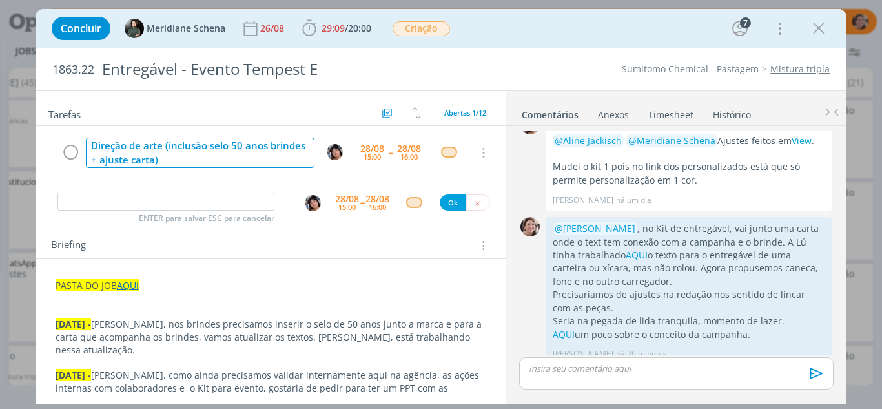
scroll to position [65, 0]
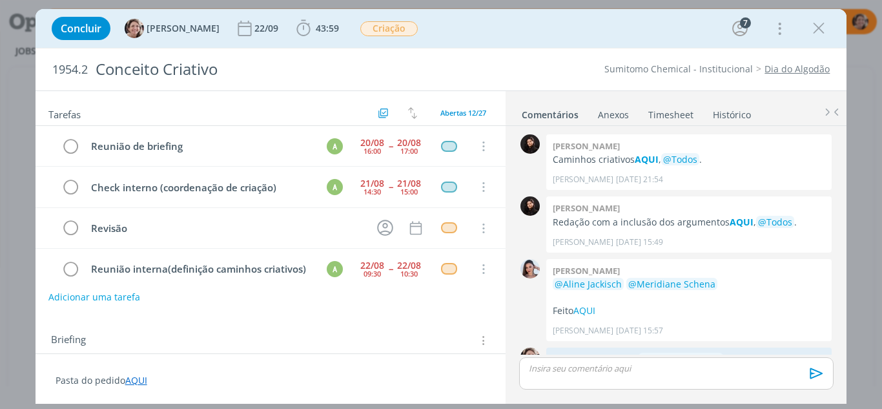
scroll to position [100, 0]
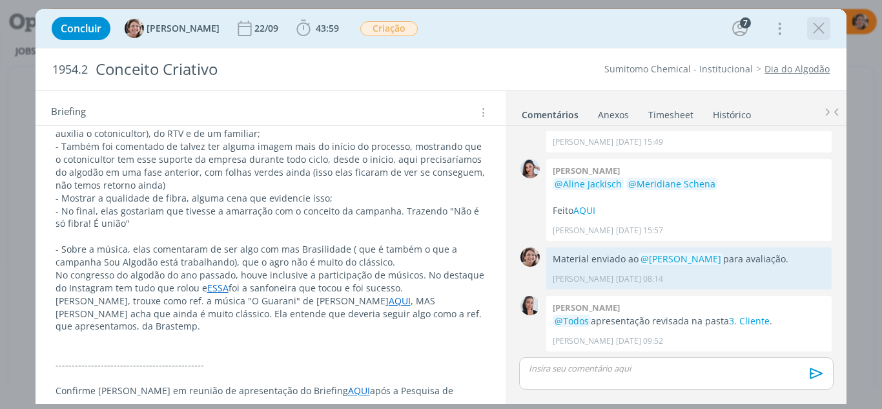
click at [820, 27] on icon "dialog" at bounding box center [818, 28] width 19 height 19
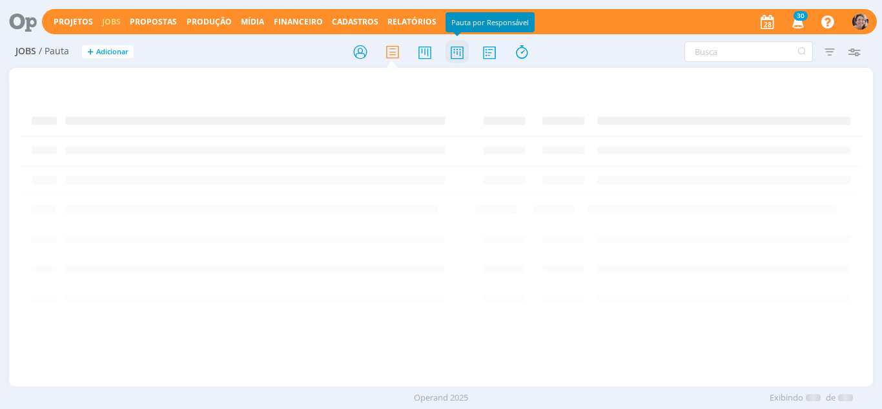
click at [453, 59] on icon at bounding box center [456, 51] width 23 height 25
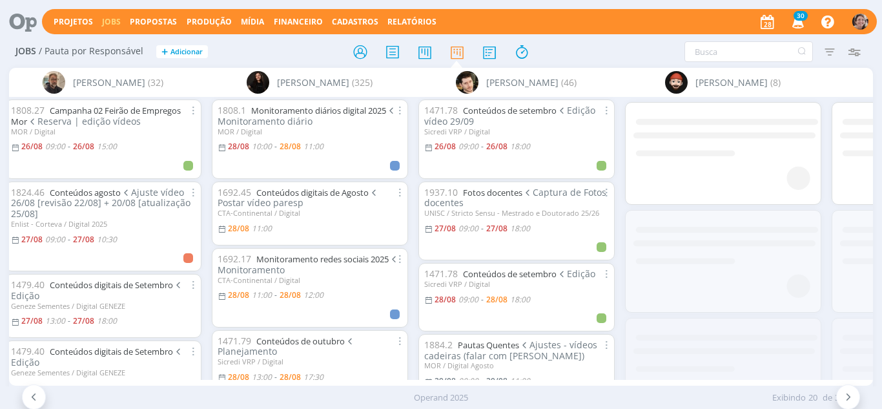
scroll to position [0, 2903]
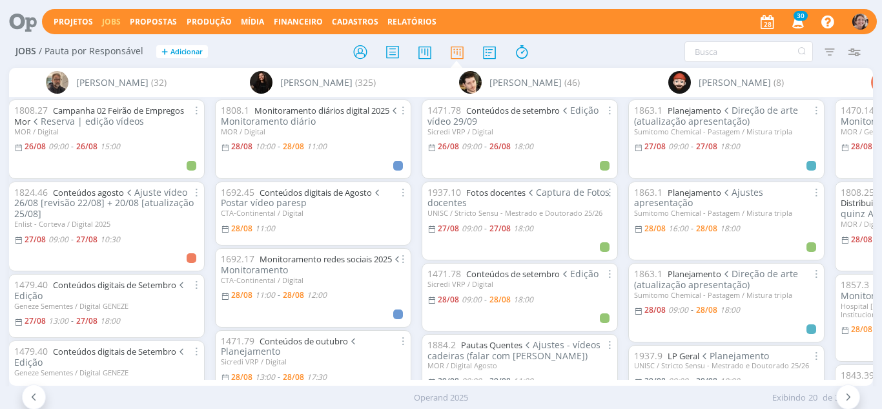
click at [703, 115] on span "Direção de arte (atualização apresentação)" at bounding box center [716, 115] width 165 height 23
click at [702, 108] on link "Planejamento" at bounding box center [694, 111] width 54 height 12
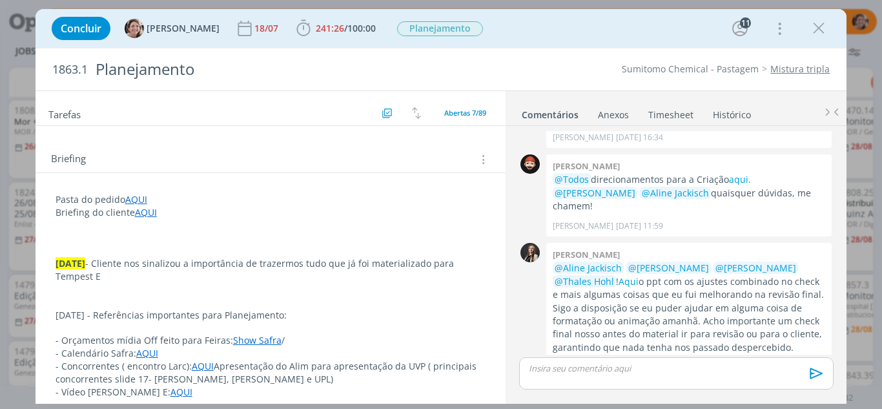
scroll to position [194, 0]
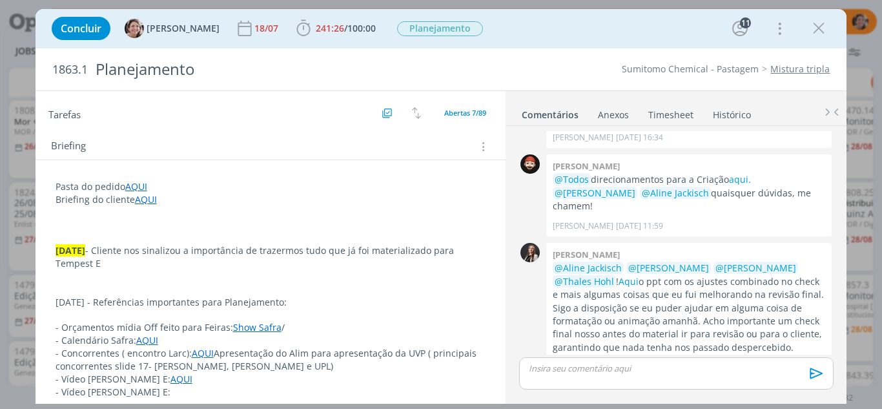
click at [111, 270] on p "dialog" at bounding box center [271, 276] width 431 height 13
click at [102, 261] on p "[DATE] - Cliente nos sinalizou a importância de trazermos tudo que já foi mater…" at bounding box center [270, 258] width 429 height 26
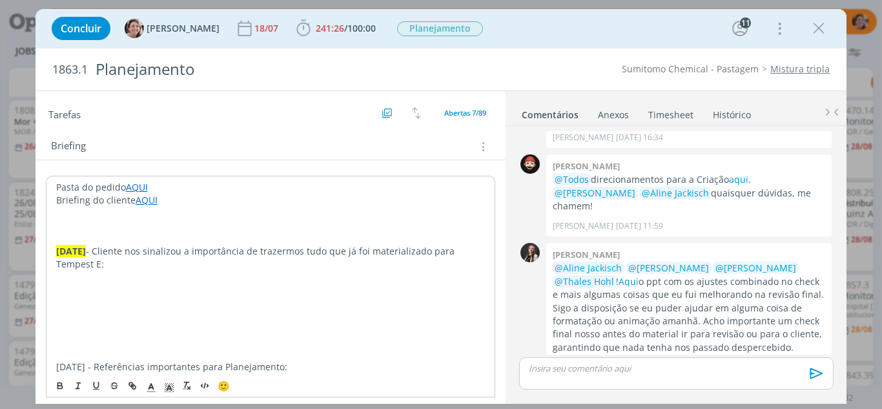
click at [81, 287] on p "dialog" at bounding box center [270, 289] width 429 height 13
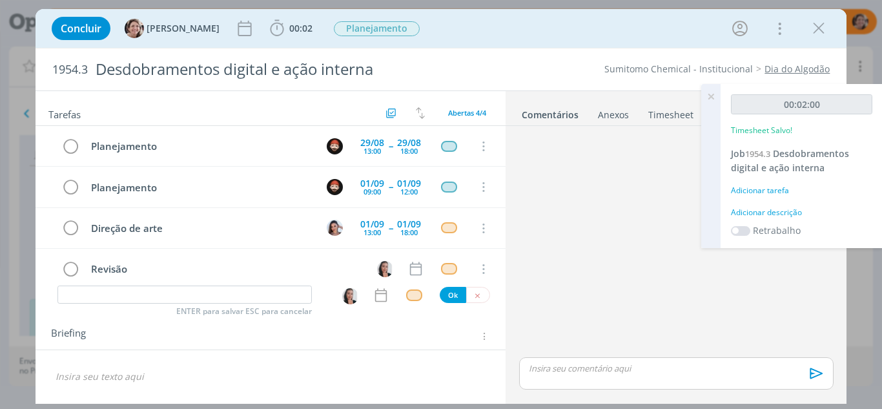
scroll to position [14, 0]
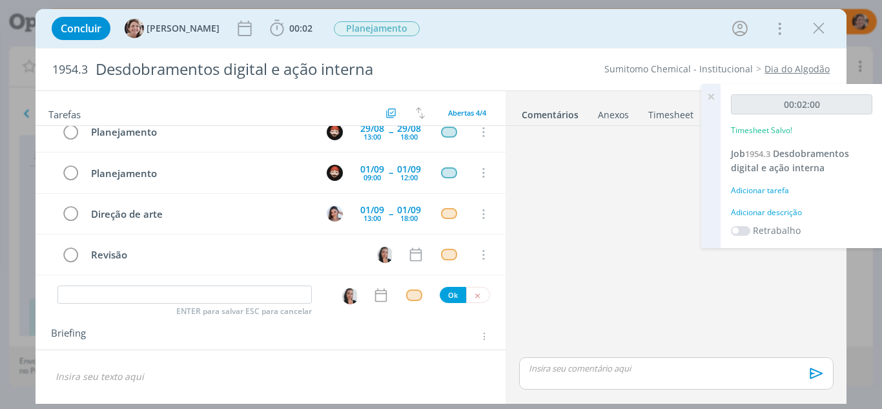
click at [686, 181] on div "dialog" at bounding box center [676, 242] width 324 height 223
click at [711, 96] on icon at bounding box center [710, 96] width 23 height 25
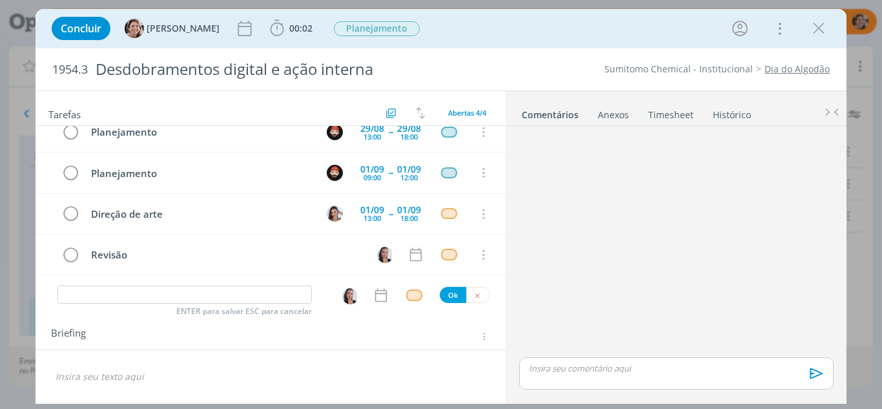
click at [666, 112] on link "Timesheet" at bounding box center [670, 112] width 46 height 19
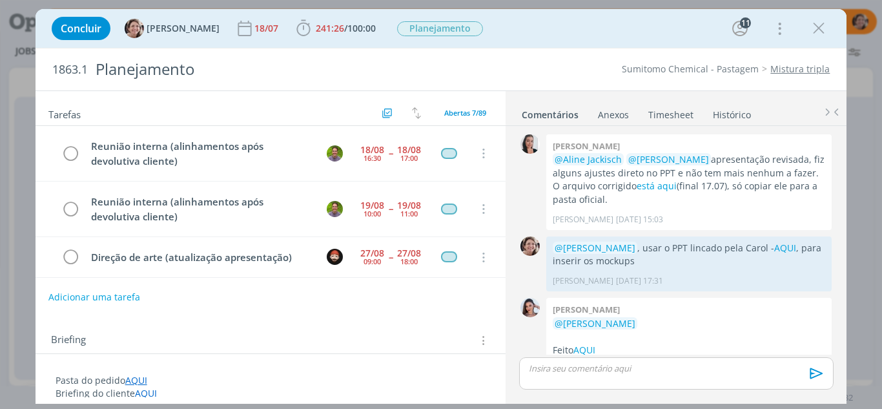
scroll to position [1730, 0]
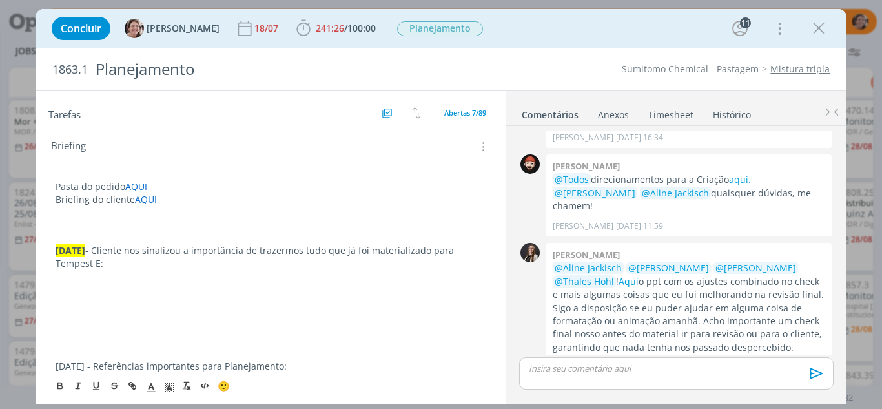
click at [113, 281] on p "dialog" at bounding box center [271, 276] width 431 height 13
click at [99, 258] on p "26.08.25 - Cliente nos sinalizou a importância de trazermos tudo que já foi mat…" at bounding box center [271, 257] width 431 height 26
click at [105, 304] on p "- ENXOVAL:" at bounding box center [271, 302] width 431 height 13
click at [105, 316] on p "*" at bounding box center [271, 314] width 431 height 13
click at [107, 320] on p "* banner" at bounding box center [271, 314] width 431 height 13
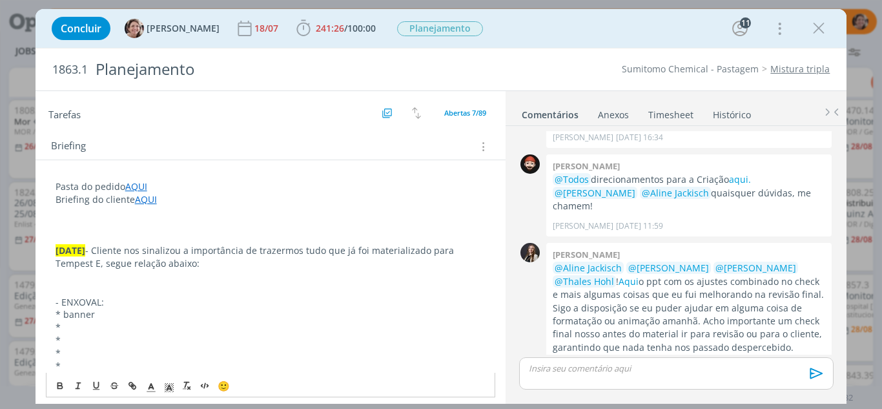
click at [94, 328] on p "*" at bounding box center [271, 327] width 431 height 13
click at [102, 337] on p "*" at bounding box center [271, 340] width 431 height 13
click at [88, 347] on p "*" at bounding box center [271, 353] width 431 height 13
click at [81, 353] on p "*" at bounding box center [271, 353] width 431 height 13
click at [70, 367] on p "*" at bounding box center [271, 366] width 431 height 13
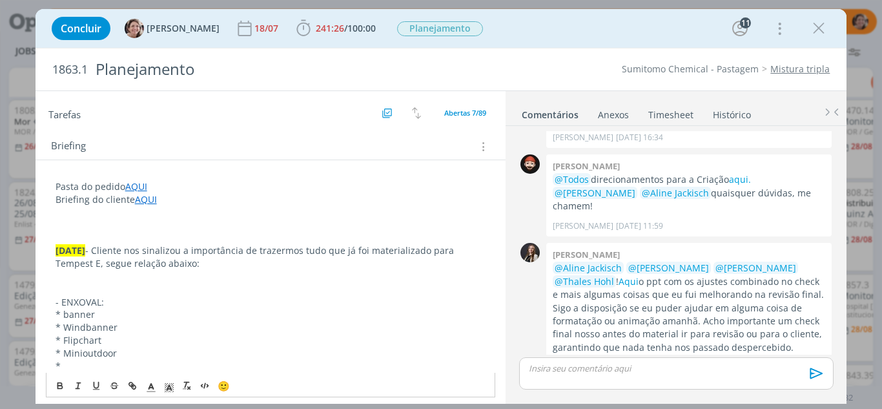
click at [167, 369] on p "*" at bounding box center [271, 366] width 431 height 13
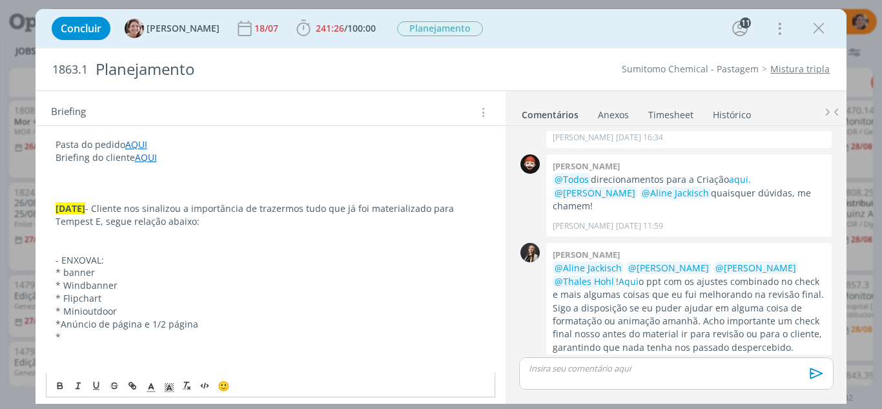
scroll to position [258, 0]
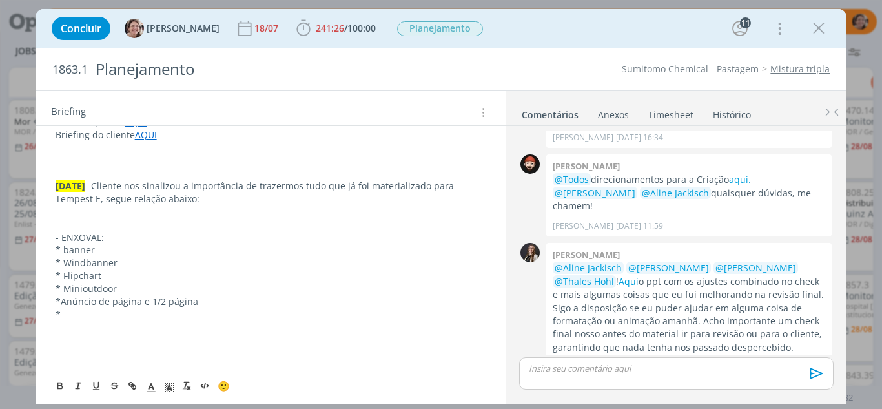
click at [83, 312] on p "*" at bounding box center [271, 314] width 431 height 13
click at [103, 308] on p "*" at bounding box center [271, 314] width 431 height 13
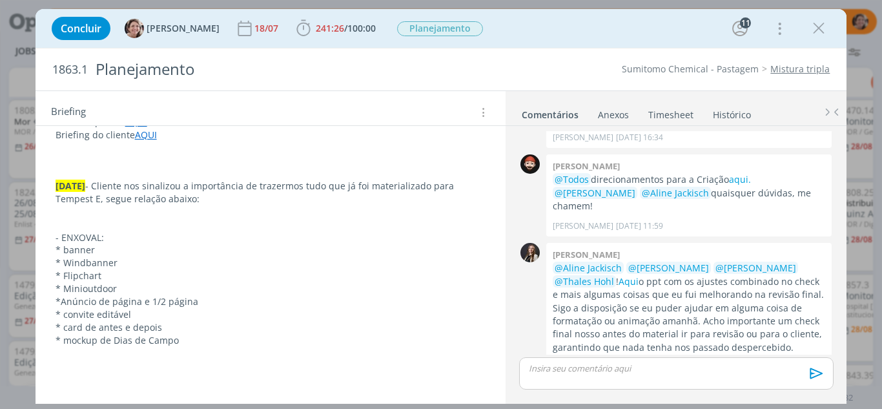
click at [182, 341] on p "* mockup de Dias de Campo" at bounding box center [271, 340] width 431 height 13
click at [170, 330] on p "* card de antes e depois" at bounding box center [271, 327] width 431 height 13
click at [65, 367] on p "*" at bounding box center [271, 365] width 431 height 13
click at [117, 360] on p "* outdoor" at bounding box center [271, 365] width 431 height 13
click at [185, 352] on p "* mockup de Dias de Campo" at bounding box center [271, 352] width 431 height 13
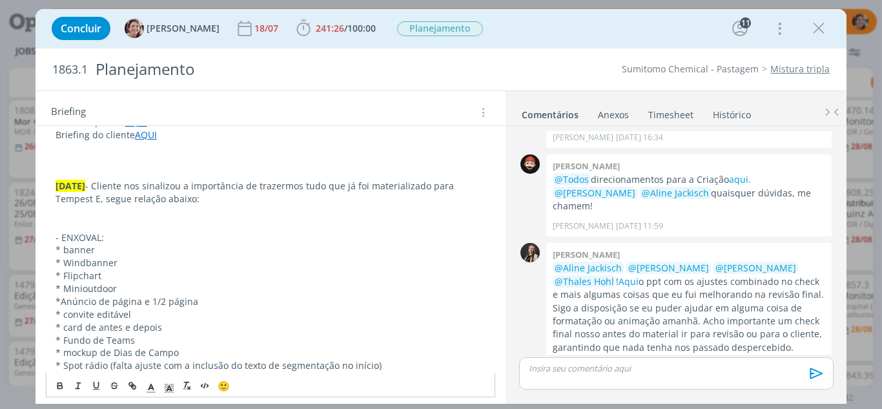
scroll to position [323, 0]
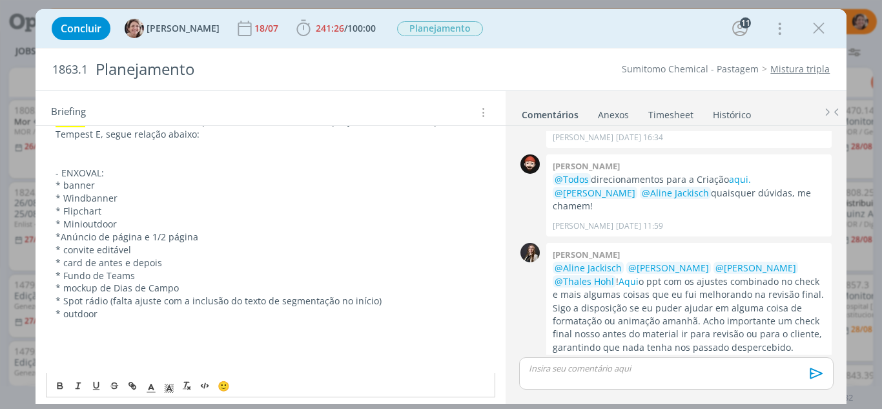
click at [116, 174] on p "- ENXOVAL:" at bounding box center [271, 173] width 431 height 13
click at [114, 171] on p "- ENXOVAL:" at bounding box center [271, 173] width 431 height 13
drag, startPoint x: 137, startPoint y: 176, endPoint x: 105, endPoint y: 174, distance: 32.3
click at [105, 174] on p "- ENXOVAL: AQUI" at bounding box center [271, 173] width 431 height 13
click at [134, 384] on icon "dialog" at bounding box center [132, 385] width 10 height 10
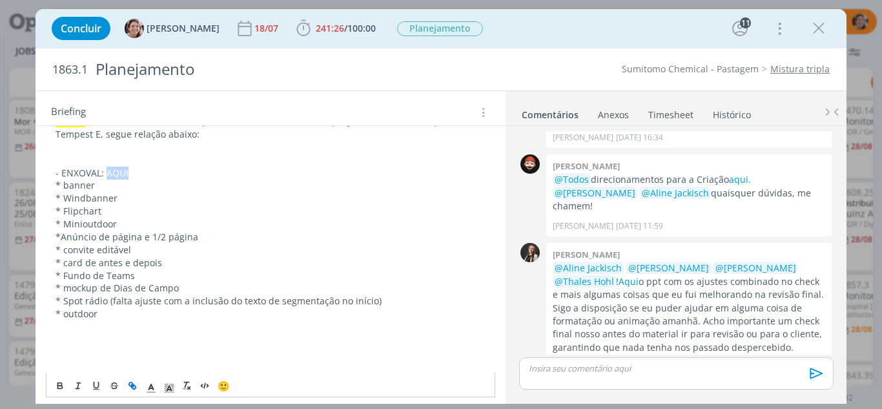
type input "AQUI"
paste input "https://sobeae.sharepoint.com/:f:/s/SOBEAE/EkjbItbwQrdOjy-Jj7N4BvEBa6wzMaWrmrkS…"
click at [209, 197] on link "dialog" at bounding box center [207, 197] width 37 height 12
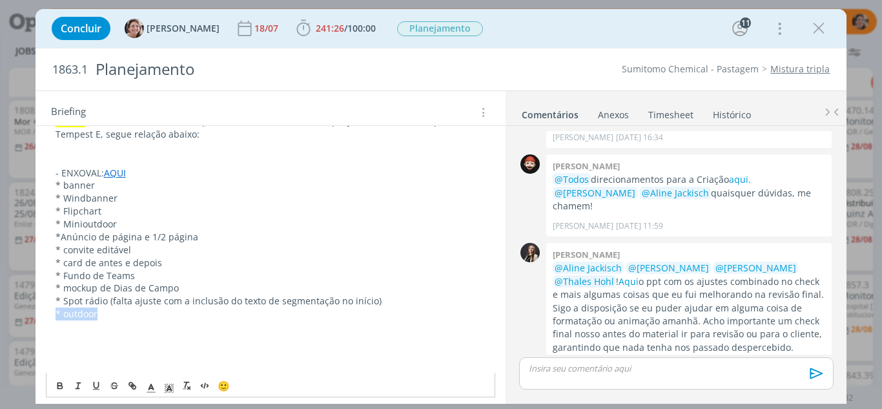
drag, startPoint x: 105, startPoint y: 314, endPoint x: 48, endPoint y: 316, distance: 56.2
drag, startPoint x: 129, startPoint y: 329, endPoint x: 110, endPoint y: 329, distance: 19.4
click at [110, 329] on p "- OUTDOOR: aqui" at bounding box center [271, 326] width 431 height 13
click at [128, 387] on icon "dialog" at bounding box center [132, 385] width 10 height 10
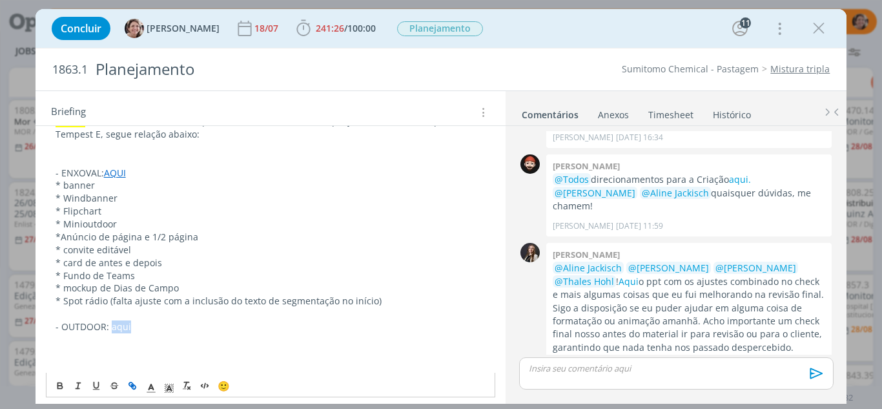
type input "aqui"
paste input "https://sobeae.sharepoint.com/:f:/s/SOBEAE/EonoMFmf_PtCmOqujAtEcRcBraKb0kQL6ImP…"
click at [223, 349] on link "dialog" at bounding box center [207, 351] width 37 height 12
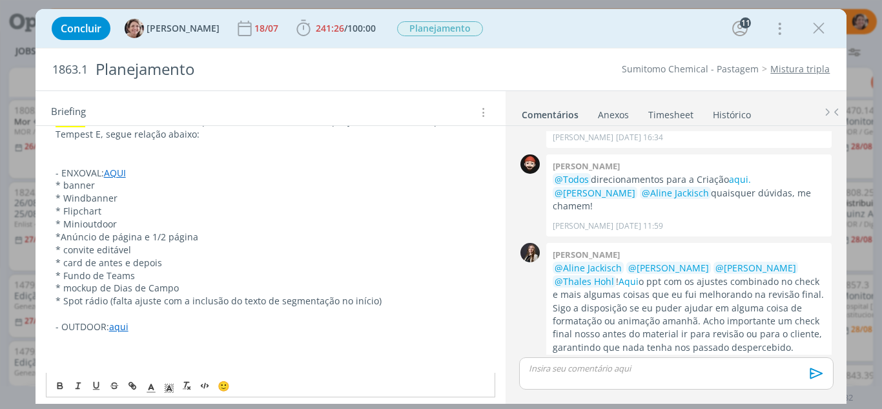
click at [168, 349] on p "dialog" at bounding box center [271, 352] width 431 height 13
click at [145, 329] on p "- OUTDOOR: aqui" at bounding box center [271, 326] width 431 height 13
click at [125, 331] on link "aqui" at bounding box center [118, 326] width 19 height 12
click at [218, 329] on p "- OUTDOOR: aqui" at bounding box center [271, 326] width 431 height 13
click at [108, 344] on p "- FOLDER:" at bounding box center [271, 339] width 431 height 13
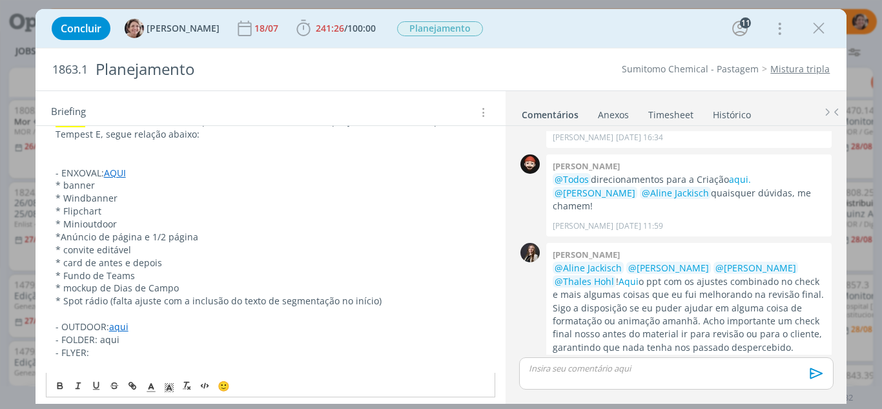
click at [89, 354] on p "- FLYER:" at bounding box center [271, 352] width 431 height 13
click at [134, 336] on p "- FOLDER: aqui" at bounding box center [271, 339] width 431 height 13
click at [140, 354] on p "- FLYER: aqui" at bounding box center [271, 352] width 431 height 13
drag, startPoint x: 109, startPoint y: 355, endPoint x: 90, endPoint y: 355, distance: 19.4
click at [90, 355] on p "- FLYER: aqui ( em fase de ajustes ainda)" at bounding box center [271, 352] width 431 height 13
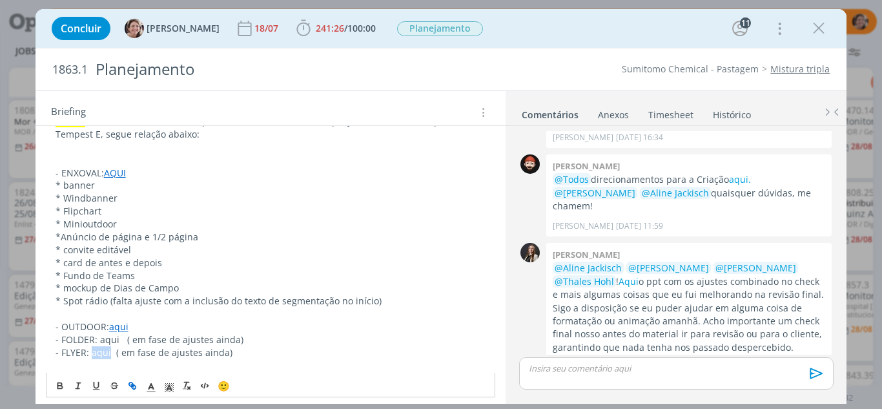
click at [137, 387] on icon "dialog" at bounding box center [132, 385] width 10 height 10
paste input "https://sobeae.sharepoint.com/:f:/s/SOBEAE/EgucRsPRADNBq_Ye-uk3y_ABHprCtthzI-tW…"
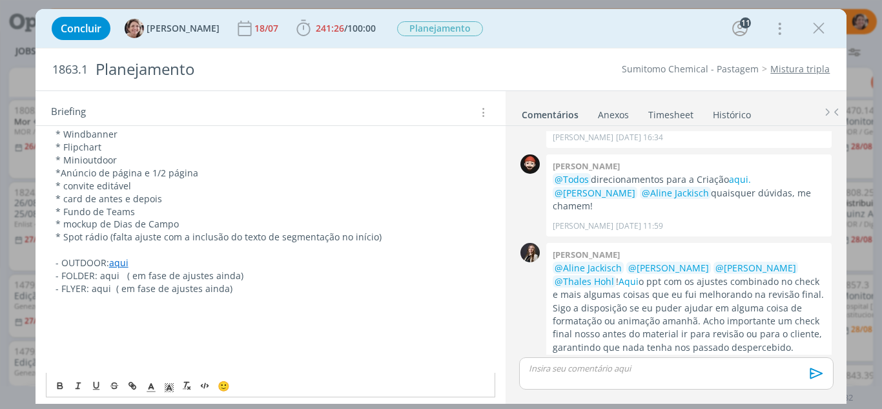
scroll to position [387, 0]
drag, startPoint x: 112, startPoint y: 288, endPoint x: 91, endPoint y: 289, distance: 20.7
click at [91, 289] on p "- FLYER: aqui ( em fase de ajustes ainda)" at bounding box center [271, 287] width 431 height 13
click at [128, 386] on icon "dialog" at bounding box center [132, 385] width 10 height 10
type input "aqui"
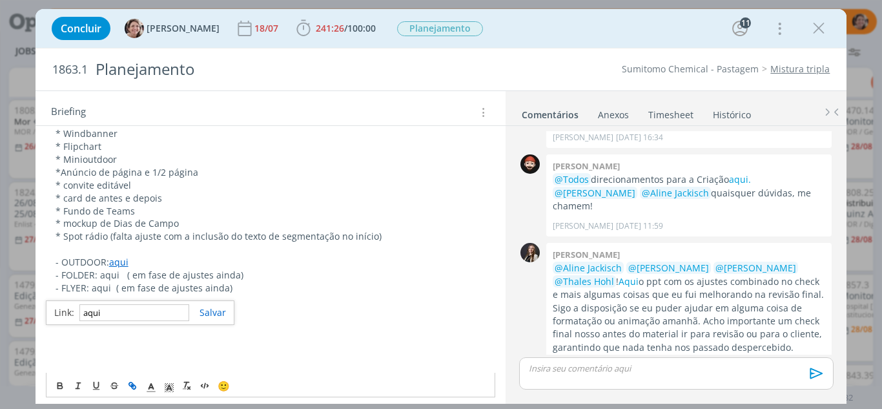
scroll to position [0, 0]
paste input "https://sobeae.sharepoint.com/:f:/s/SOBEAE/EgucRsPRADNBq_Ye-uk3y_ABHprCtthzI-tW…"
type input "https://sobeae.sharepoint.com/:f:/s/SOBEAE/EgucRsPRADNBq_Ye-uk3y_ABHprCtthzI-tW…"
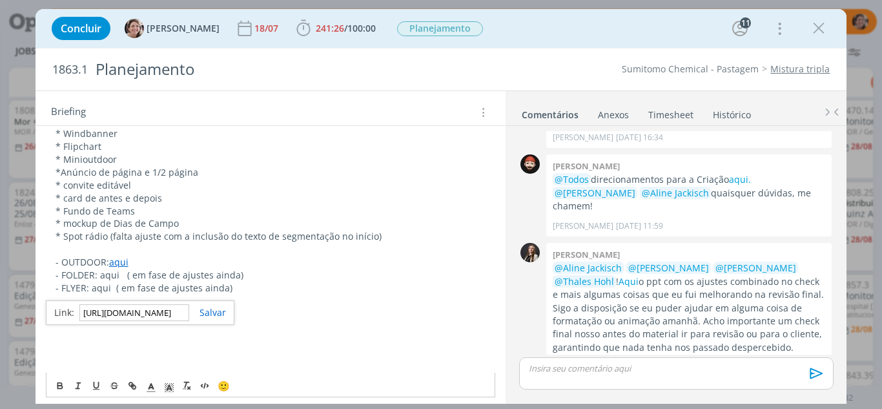
click at [215, 309] on link "dialog" at bounding box center [207, 312] width 37 height 12
click at [282, 300] on p "dialog" at bounding box center [271, 300] width 431 height 13
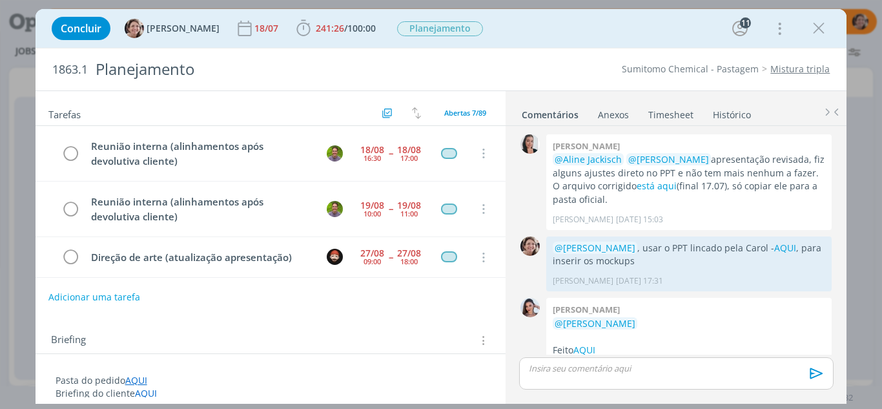
scroll to position [1730, 0]
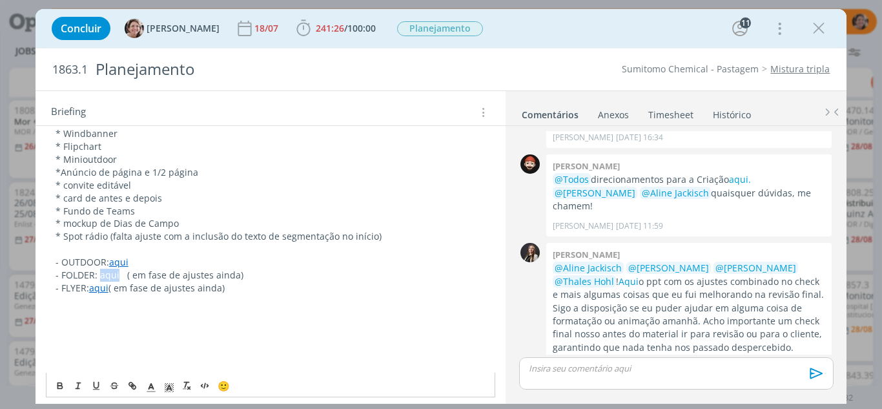
drag, startPoint x: 118, startPoint y: 278, endPoint x: 98, endPoint y: 280, distance: 20.1
click at [98, 280] on p "- FOLDER: aqui ( em fase de ajustes ainda)" at bounding box center [271, 275] width 431 height 13
click at [130, 384] on icon "dialog" at bounding box center [132, 385] width 10 height 10
type input "aqui"
paste input "[URL][DOMAIN_NAME]"
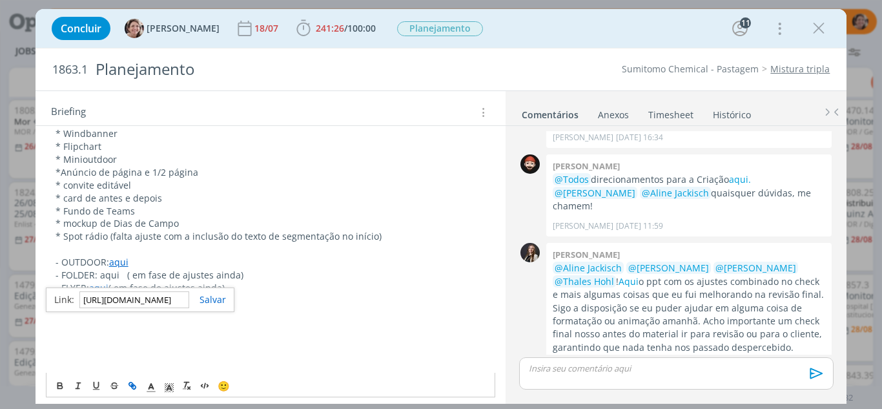
scroll to position [0, 347]
type input "[URL][DOMAIN_NAME]"
click at [202, 300] on link "dialog" at bounding box center [207, 299] width 37 height 12
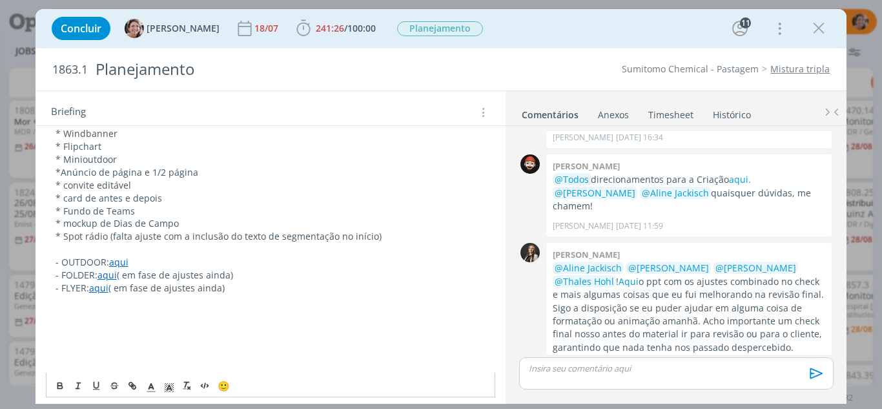
click at [276, 310] on p "dialog" at bounding box center [271, 313] width 431 height 13
click at [274, 312] on p "dialog" at bounding box center [271, 313] width 431 height 13
click at [130, 301] on p "dialog" at bounding box center [271, 300] width 431 height 13
click at [296, 24] on icon "dialog" at bounding box center [303, 28] width 14 height 16
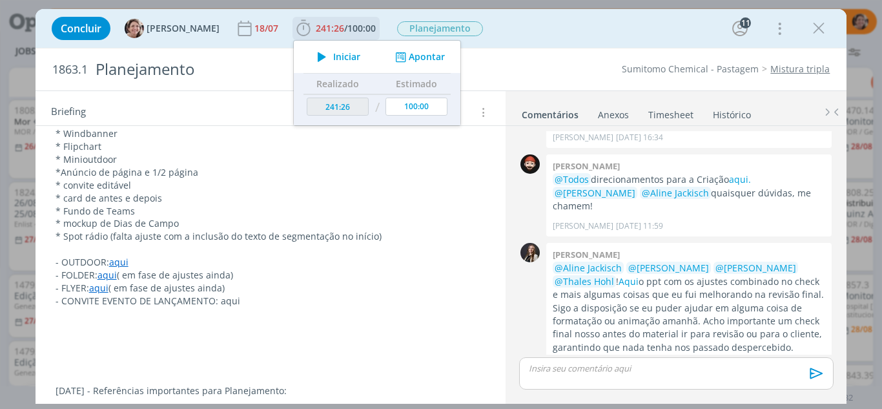
click at [352, 59] on div "Iniciar" at bounding box center [335, 57] width 83 height 18
click at [339, 60] on span "Iniciar" at bounding box center [346, 56] width 27 height 9
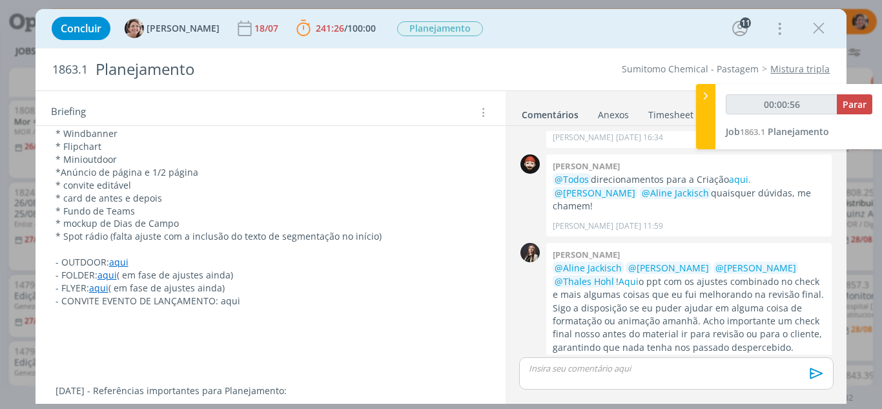
click at [239, 301] on p "- CONVITE EVENTO DE LANÇAMENTO: aqui" at bounding box center [271, 300] width 431 height 13
drag, startPoint x: 113, startPoint y: 317, endPoint x: 89, endPoint y: 316, distance: 23.9
click at [89, 316] on p "*digital: aqui" at bounding box center [270, 314] width 429 height 13
type input "00:01:10"
click at [130, 383] on icon "dialog" at bounding box center [132, 385] width 10 height 10
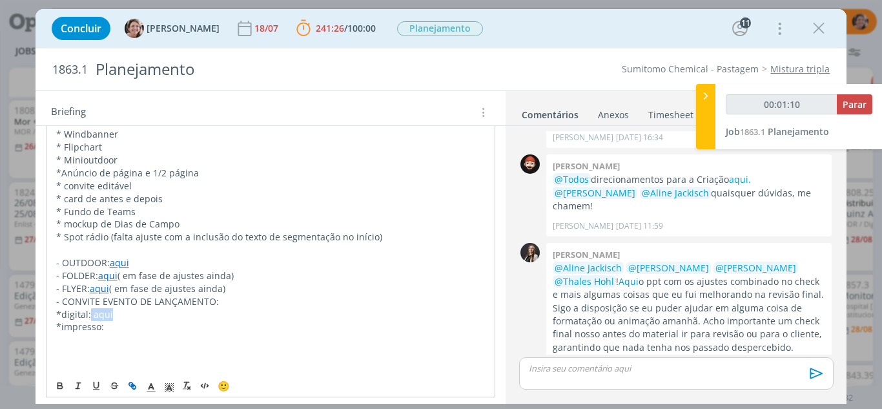
type input "aqui"
type input "00:01:11"
paste input "https://sobeae.sharepoint.com/:v:/s/SOBEAE/EbpBQs1uBkpFqX3Yk-0DnD4BzG0YguGEHgb_…"
type input "https://sobeae.sharepoint.com/:v:/s/SOBEAE/EbpBQs1uBkpFqX3Yk-0DnD4BzG0YguGEHgb_…"
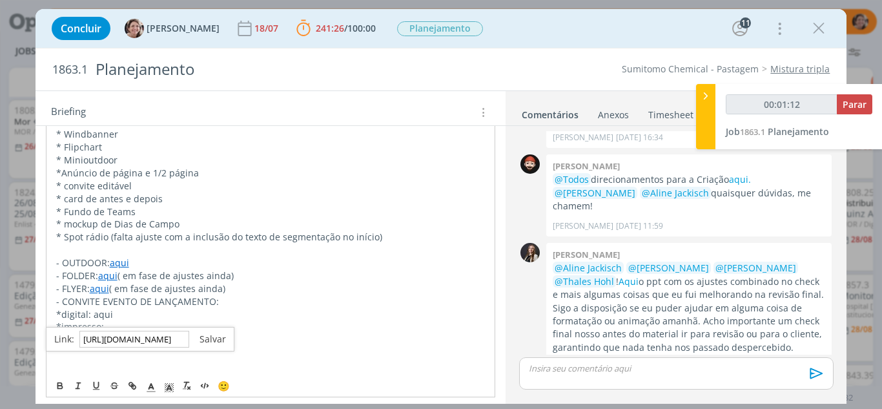
type input "00:01:13"
type input "https://sobeae.sharepoint.com/:v:/s/SOBEAE/EbpBQs1uBkpFqX3Yk-0DnD4BzG0YguGEHgb_…"
click at [208, 341] on link "dialog" at bounding box center [207, 338] width 37 height 12
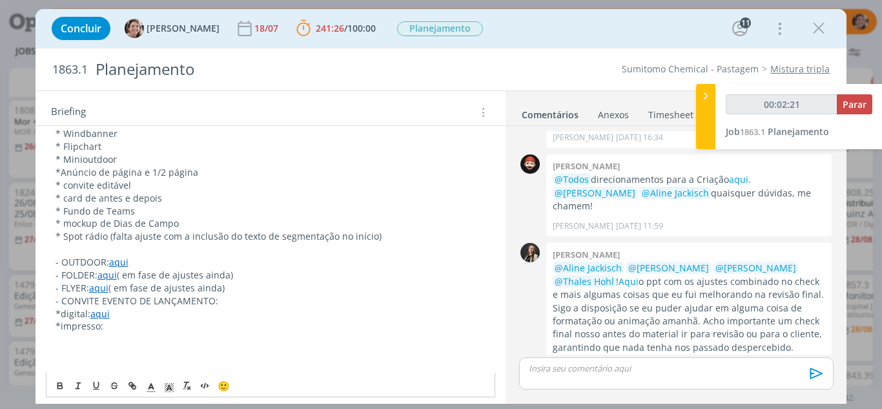
click at [125, 328] on p "*impresso:" at bounding box center [271, 326] width 431 height 13
drag, startPoint x: 123, startPoint y: 327, endPoint x: 103, endPoint y: 329, distance: 19.5
click at [103, 329] on p "*impresso: aqui" at bounding box center [271, 326] width 431 height 13
type input "00:02:27"
click at [132, 385] on icon "dialog" at bounding box center [132, 385] width 10 height 10
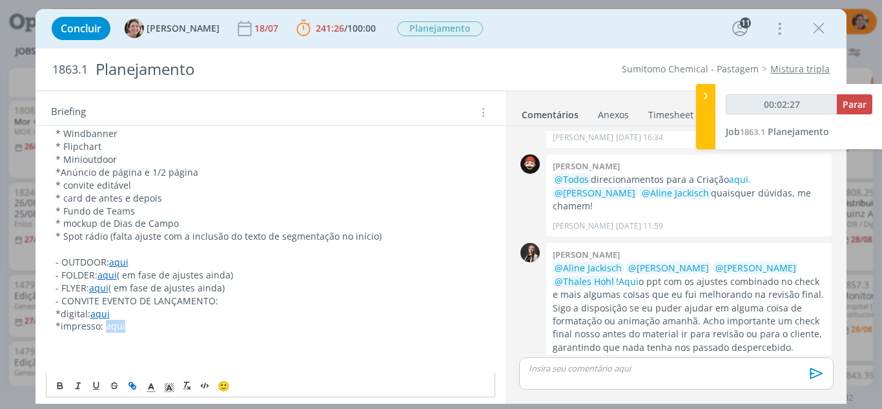
type input "aqui"
type input "00:02:28"
paste input "https://sobeae.sharepoint.com/:f:/s/SOBEAE/Emhij3YFkaNHjHFWLBeiOmcBAc5tvt6ZWtDb…"
type input "https://sobeae.sharepoint.com/:f:/s/SOBEAE/Emhij3YFkaNHjHFWLBeiOmcBAc5tvt6ZWtDb…"
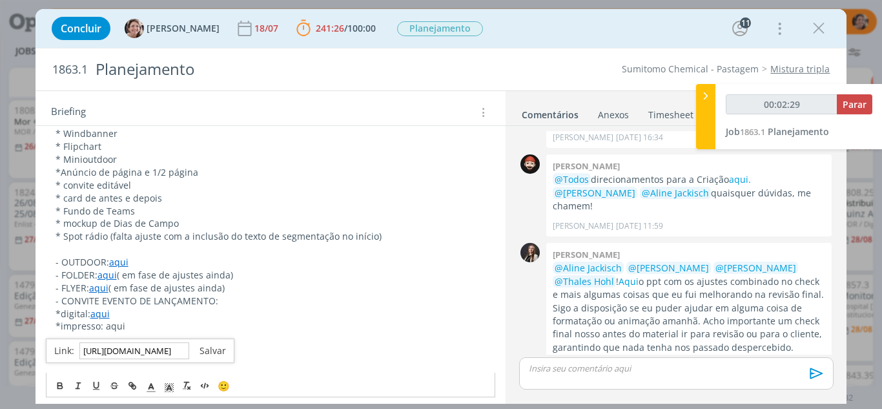
type input "00:02:30"
type input "https://sobeae.sharepoint.com/:f:/s/SOBEAE/Emhij3YFkaNHjHFWLBeiOmcBAc5tvt6ZWtDb…"
click at [218, 351] on link "dialog" at bounding box center [207, 350] width 37 height 12
click at [156, 323] on p "*impresso: aqui" at bounding box center [271, 326] width 431 height 13
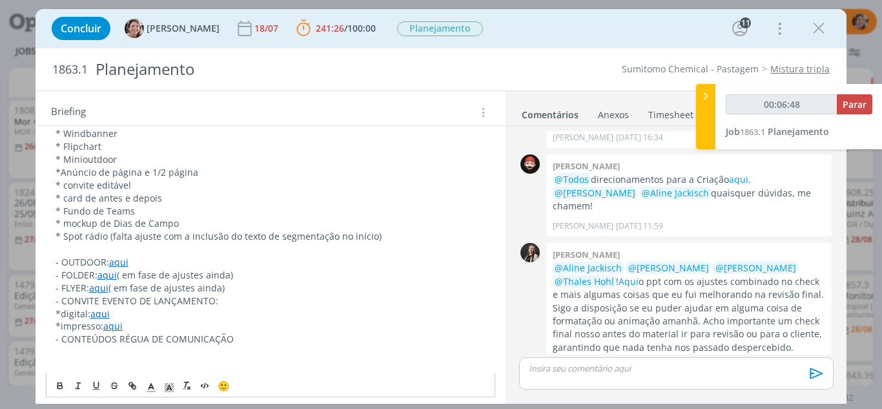
click at [114, 341] on p "- CONTEÚDOS RÉGUA DE COMUNICAÇÃO" at bounding box center [271, 338] width 431 height 13
click at [268, 335] on p "- CONTEÚDOS DIGITAL RÉGUA DE COMUNICAÇÃO" at bounding box center [271, 338] width 431 height 13
drag, startPoint x: 410, startPoint y: 340, endPoint x: 387, endPoint y: 340, distance: 23.2
click at [387, 340] on p "- CONTEÚDOS DIGITAL RÉGUA DE COMUNICAÇÃO(conteúdos de antecipação): aqui" at bounding box center [271, 338] width 431 height 13
type input "00:07:11"
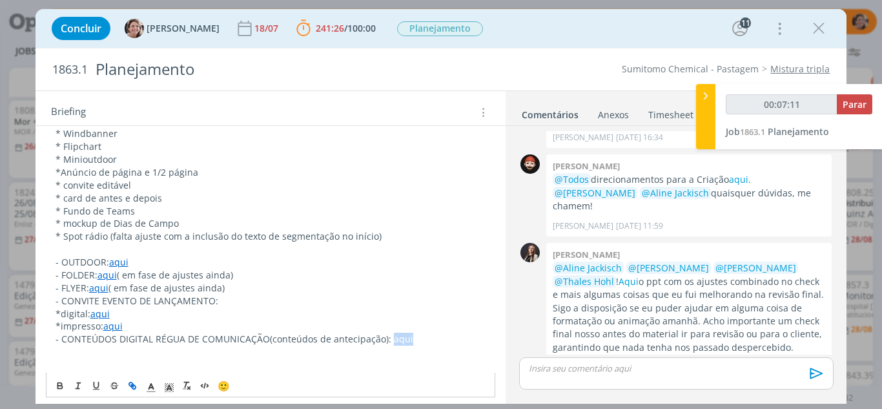
click at [132, 387] on icon "dialog" at bounding box center [134, 387] width 4 height 4
type input "aqui"
type input "00:07:12"
paste input "https://sobeae.sharepoint.com/:f:/s/SOBEAE/EuIB8xC80-dJgLKxqEOChnoBmkV7ru3dcnvV…"
type input "https://sobeae.sharepoint.com/:f:/s/SOBEAE/EuIB8xC80-dJgLKxqEOChnoBmkV7ru3dcnvV…"
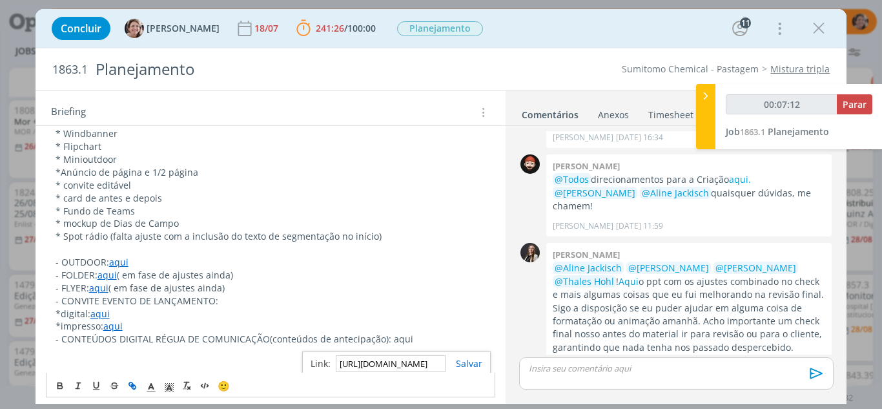
scroll to position [0, 334]
type input "00:07:14"
type input "https://sobeae.sharepoint.com/:f:/s/SOBEAE/EuIB8xC80-dJgLKxqEOChnoBmkV7ru3dcnvV…"
click at [473, 363] on link "dialog" at bounding box center [463, 363] width 37 height 12
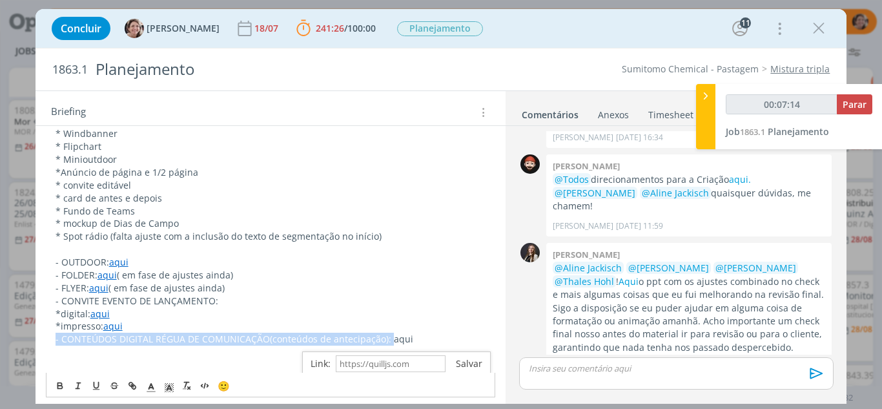
scroll to position [387, 0]
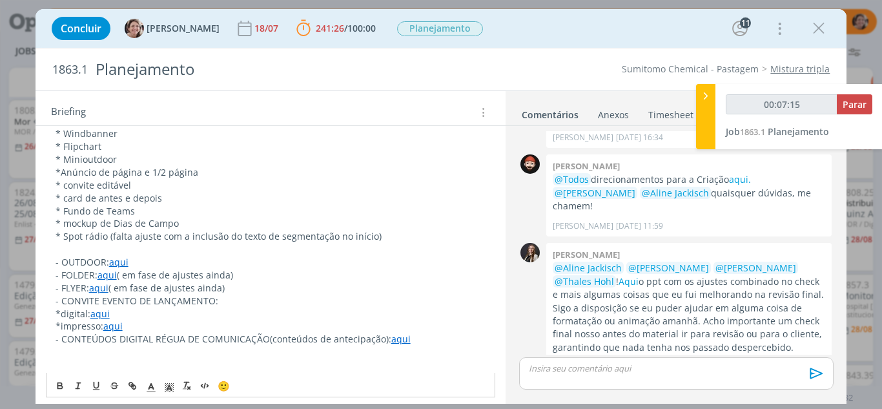
click at [354, 362] on p "dialog" at bounding box center [271, 364] width 431 height 13
click at [412, 340] on p "- CONTEÚDOS DIGITAL RÉGUA DE COMUNICAÇÃO(conteúdos de antecipação): aqui" at bounding box center [271, 338] width 431 height 13
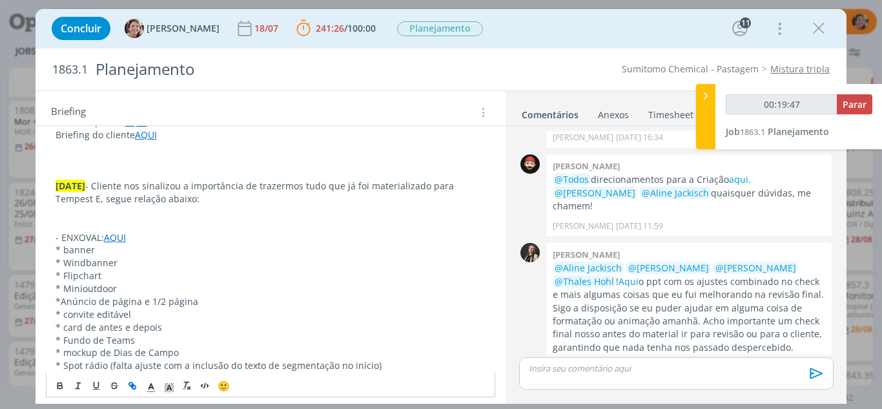
click at [209, 211] on p "dialog" at bounding box center [271, 211] width 431 height 13
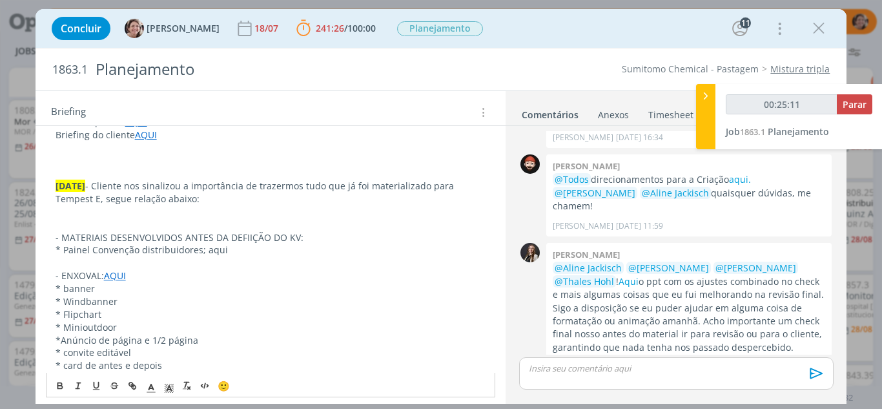
click at [230, 251] on p "* Painel Convenção distribuidores; aqui" at bounding box center [271, 249] width 431 height 13
drag, startPoint x: 179, startPoint y: 265, endPoint x: 163, endPoint y: 263, distance: 16.3
click at [163, 263] on p "* banner dias de campo: aqui" at bounding box center [271, 262] width 431 height 13
type input "00:25:25"
click at [134, 384] on icon "dialog" at bounding box center [132, 385] width 10 height 10
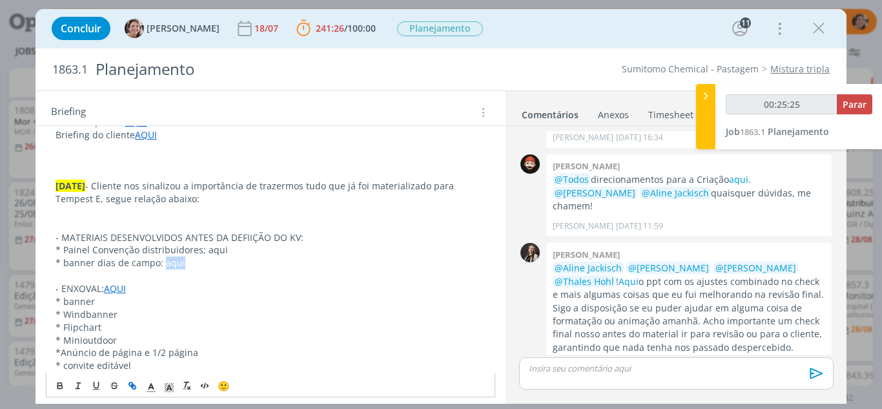
type input "aqui"
type input "00:25:26"
paste input "https://sobeae.sharepoint.com/:f:/s/SOBEAE/EnzAmOSRfHlKuT9sKuiayBgBxduCsTkw-fU0…"
type input "https://sobeae.sharepoint.com/:f:/s/SOBEAE/EnzAmOSRfHlKuT9sKuiayBgBxduCsTkw-fU0…"
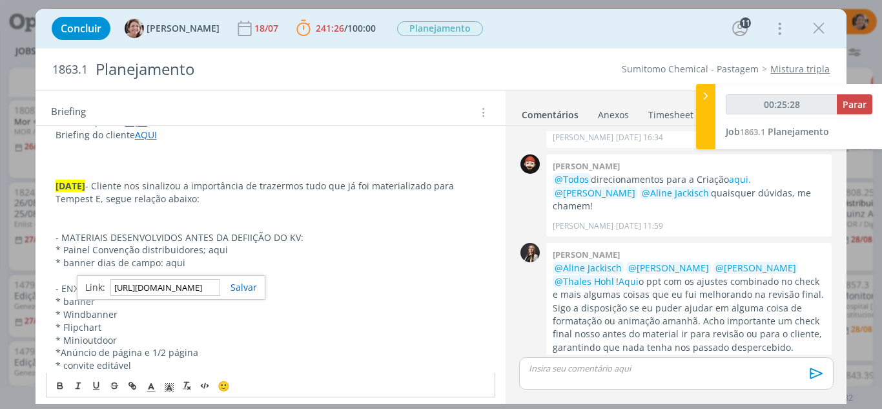
type input "00:25:29"
type input "https://sobeae.sharepoint.com/:f:/s/SOBEAE/EnzAmOSRfHlKuT9sKuiayBgBxduCsTkw-fU0…"
drag, startPoint x: 248, startPoint y: 287, endPoint x: 252, endPoint y: 255, distance: 32.5
click at [248, 287] on link "dialog" at bounding box center [238, 287] width 37 height 12
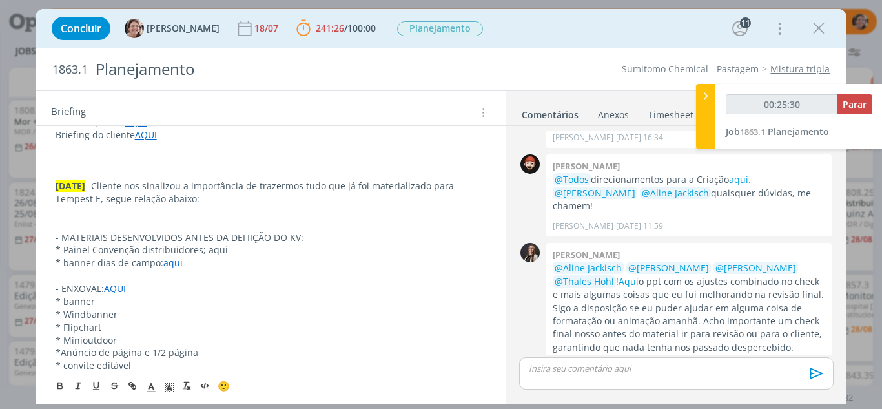
click at [247, 238] on p "- MATERIAIS DESENVOLVIDOS ANTES DA DEFIIÇÃO DO KV:" at bounding box center [271, 237] width 431 height 13
click at [245, 239] on p "- MATERIAIS DESENVOLVIDOS ANTES DA DEFIIÇÃO DO KV:" at bounding box center [271, 237] width 431 height 13
click at [191, 265] on p "* banner dias de campo: aqui" at bounding box center [271, 262] width 431 height 13
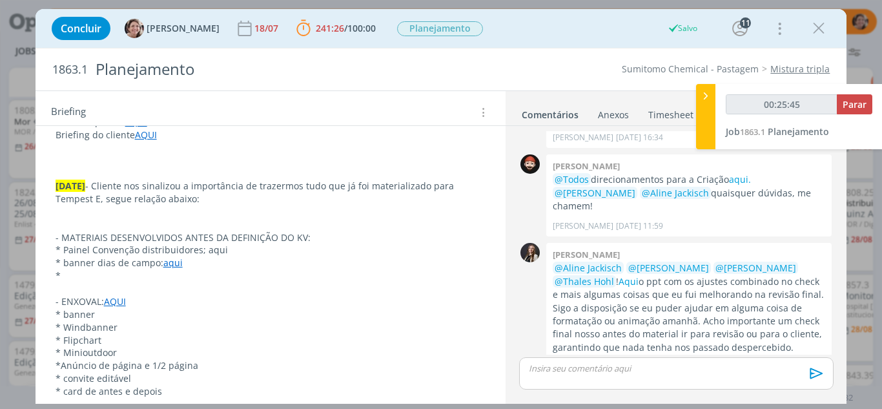
type input "00:25:48"
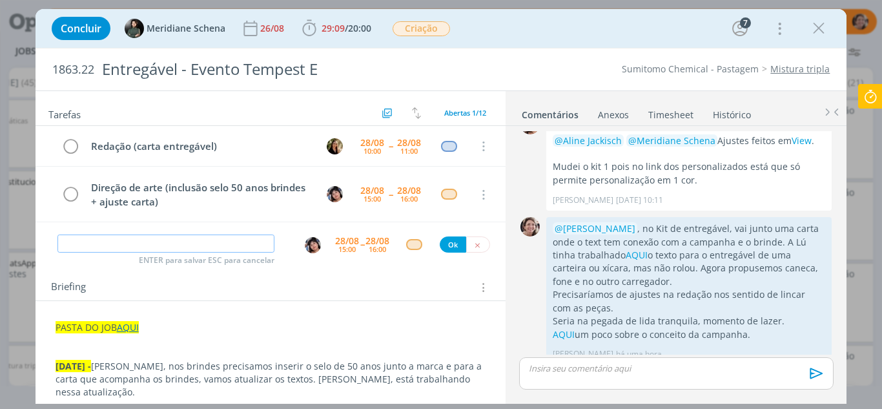
click at [254, 239] on input "dialog" at bounding box center [166, 243] width 218 height 18
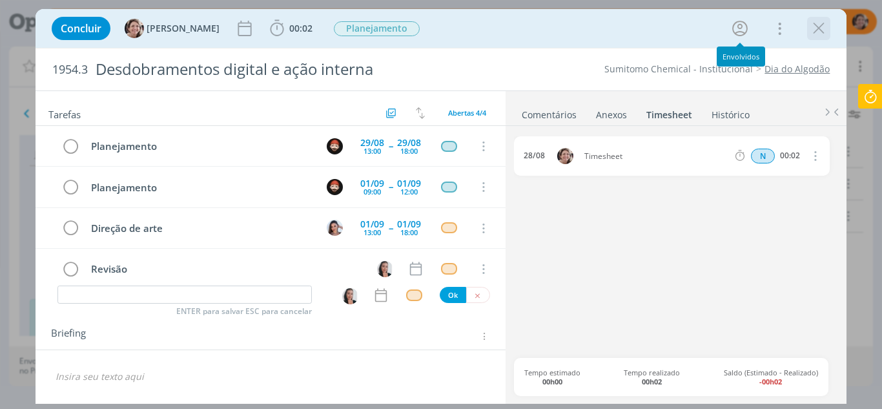
scroll to position [14, 0]
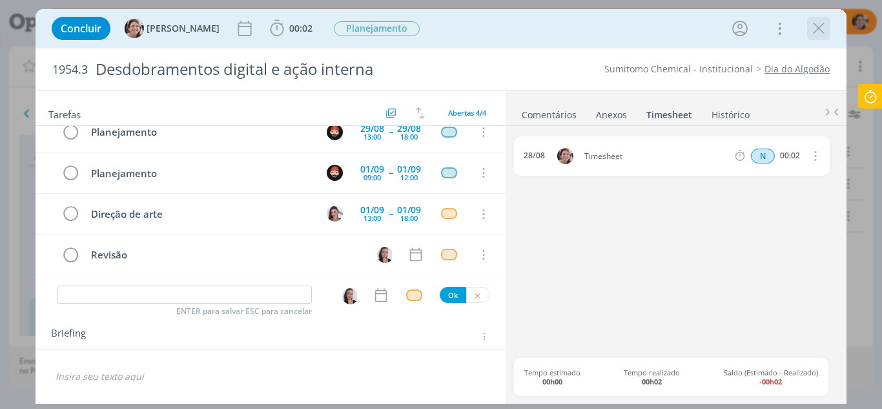
click at [824, 30] on icon "dialog" at bounding box center [818, 28] width 19 height 19
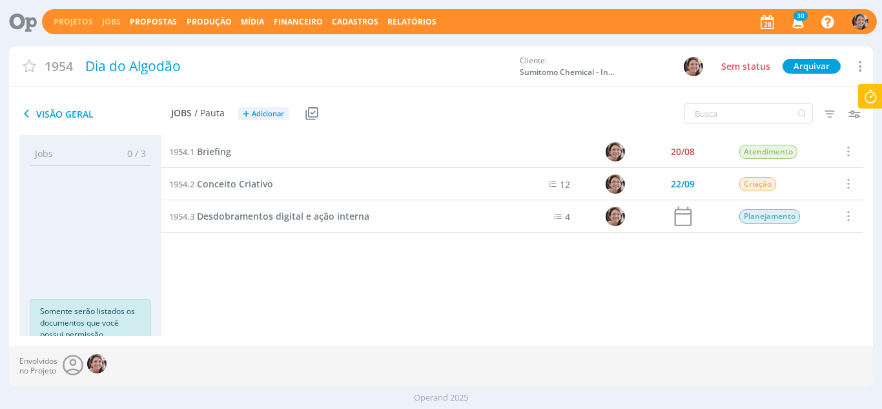
click at [108, 25] on link "Jobs" at bounding box center [111, 21] width 19 height 11
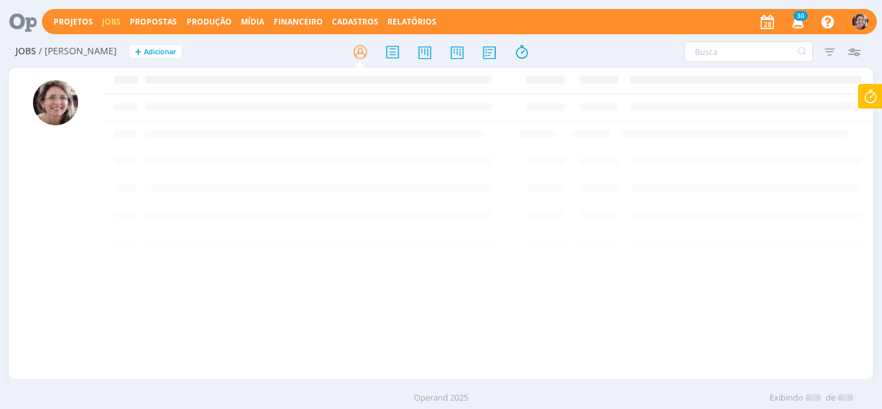
click at [454, 53] on icon at bounding box center [456, 51] width 23 height 25
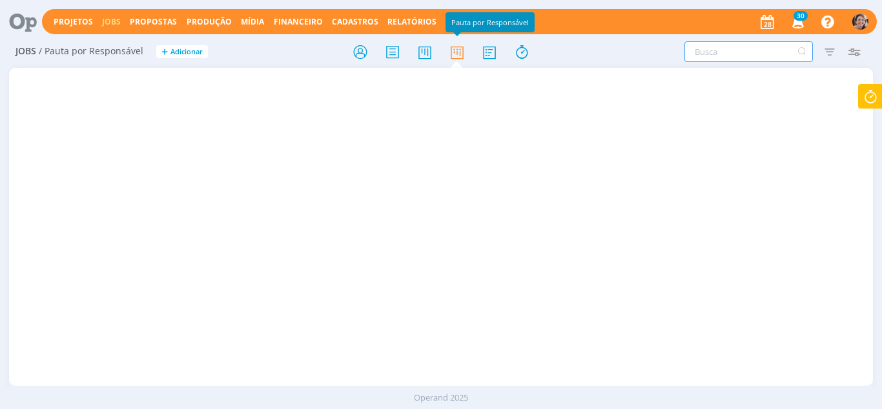
click at [751, 56] on input "text" at bounding box center [748, 51] width 128 height 21
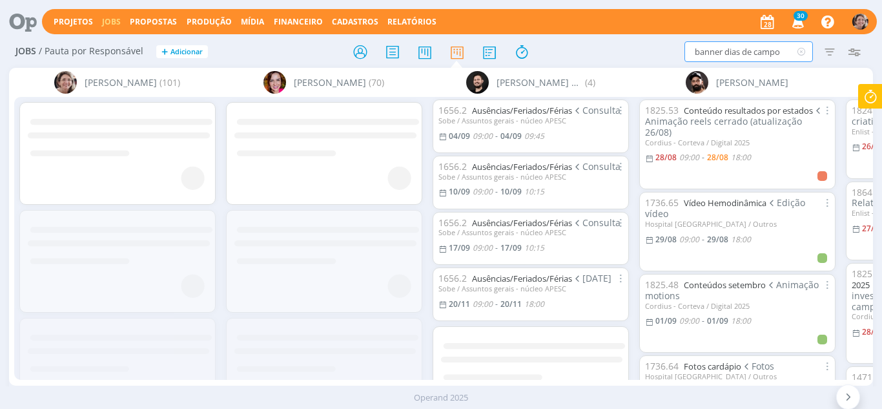
type input "banner dias de campo"
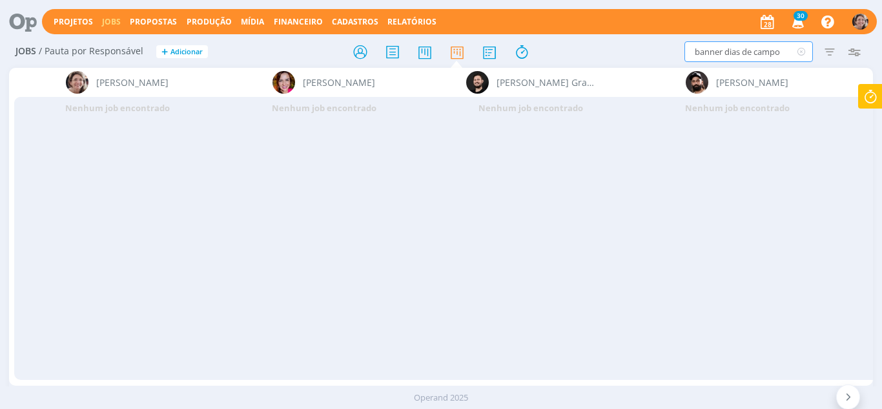
drag, startPoint x: 782, startPoint y: 53, endPoint x: 671, endPoint y: 70, distance: 112.4
click at [671, 70] on div "Jobs / Pauta por Responsável + Adicionar banner dias de campo Filtrar Filtrar L…" at bounding box center [441, 225] width 882 height 379
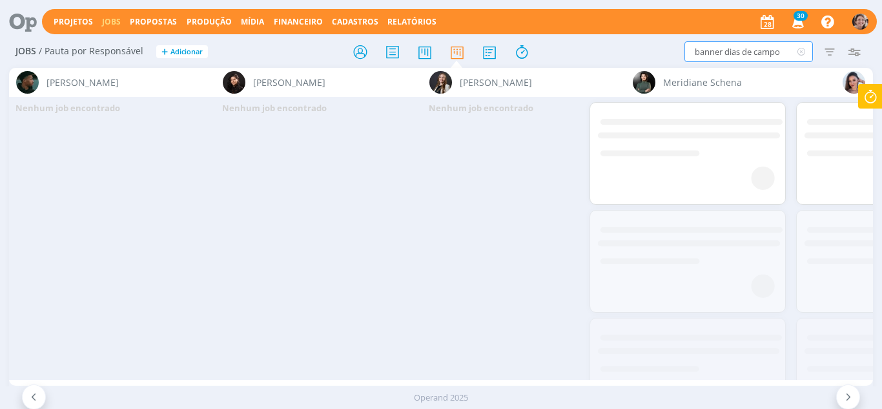
scroll to position [0, 1930]
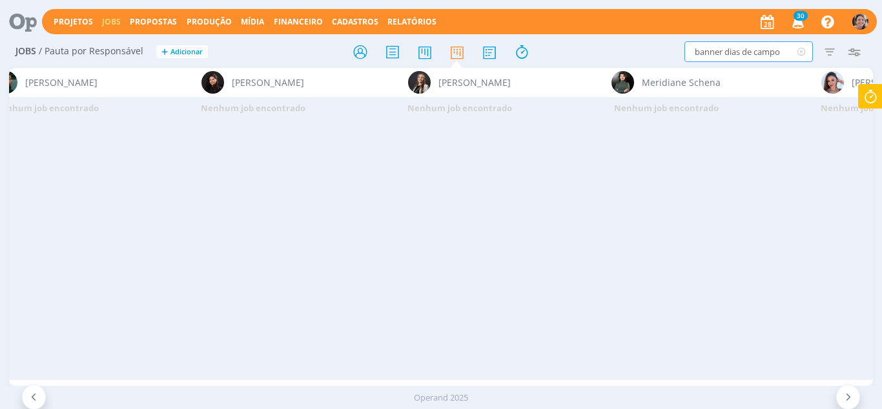
click at [785, 52] on input "banner dias de campo" at bounding box center [748, 51] width 128 height 21
type input "dia de campo"
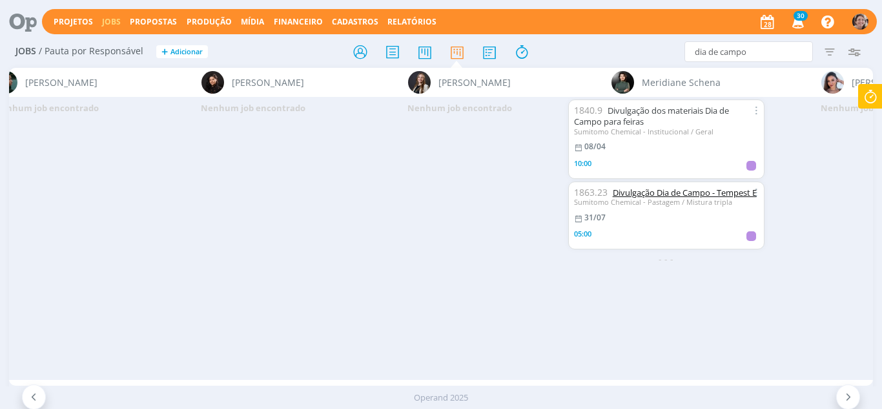
click at [677, 195] on link "Divulgação Dia de Campo - Tempest E" at bounding box center [685, 193] width 144 height 12
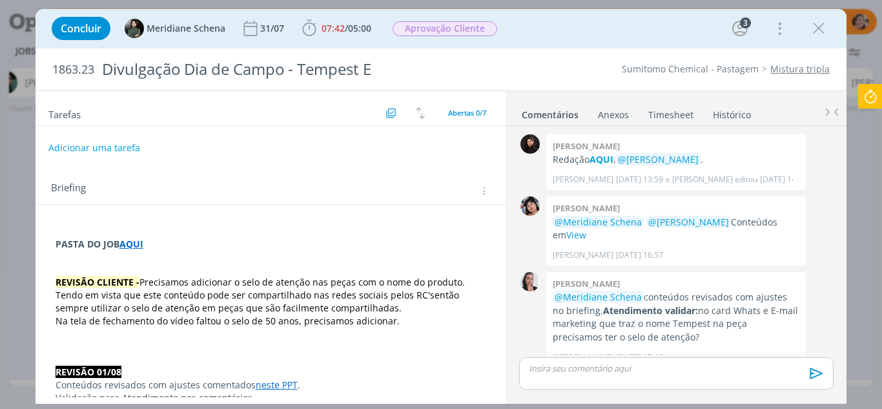
scroll to position [428, 0]
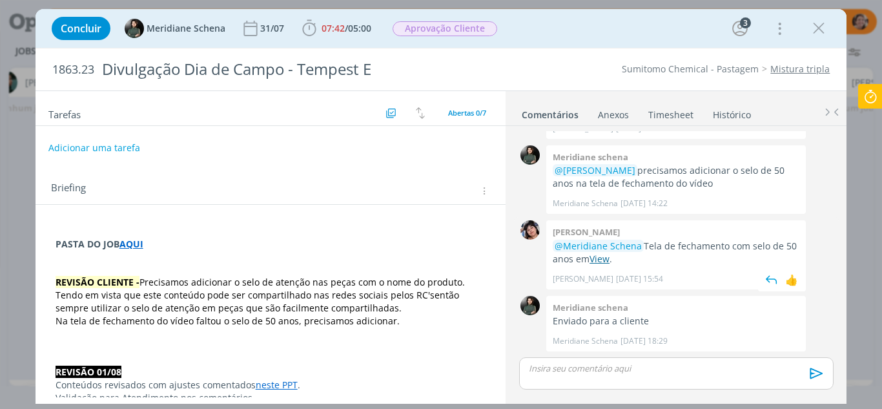
click at [602, 259] on link "View" at bounding box center [599, 258] width 20 height 12
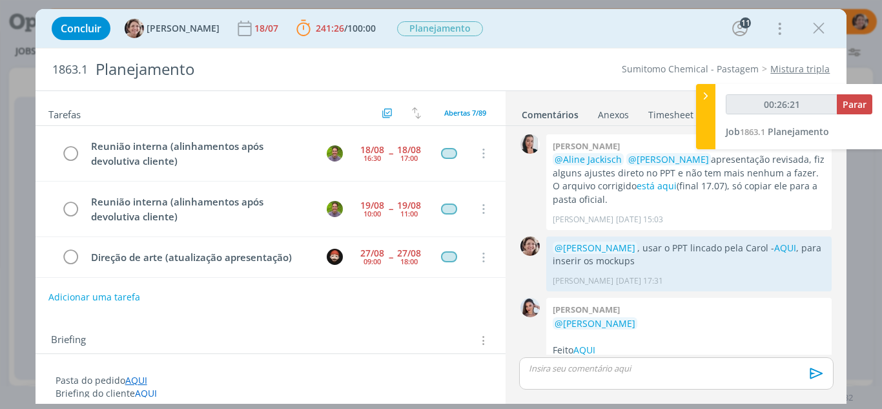
scroll to position [1730, 0]
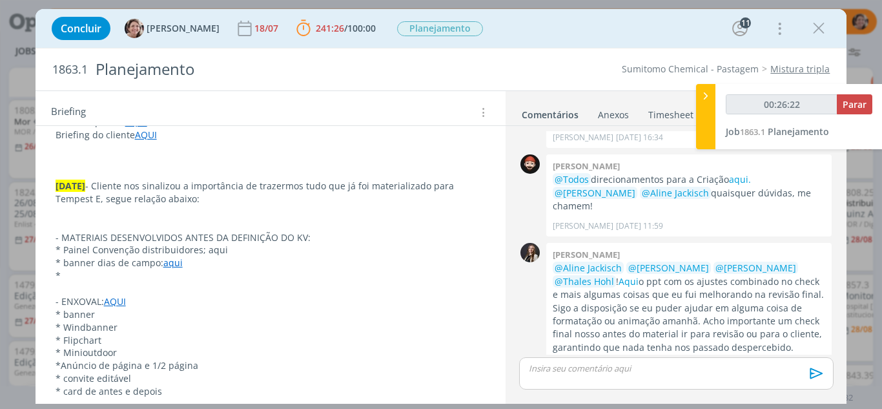
type input "00:26:23"
click at [76, 276] on p "*" at bounding box center [271, 275] width 431 height 13
drag, startPoint x: 180, startPoint y: 276, endPoint x: 150, endPoint y: 277, distance: 29.7
click at [150, 278] on p "* informativo interno: aqui" at bounding box center [271, 275] width 431 height 13
type input "00:26:34"
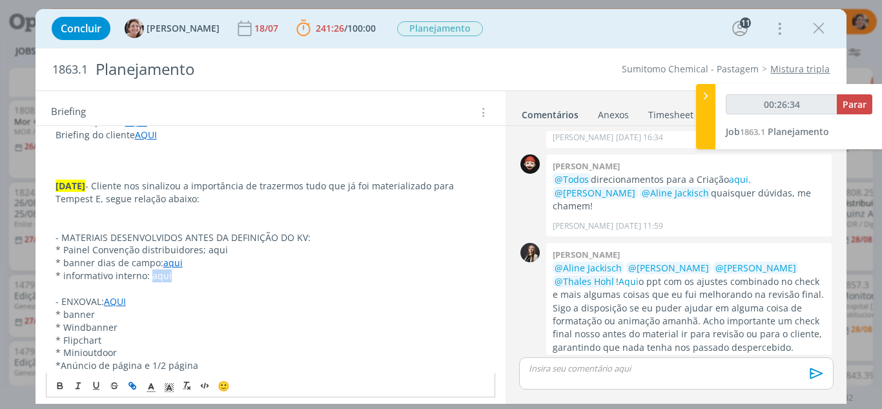
click at [137, 382] on icon "dialog" at bounding box center [132, 385] width 10 height 10
type input "aqui"
type input "00:26:35"
paste input "https://sobeae.sharepoint.com/:i:/s/SOBEAE/EVflfgASdcpDkL6WWXIZbi8BtoFtnBUpJC55…"
type input "https://sobeae.sharepoint.com/:i:/s/SOBEAE/EVflfgASdcpDkL6WWXIZbi8BtoFtnBUpJC55…"
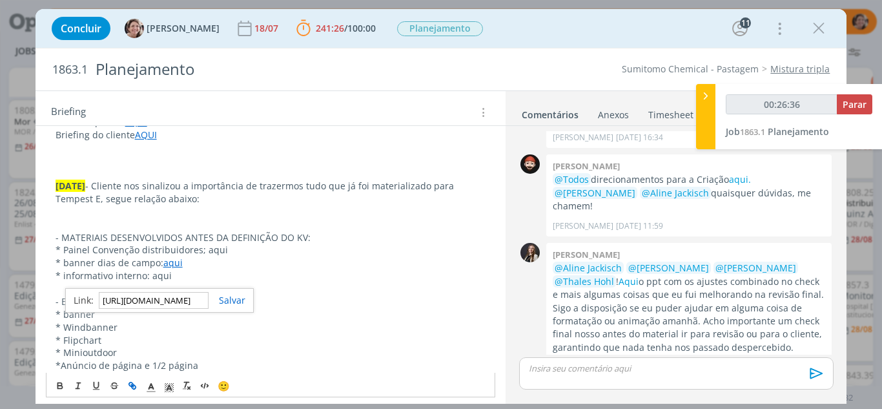
scroll to position [0, 326]
type input "00:26:37"
type input "https://sobeae.sharepoint.com/:i:/s/SOBEAE/EVflfgASdcpDkL6WWXIZbi8BtoFtnBUpJC55…"
click at [225, 298] on link "dialog" at bounding box center [226, 300] width 37 height 12
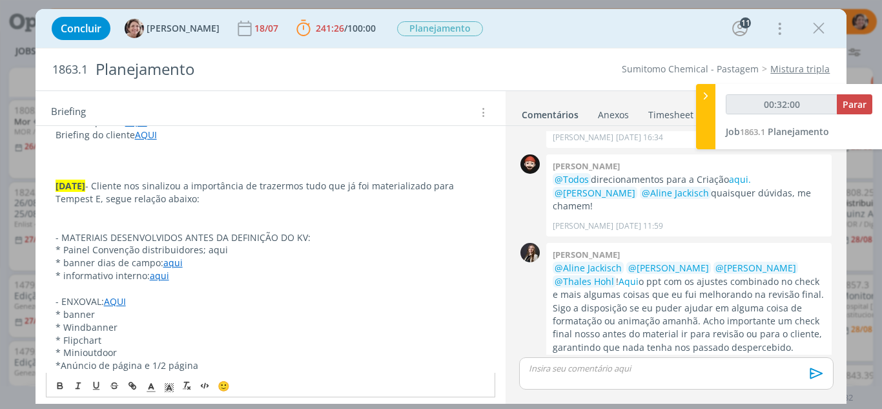
type input "00:33:00"
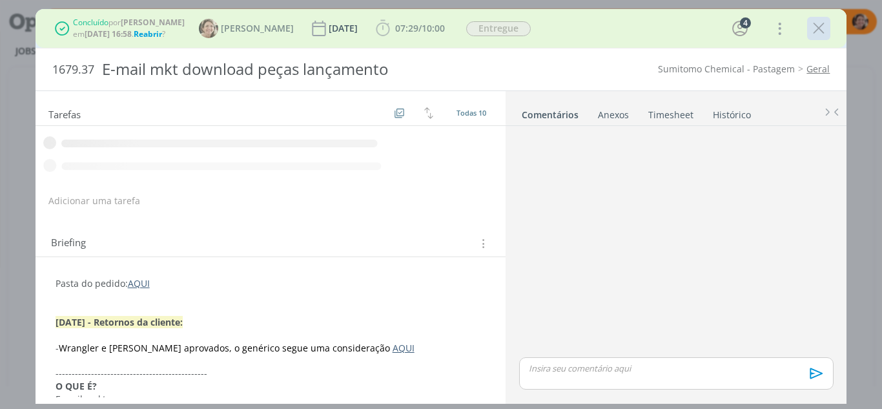
click at [819, 30] on icon "dialog" at bounding box center [818, 28] width 19 height 19
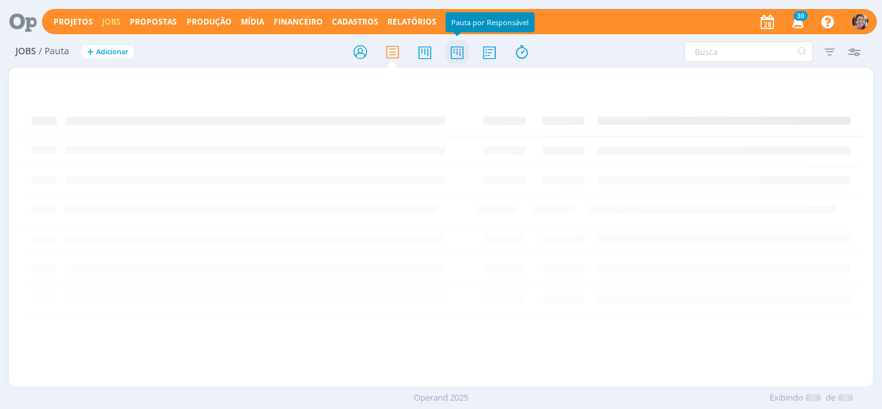
click at [459, 54] on icon at bounding box center [456, 51] width 23 height 25
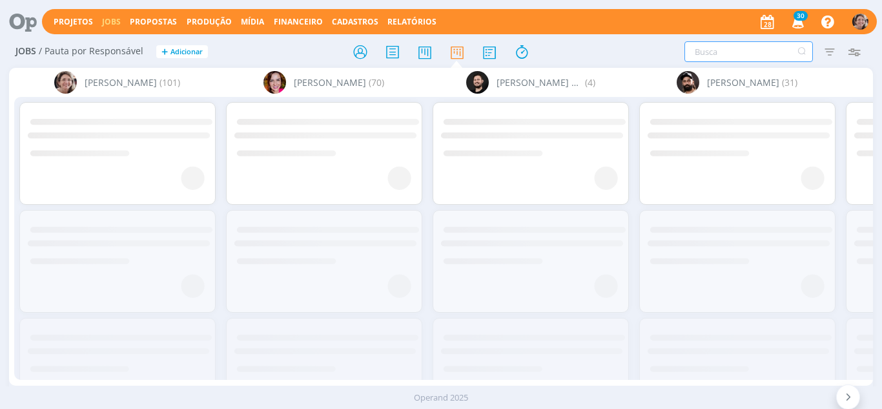
click at [733, 49] on input "text" at bounding box center [748, 51] width 128 height 21
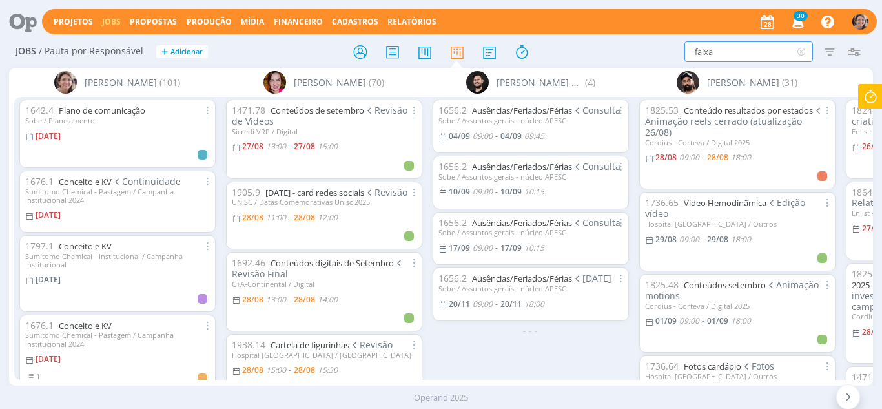
type input "faixa"
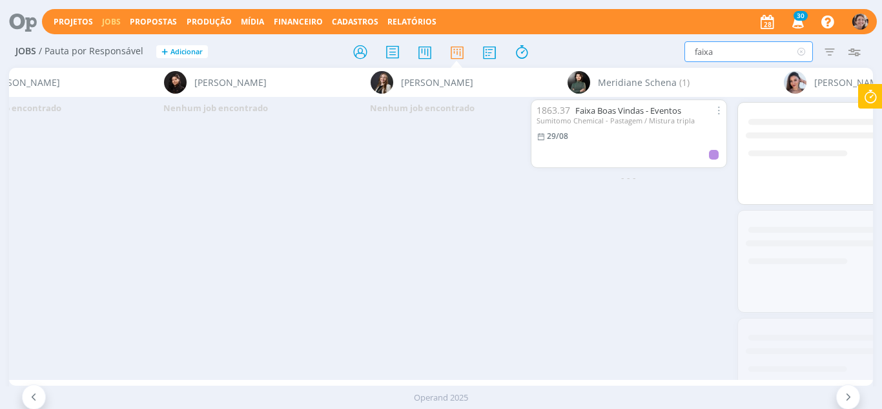
scroll to position [0, 1991]
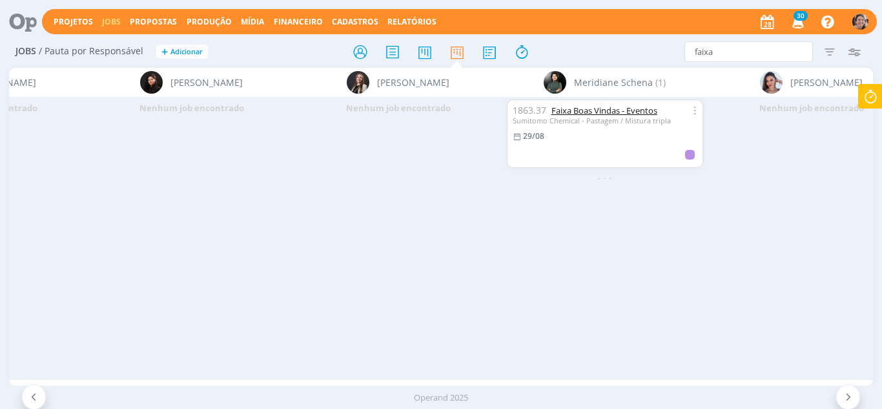
click at [621, 112] on link "Faixa Boas Vindas - Eventos" at bounding box center [604, 111] width 106 height 12
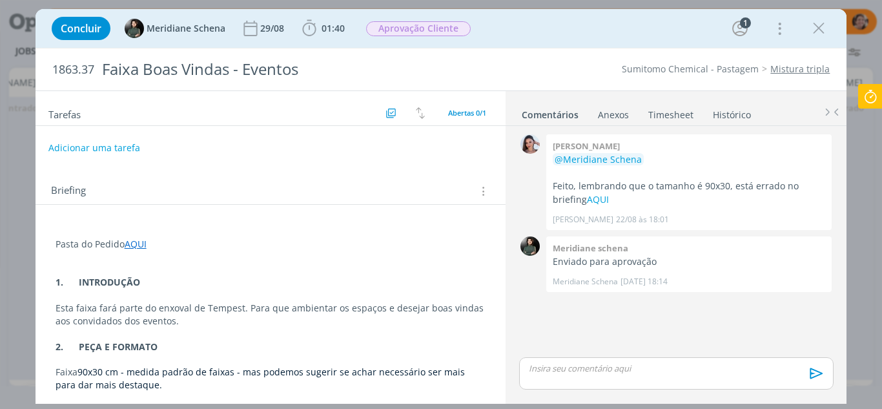
click at [862, 107] on icon at bounding box center [870, 96] width 23 height 25
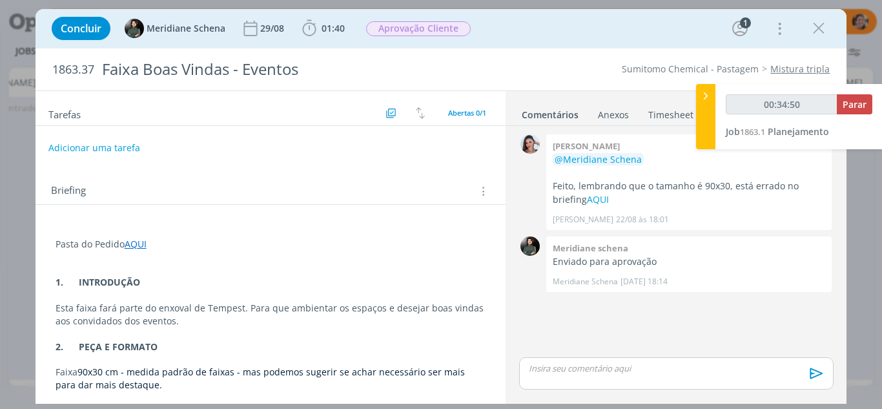
type input "00:34:51"
click at [862, 107] on span "Parar" at bounding box center [854, 104] width 24 height 12
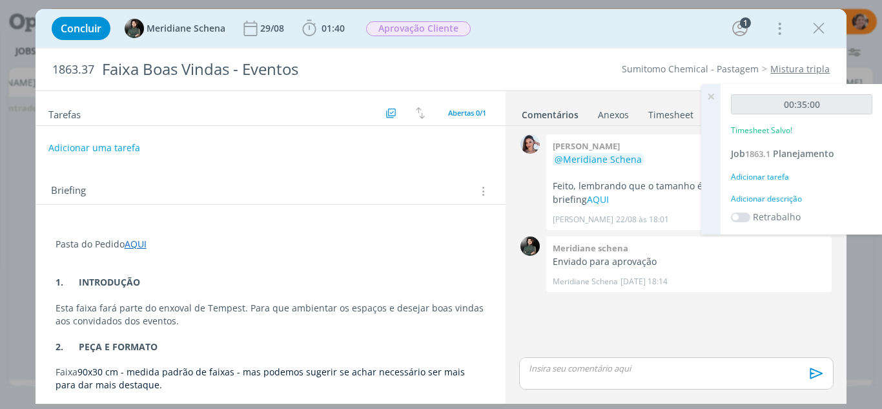
click at [707, 96] on icon at bounding box center [710, 96] width 23 height 25
